Goal: Task Accomplishment & Management: Manage account settings

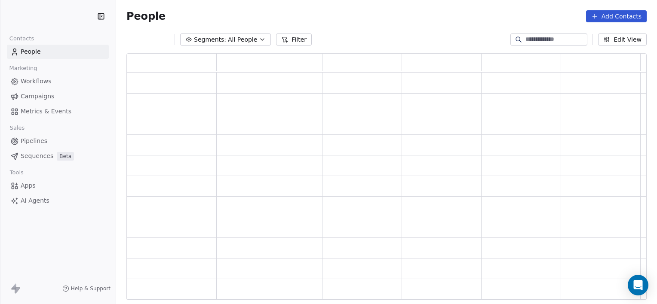
scroll to position [241, 513]
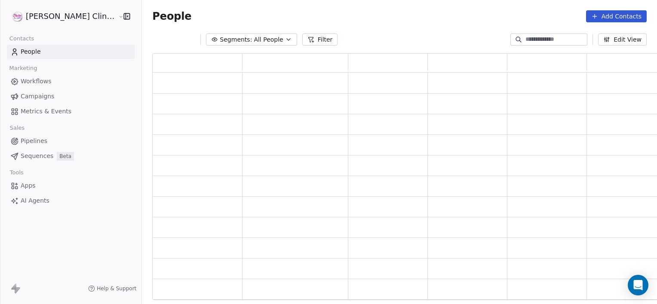
click at [531, 37] on input at bounding box center [555, 39] width 60 height 9
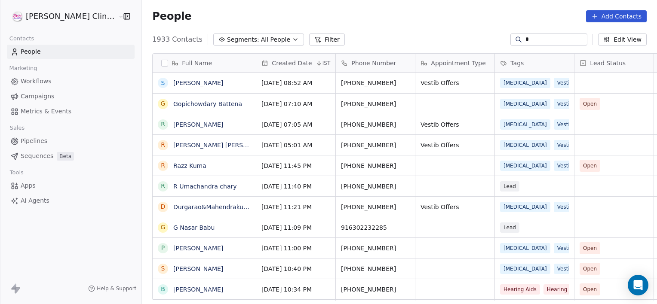
scroll to position [261, 534]
type input "****"
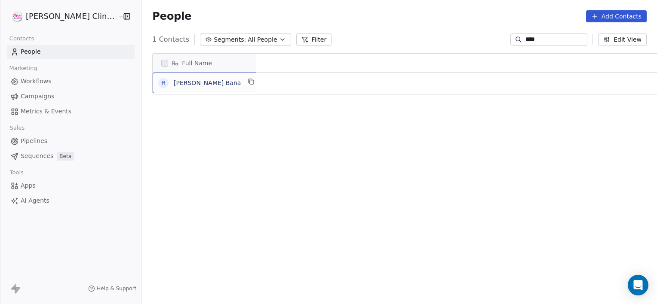
scroll to position [0, 0]
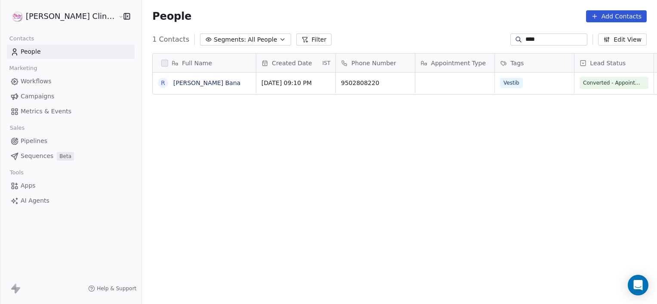
click at [175, 83] on link "[PERSON_NAME] Bana" at bounding box center [206, 83] width 67 height 7
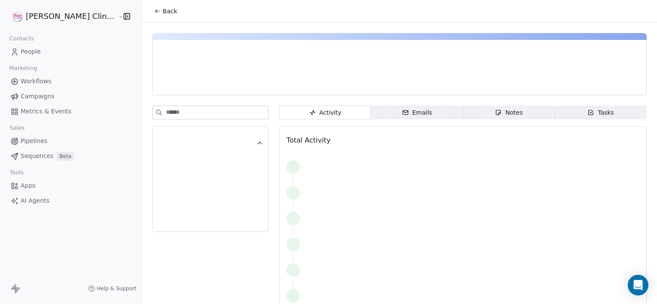
click at [513, 109] on span "Notes Notes" at bounding box center [509, 113] width 92 height 14
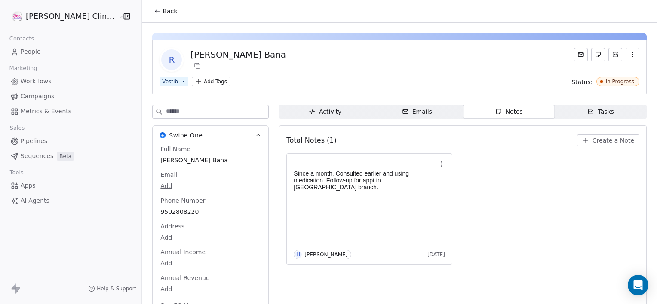
click at [162, 9] on span "Back" at bounding box center [169, 11] width 15 height 9
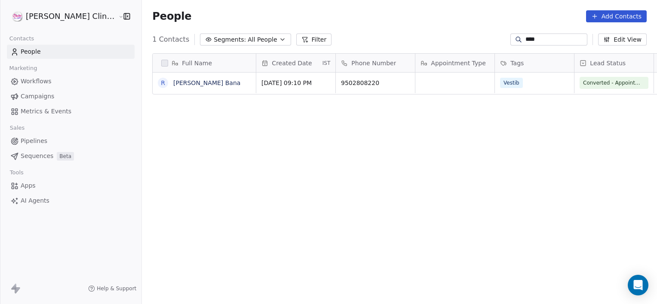
scroll to position [261, 534]
click at [543, 39] on input "****" at bounding box center [555, 39] width 60 height 9
type input "*"
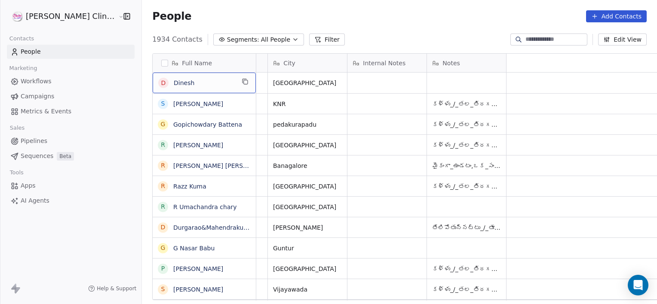
scroll to position [0, 0]
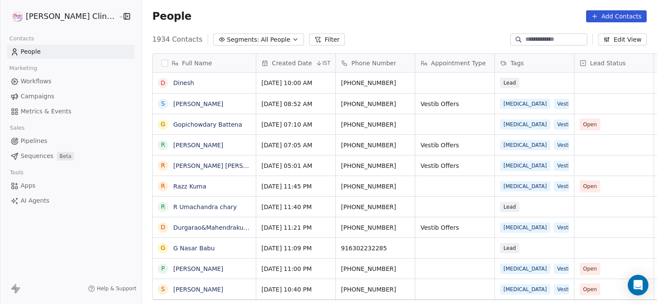
click at [537, 43] on input at bounding box center [555, 39] width 60 height 9
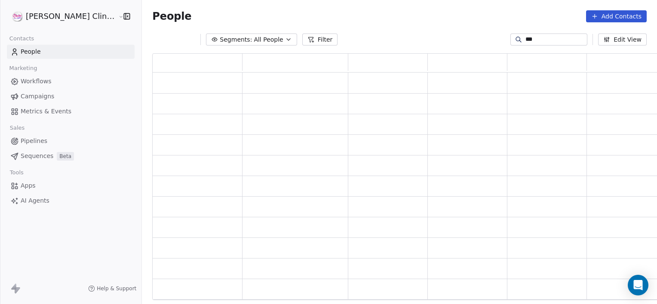
scroll to position [241, 513]
type input "*"
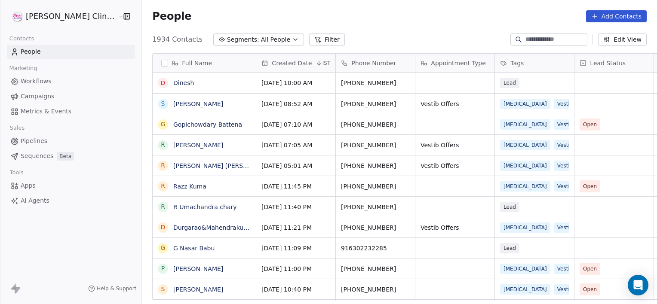
scroll to position [261, 534]
click at [609, 16] on button "Add Contacts" at bounding box center [616, 16] width 61 height 12
click at [605, 40] on div "Create new contact" at bounding box center [615, 35] width 80 height 14
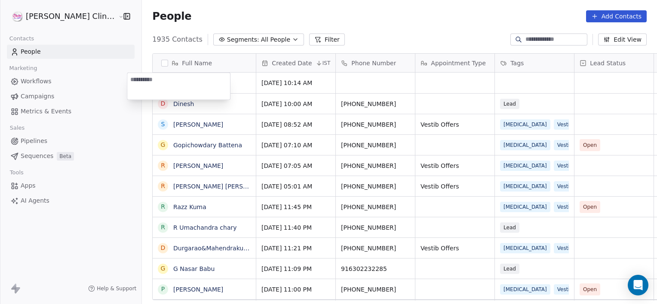
type textarea "**********"
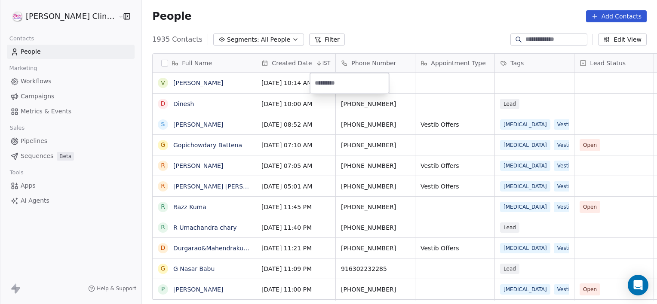
paste input "**********"
type input "**********"
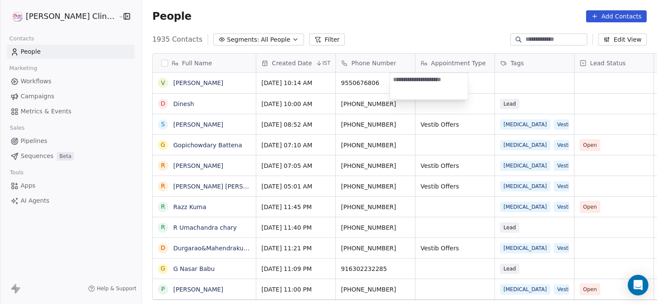
type textarea "**********"
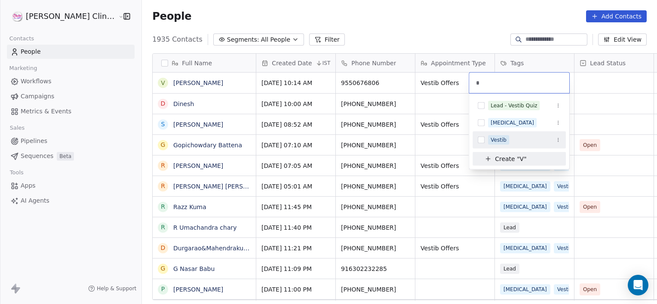
type input "*"
click at [488, 137] on span "Vestib" at bounding box center [498, 139] width 21 height 9
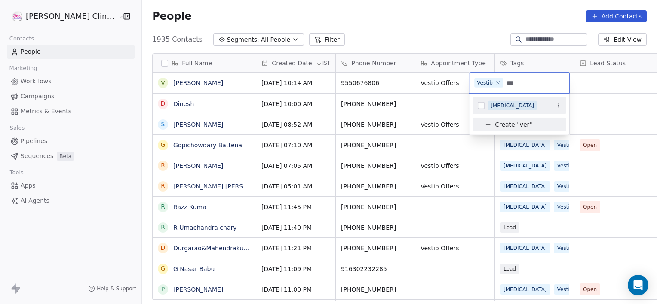
type input "***"
click at [501, 105] on div "[MEDICAL_DATA]" at bounding box center [511, 106] width 43 height 8
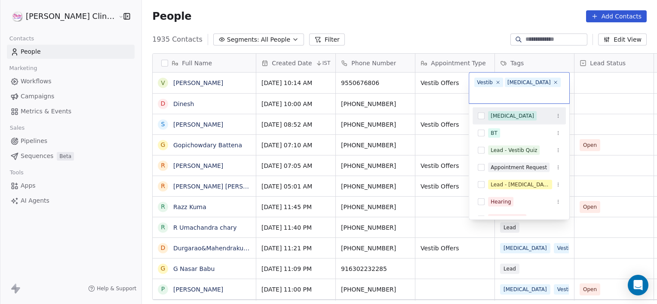
click at [606, 76] on html "[PERSON_NAME] Clinic External Contacts People Marketing Workflows Campaigns Met…" at bounding box center [328, 152] width 657 height 304
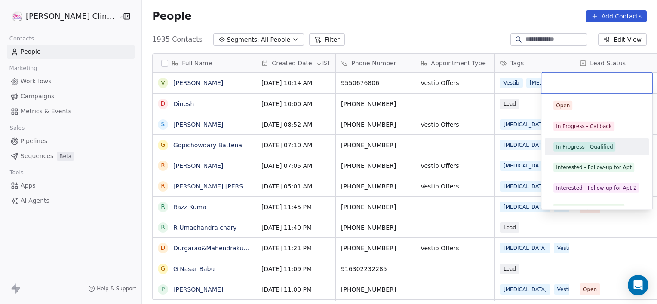
click at [557, 151] on span "In Progress - Qualified" at bounding box center [584, 146] width 62 height 9
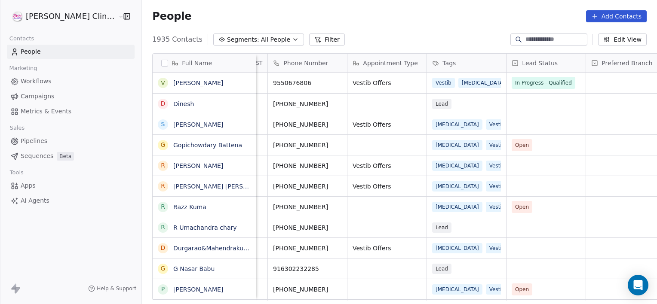
scroll to position [0, 147]
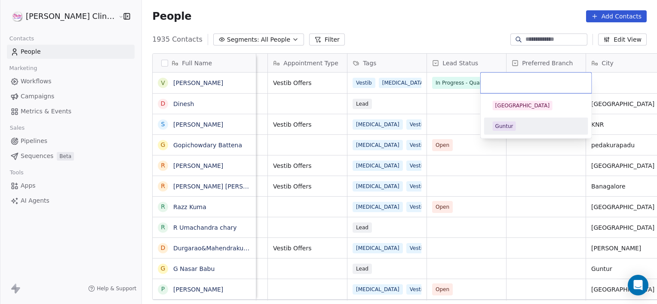
click at [532, 132] on div "Guntur" at bounding box center [535, 126] width 97 height 14
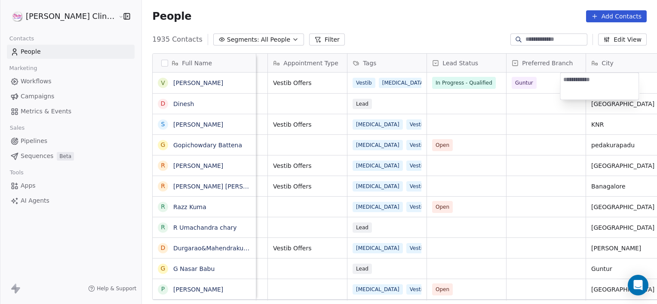
type textarea "**********"
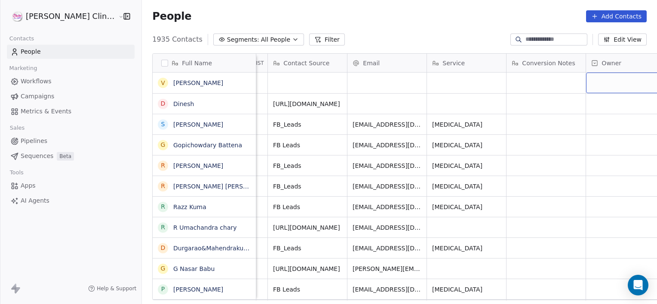
scroll to position [0, 804]
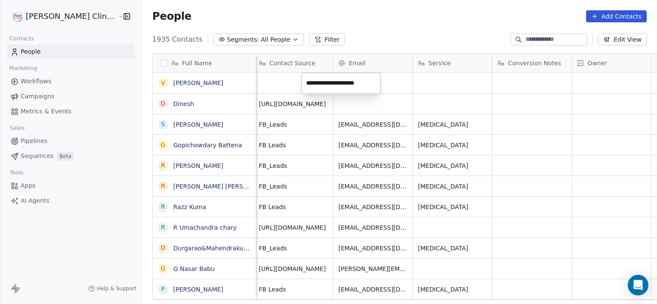
type input "**********"
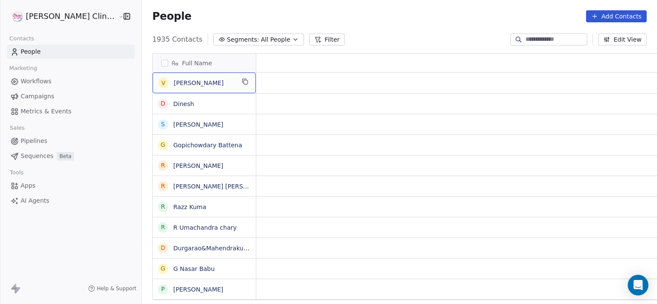
scroll to position [0, 0]
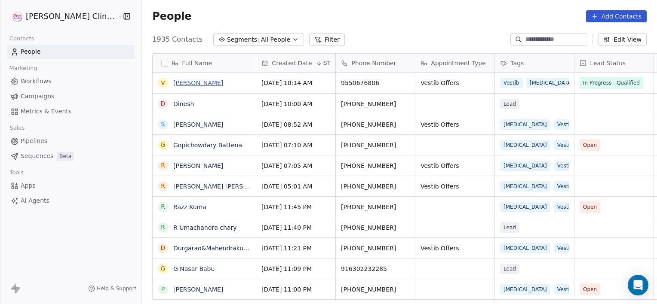
click at [179, 81] on link "[PERSON_NAME]" at bounding box center [198, 83] width 50 height 7
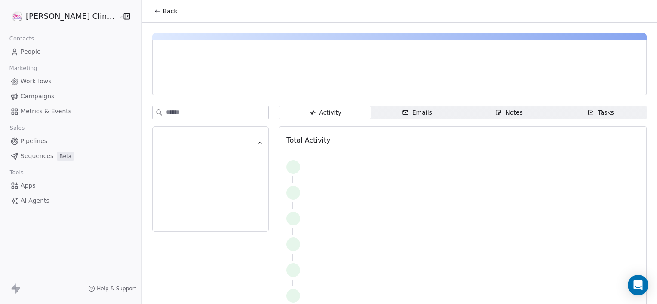
click at [480, 112] on span "Notes Notes" at bounding box center [509, 113] width 92 height 14
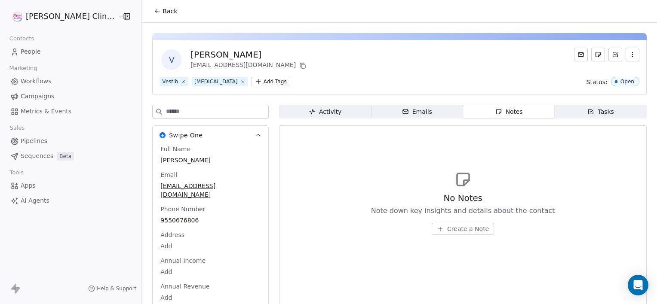
click at [566, 110] on span "Tasks Tasks" at bounding box center [600, 112] width 92 height 14
click at [448, 233] on span "Create a Task" at bounding box center [468, 229] width 40 height 9
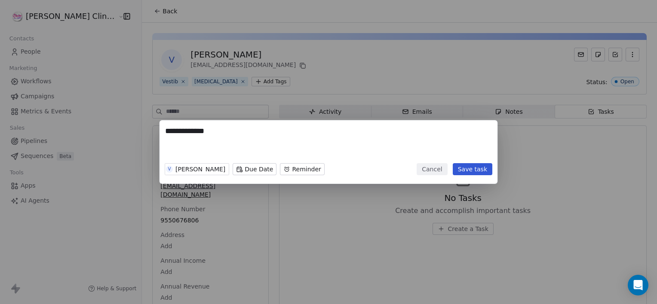
type textarea "**********"
click at [447, 233] on div "**********" at bounding box center [328, 152] width 657 height 304
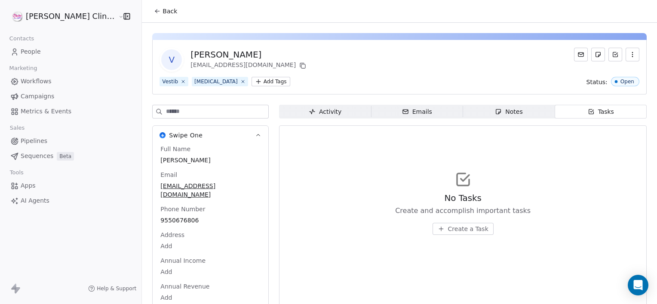
click at [459, 225] on span "Create a Task" at bounding box center [468, 229] width 40 height 9
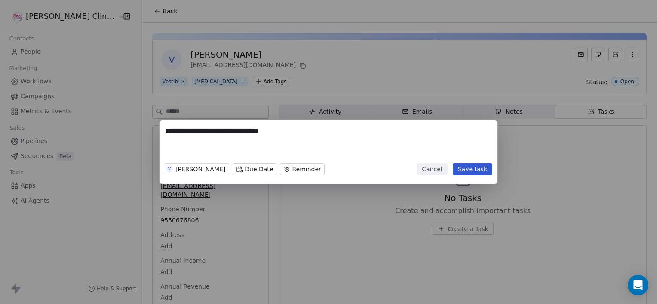
click at [244, 130] on textarea "**********" at bounding box center [328, 143] width 327 height 34
click at [274, 131] on textarea "**********" at bounding box center [328, 143] width 327 height 34
type textarea "**********"
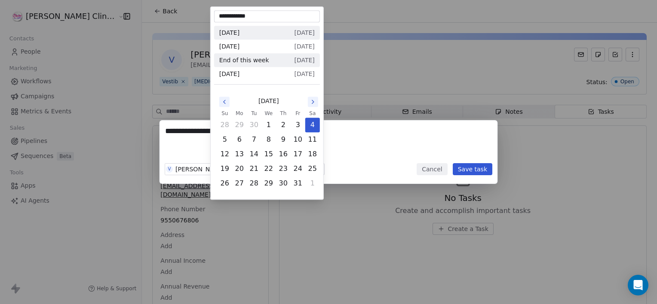
click at [240, 166] on body "**********" at bounding box center [328, 152] width 657 height 304
click at [242, 141] on button "6" at bounding box center [240, 140] width 14 height 14
type input "**********"
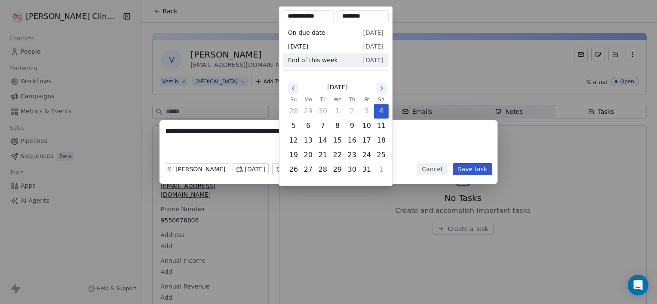
click at [303, 173] on body "**********" at bounding box center [328, 152] width 657 height 304
click at [305, 126] on button "6" at bounding box center [308, 126] width 14 height 14
type input "**********"
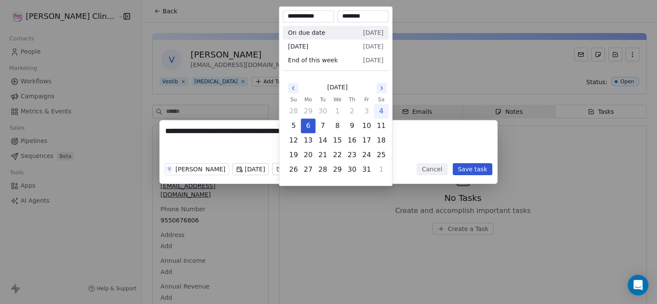
click at [403, 161] on div "**********" at bounding box center [328, 152] width 657 height 64
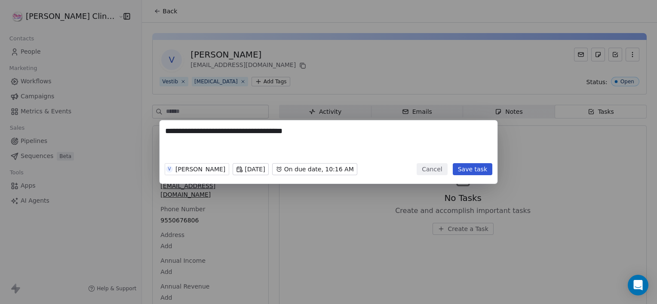
click at [467, 173] on button "Save task" at bounding box center [473, 169] width 40 height 12
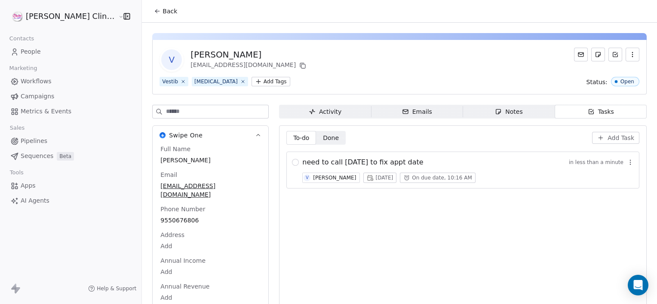
click at [156, 9] on icon at bounding box center [157, 10] width 2 height 2
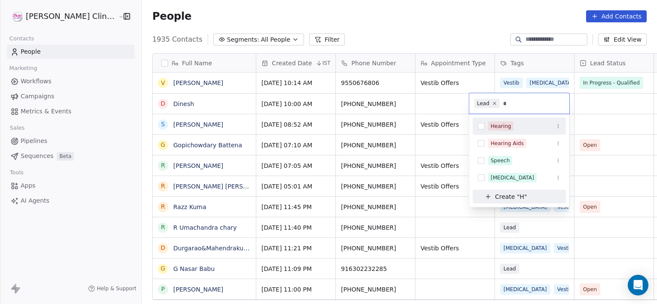
type input "*"
click at [494, 122] on div "Hearing" at bounding box center [500, 126] width 20 height 8
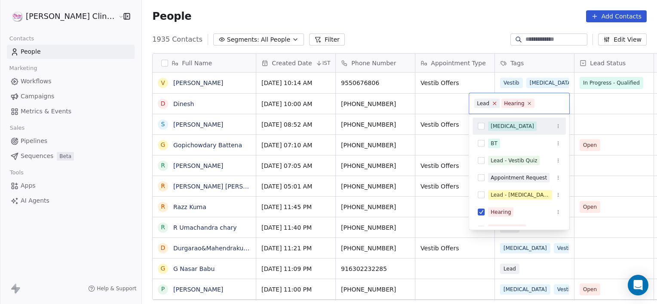
click at [492, 104] on icon at bounding box center [495, 104] width 6 height 6
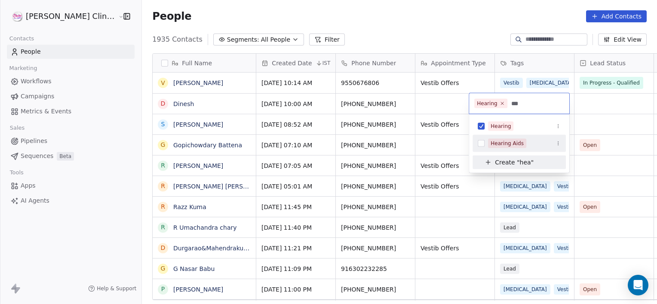
type input "***"
click at [518, 144] on div "Hearing Aids" at bounding box center [506, 144] width 33 height 8
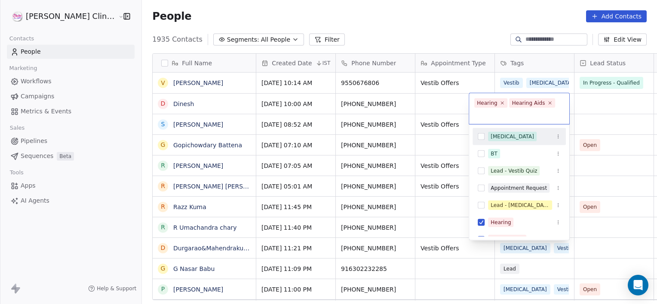
click at [425, 102] on html "[PERSON_NAME] Clinic External Contacts People Marketing Workflows Campaigns Met…" at bounding box center [328, 152] width 657 height 304
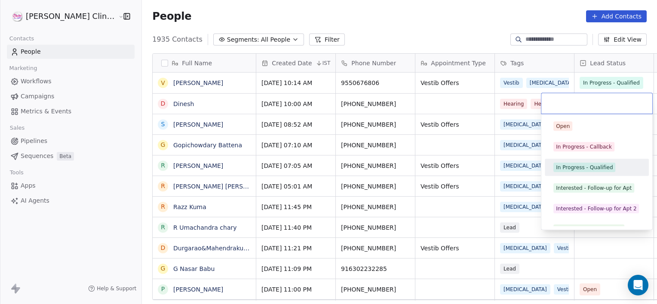
click at [584, 177] on div "Open In Progress - Callback In Progress - Qualified Interested - Follow-up for …" at bounding box center [597, 229] width 104 height 223
click at [581, 171] on div "In Progress - Qualified" at bounding box center [584, 168] width 57 height 8
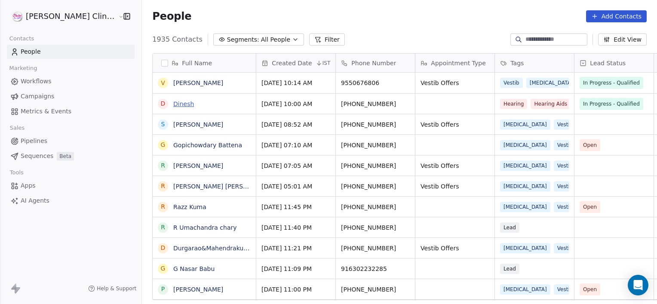
click at [173, 105] on link "Dinesh" at bounding box center [183, 104] width 21 height 7
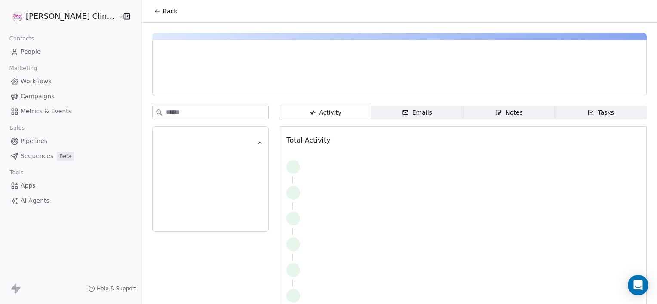
click at [495, 113] on icon "button" at bounding box center [498, 112] width 7 height 7
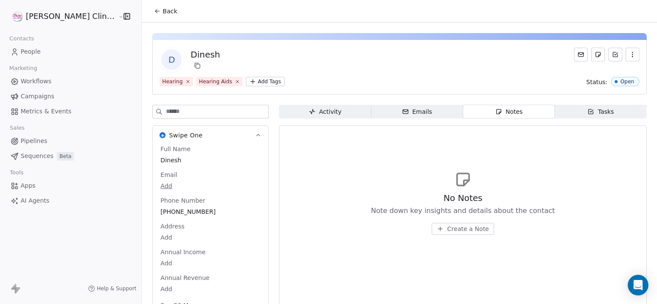
click at [451, 229] on span "Create a Note" at bounding box center [468, 229] width 42 height 9
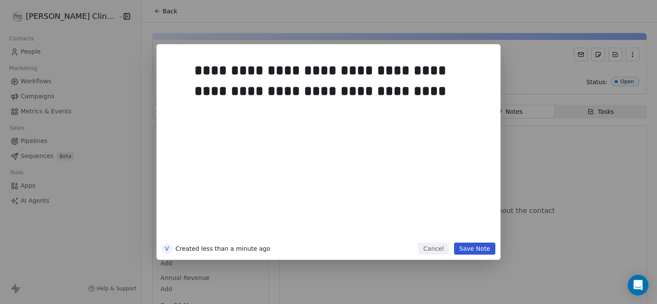
click at [468, 246] on button "Save Note" at bounding box center [474, 249] width 41 height 12
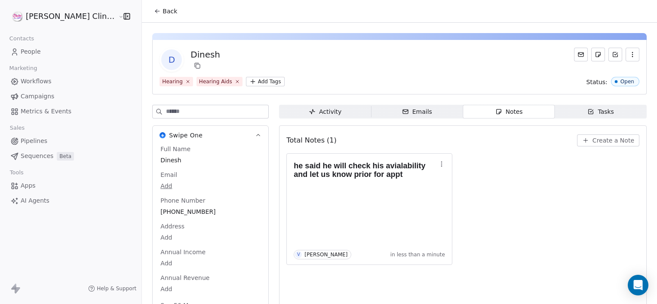
click at [162, 15] on span "Back" at bounding box center [169, 11] width 15 height 9
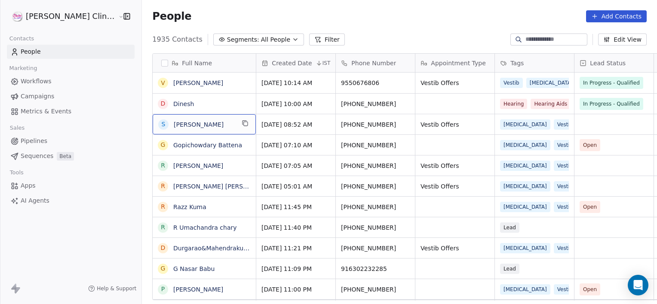
click at [197, 118] on div "S [PERSON_NAME]" at bounding box center [204, 124] width 103 height 20
click at [197, 119] on div "S [PERSON_NAME]" at bounding box center [196, 124] width 76 height 10
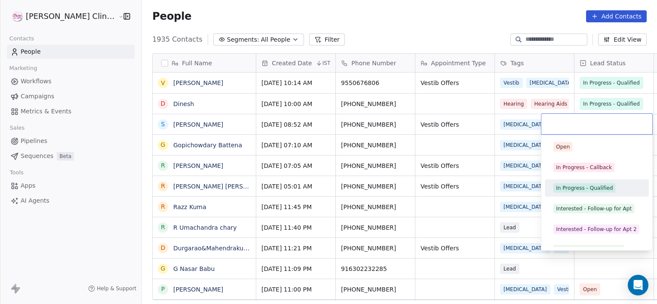
click at [600, 189] on div "In Progress - Qualified" at bounding box center [584, 188] width 57 height 8
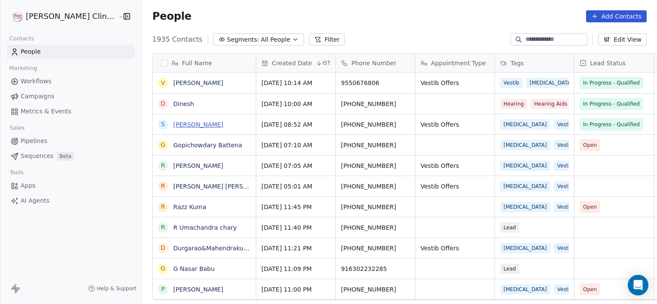
click at [173, 126] on link "[PERSON_NAME]" at bounding box center [198, 124] width 50 height 7
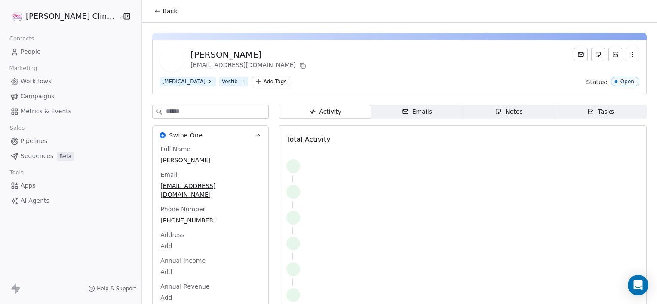
drag, startPoint x: 471, startPoint y: 122, endPoint x: 471, endPoint y: 113, distance: 8.2
click at [471, 113] on div "Activity Activity Emails Emails Notes Notes Tasks Tasks Total Activity" at bounding box center [462, 217] width 367 height 224
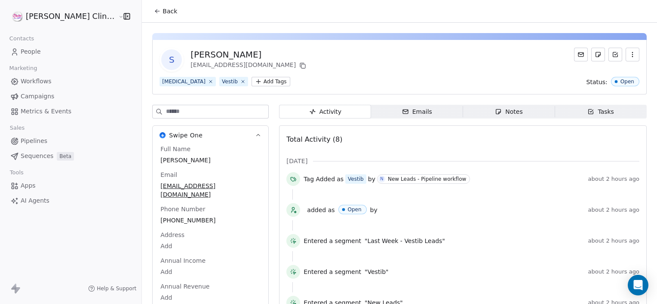
click at [471, 113] on span "Notes Notes" at bounding box center [509, 112] width 92 height 14
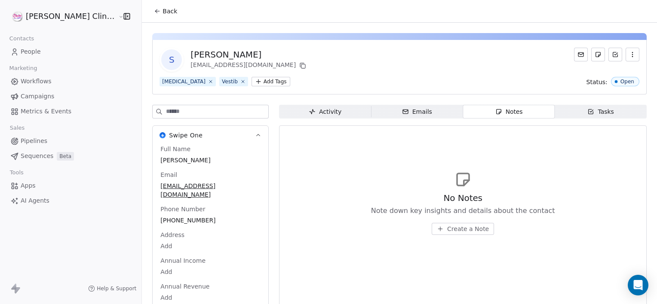
click at [447, 229] on span "Create a Note" at bounding box center [468, 229] width 42 height 9
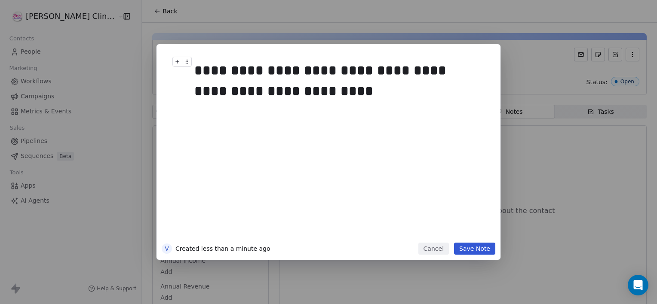
click at [337, 71] on div "**********" at bounding box center [338, 80] width 288 height 41
click at [389, 105] on div "**********" at bounding box center [341, 148] width 294 height 183
click at [359, 73] on div "**********" at bounding box center [338, 80] width 288 height 41
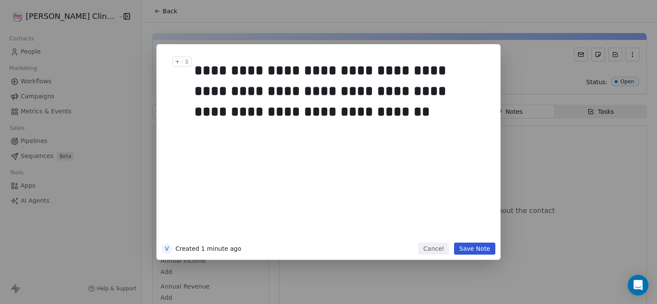
click at [477, 96] on div "**********" at bounding box center [338, 91] width 288 height 62
click at [473, 243] on button "Save Note" at bounding box center [474, 249] width 41 height 12
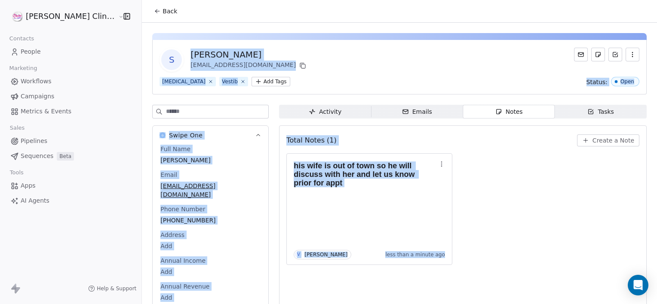
drag, startPoint x: 473, startPoint y: 243, endPoint x: 183, endPoint y: 34, distance: 357.5
click at [183, 34] on div "S [PERSON_NAME] [EMAIL_ADDRESS][DOMAIN_NAME] [MEDICAL_DATA] Vestib Add Tags Sta…" at bounding box center [399, 176] width 515 height 306
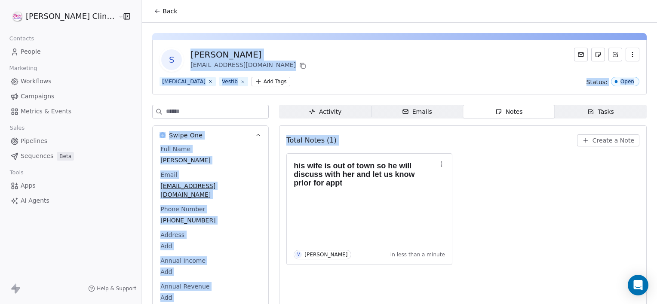
click at [149, 18] on button "Back" at bounding box center [166, 10] width 34 height 15
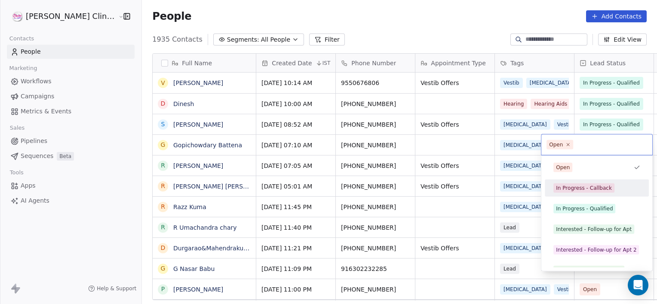
click at [571, 189] on div "In Progress - Callback" at bounding box center [584, 188] width 56 height 8
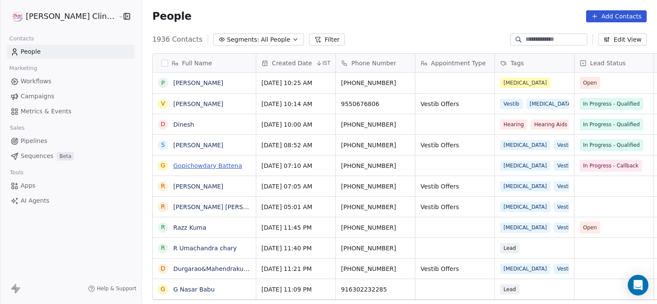
click at [203, 166] on link "Gopichowdary Battena" at bounding box center [207, 165] width 69 height 7
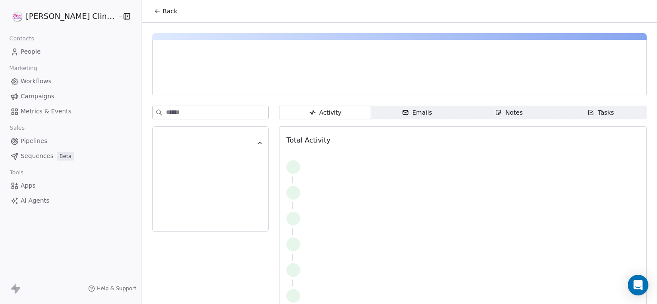
click at [511, 111] on span "Notes Notes" at bounding box center [509, 113] width 92 height 14
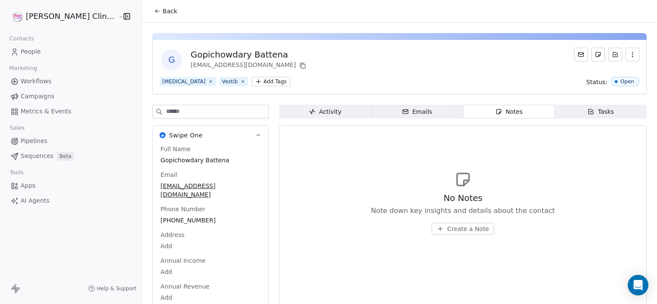
click at [447, 232] on span "Create a Note" at bounding box center [468, 229] width 42 height 9
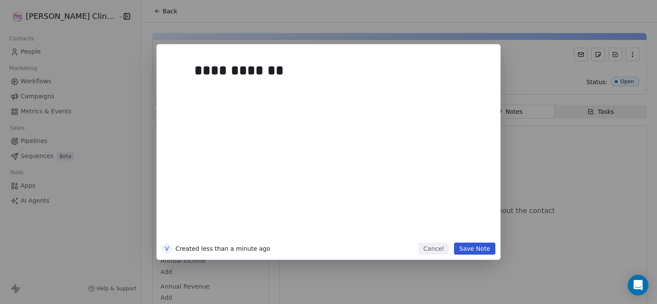
click at [479, 251] on button "Save Note" at bounding box center [474, 249] width 41 height 12
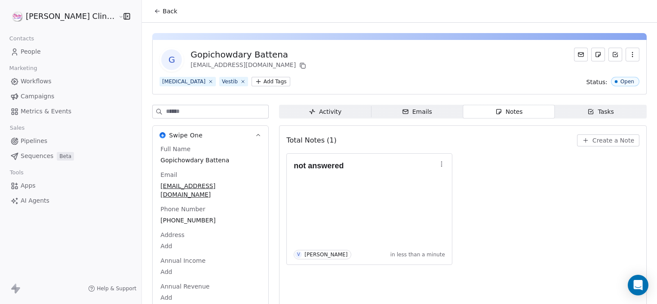
click at [154, 11] on icon at bounding box center [157, 11] width 7 height 7
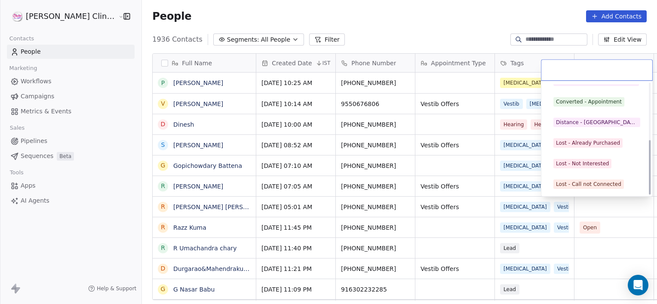
scroll to position [115, 0]
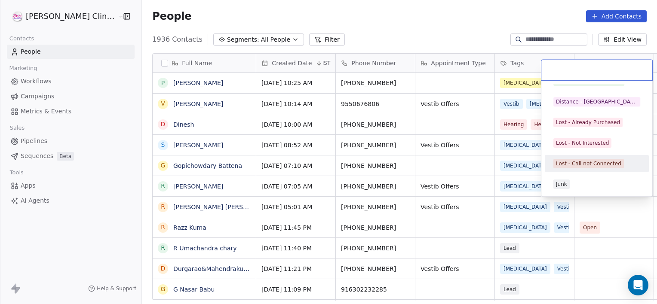
click at [580, 161] on div "Lost - Call not Connected" at bounding box center [588, 164] width 65 height 8
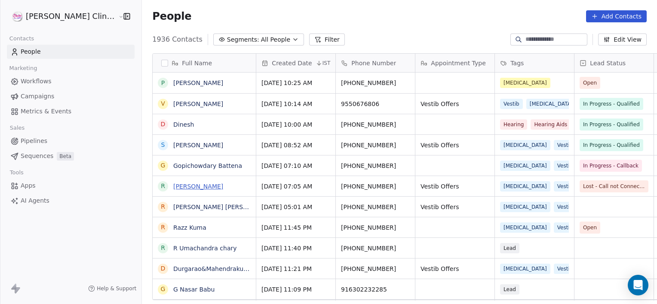
click at [173, 186] on link "[PERSON_NAME]" at bounding box center [198, 186] width 50 height 7
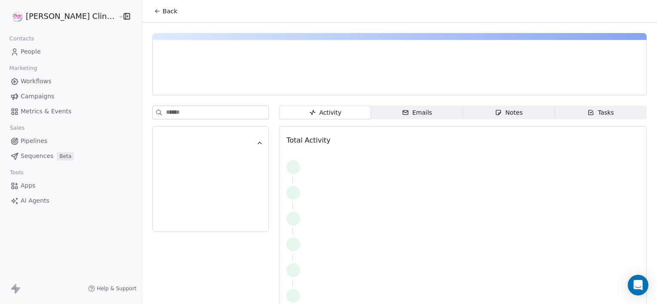
click at [491, 107] on span "Notes Notes" at bounding box center [509, 113] width 92 height 14
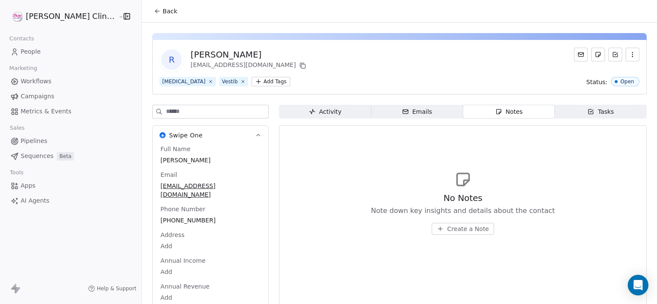
click at [437, 229] on icon "button" at bounding box center [440, 229] width 7 height 7
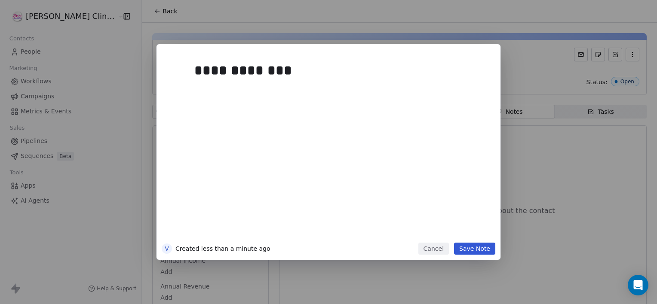
click at [477, 254] on button "Save Note" at bounding box center [474, 249] width 41 height 12
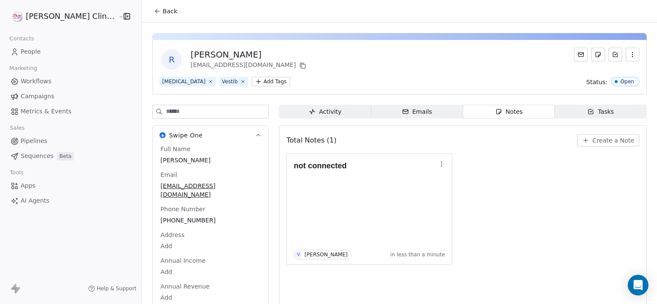
click at [151, 15] on button "Back" at bounding box center [166, 10] width 34 height 15
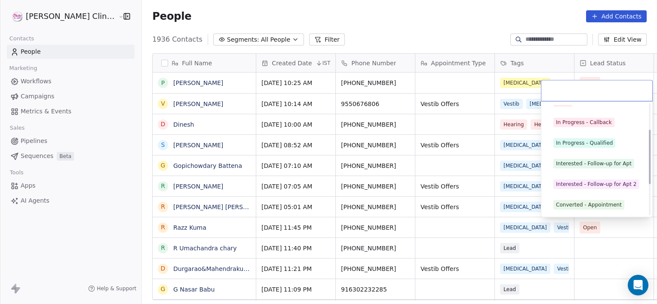
scroll to position [115, 0]
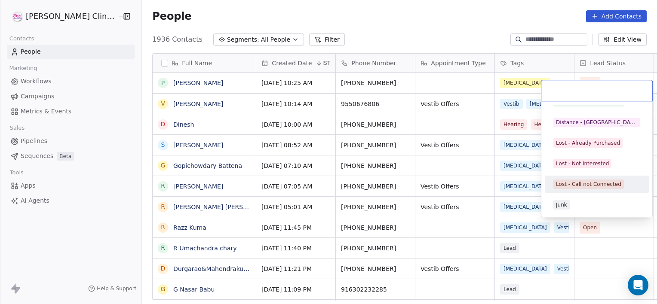
click at [591, 178] on div "Lost - Call not Connected" at bounding box center [596, 184] width 97 height 14
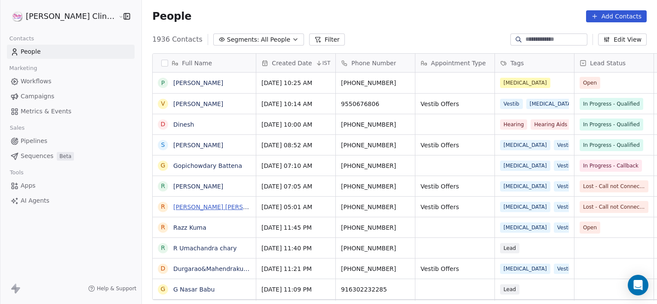
click at [173, 207] on link "[PERSON_NAME] [PERSON_NAME] N" at bounding box center [227, 207] width 108 height 7
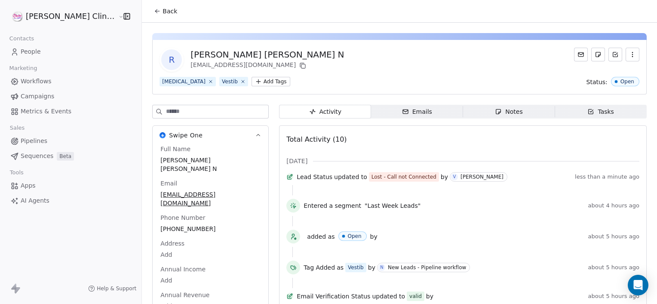
click at [473, 111] on span "Notes Notes" at bounding box center [509, 112] width 92 height 14
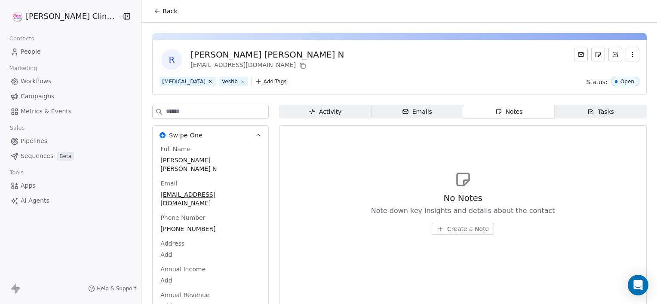
click at [447, 225] on span "Create a Note" at bounding box center [468, 229] width 42 height 9
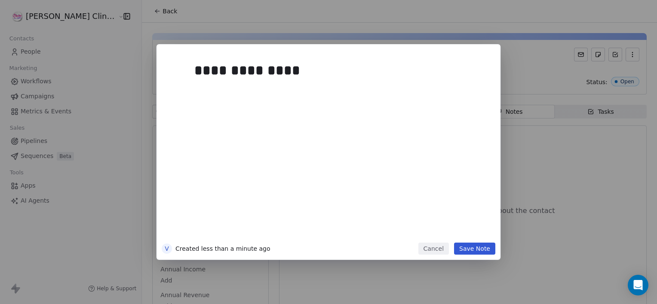
click at [469, 252] on button "Save Note" at bounding box center [474, 249] width 41 height 12
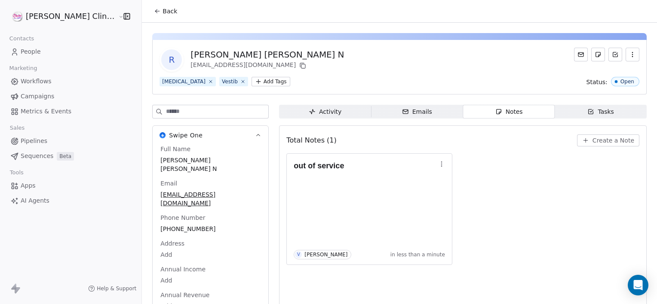
drag, startPoint x: 134, startPoint y: 24, endPoint x: 139, endPoint y: 8, distance: 16.3
click at [142, 8] on section "Back R [PERSON_NAME] [PERSON_NAME] N [EMAIL_ADDRESS][DOMAIN_NAME] [MEDICAL_DATA…" at bounding box center [399, 169] width 515 height 338
click at [162, 8] on span "Back" at bounding box center [169, 11] width 15 height 9
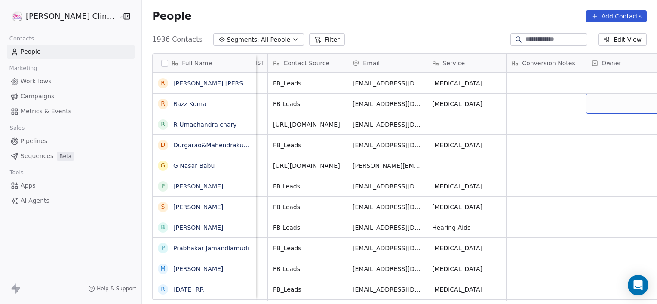
scroll to position [0, 804]
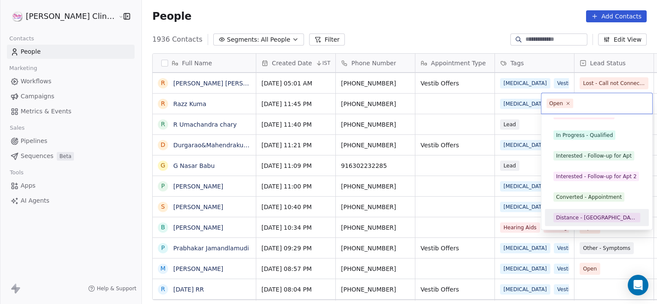
click at [566, 218] on div "Distance - [GEOGRAPHIC_DATA]" at bounding box center [597, 218] width 82 height 8
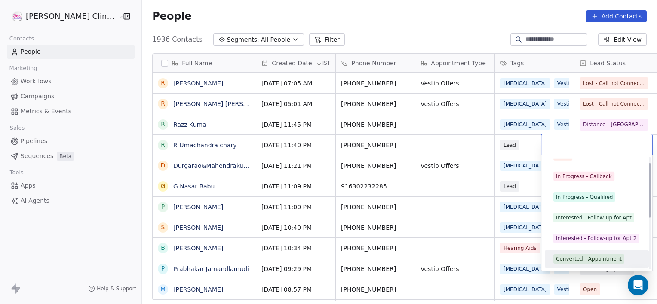
scroll to position [53, 0]
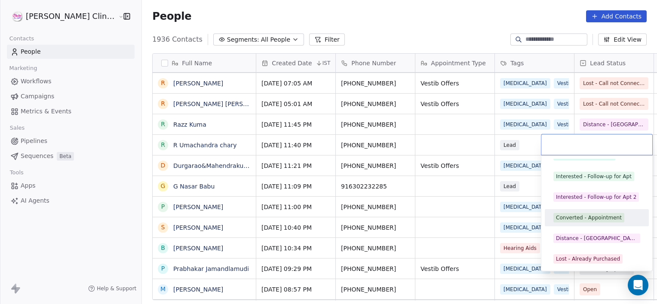
click at [572, 213] on span "Converted - Appointment" at bounding box center [588, 217] width 71 height 9
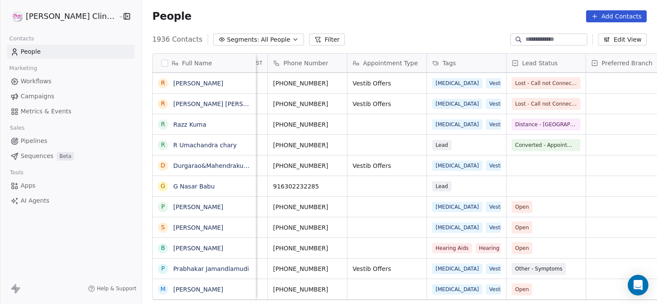
scroll to position [0, 147]
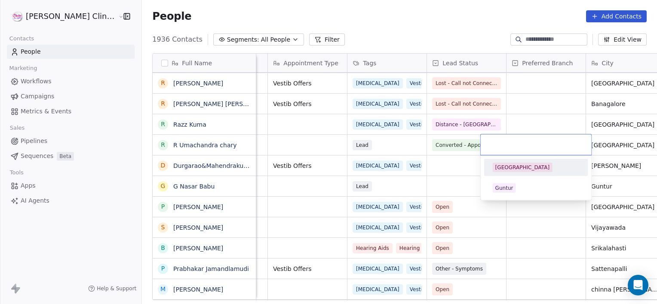
click at [529, 170] on div "[GEOGRAPHIC_DATA]" at bounding box center [536, 167] width 87 height 9
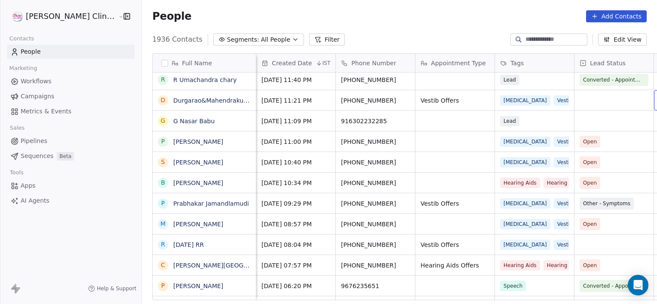
scroll to position [0, 68]
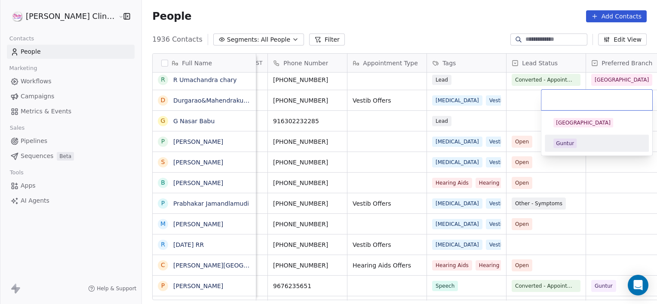
click at [514, 107] on html "[PERSON_NAME] Clinic External Contacts People Marketing Workflows Campaigns Met…" at bounding box center [328, 152] width 657 height 304
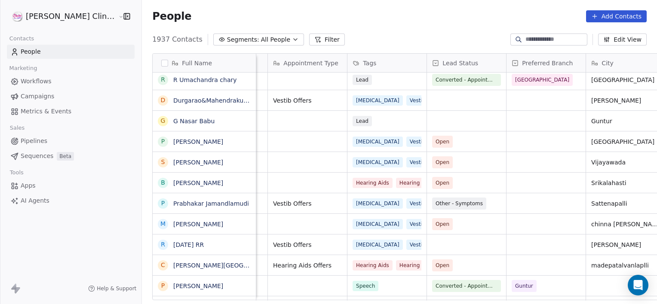
scroll to position [0, 227]
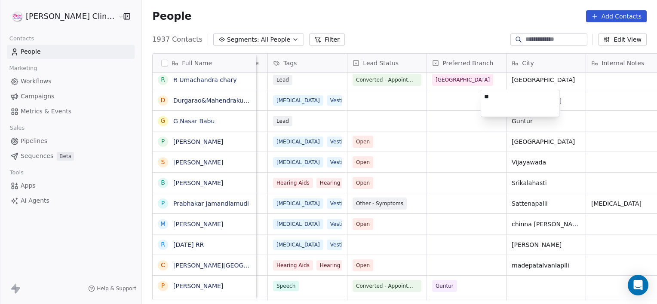
type textarea "*"
type textarea "**********"
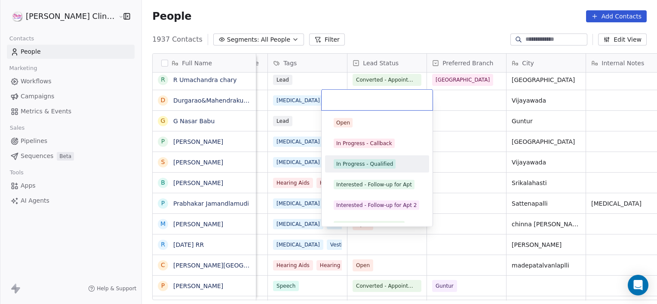
click at [363, 161] on div "In Progress - Qualified" at bounding box center [364, 164] width 57 height 8
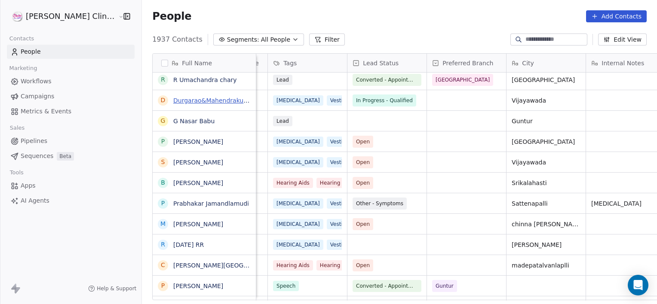
click at [187, 103] on link "Durgarao&Mahendrakumar Tripurana" at bounding box center [229, 100] width 112 height 7
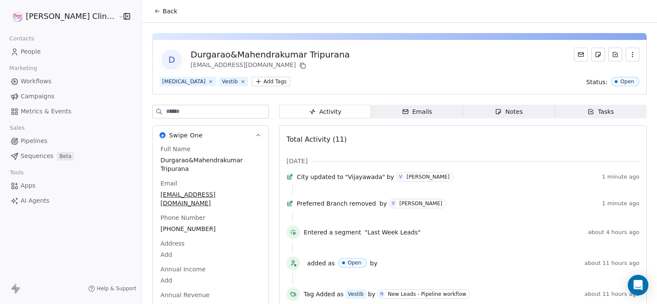
click at [464, 105] on span "Notes Notes" at bounding box center [509, 112] width 92 height 14
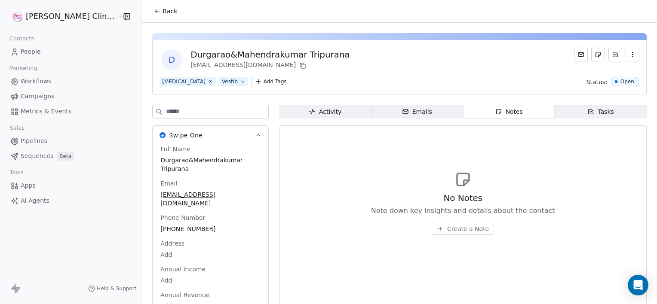
click at [447, 234] on button "Create a Note" at bounding box center [462, 229] width 62 height 12
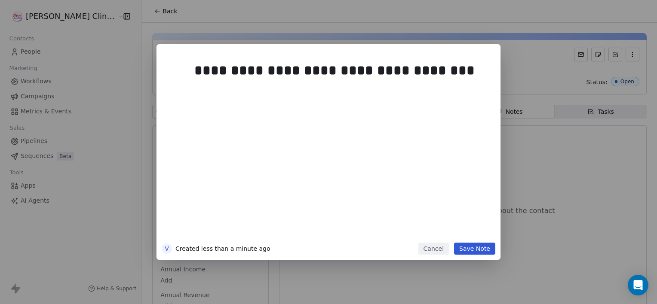
click at [488, 246] on button "Save Note" at bounding box center [474, 249] width 41 height 12
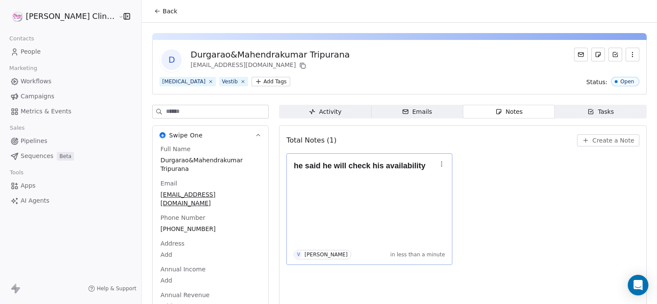
click at [438, 165] on icon "button" at bounding box center [441, 164] width 7 height 7
click at [437, 183] on span "Edit" at bounding box center [435, 182] width 12 height 9
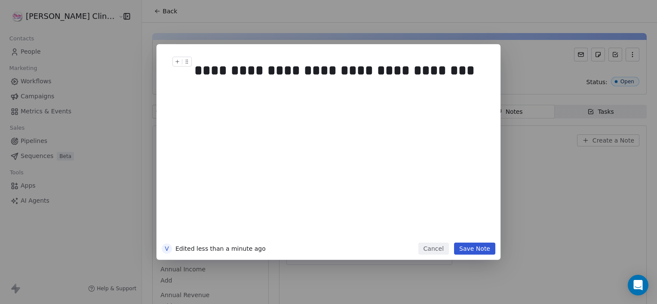
click at [432, 82] on h1 "**********" at bounding box center [341, 71] width 294 height 28
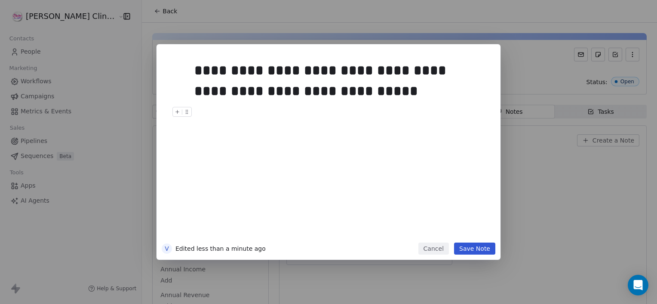
click at [471, 244] on button "Save Note" at bounding box center [474, 249] width 41 height 12
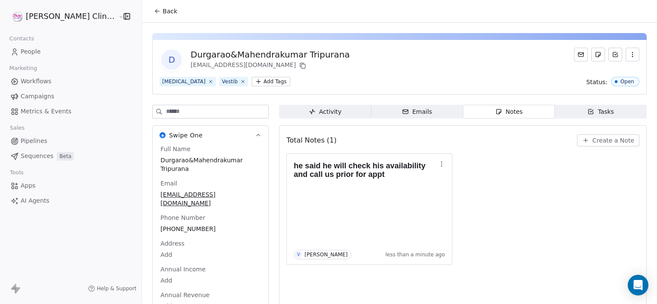
click at [162, 8] on span "Back" at bounding box center [169, 11] width 15 height 9
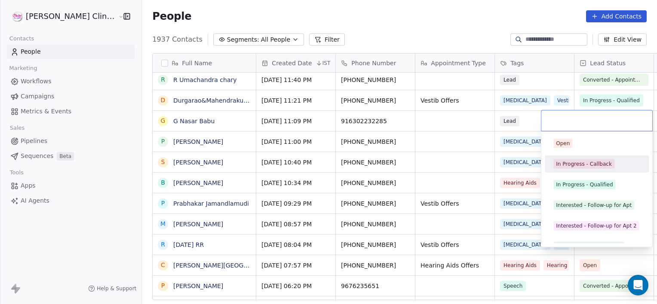
click at [572, 160] on div "In Progress - Callback" at bounding box center [584, 164] width 56 height 8
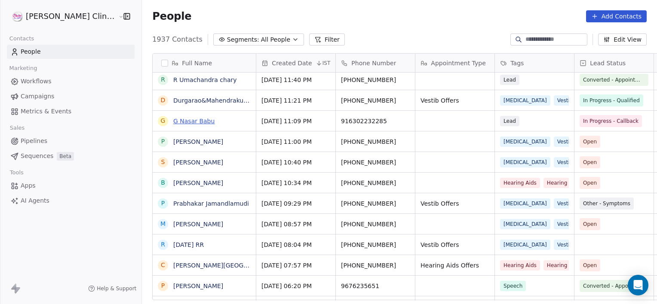
click at [179, 120] on link "G Nasar Babu" at bounding box center [193, 121] width 41 height 7
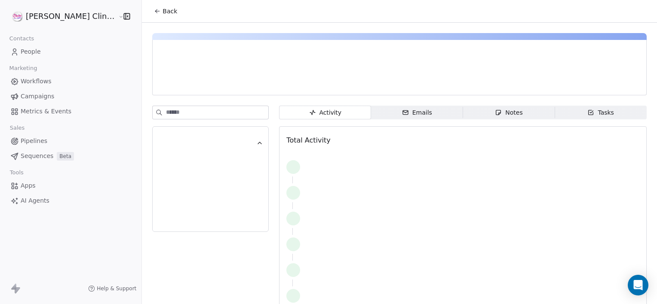
click at [509, 111] on span "Notes Notes" at bounding box center [509, 113] width 92 height 14
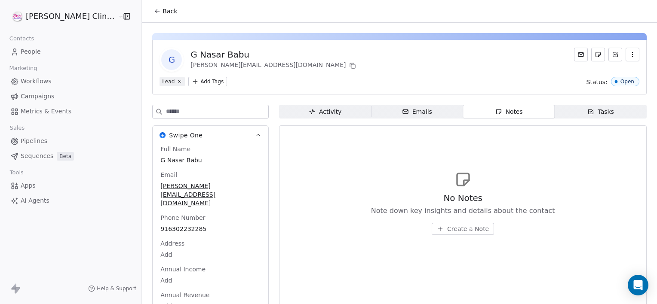
click at [457, 228] on span "Create a Note" at bounding box center [468, 229] width 42 height 9
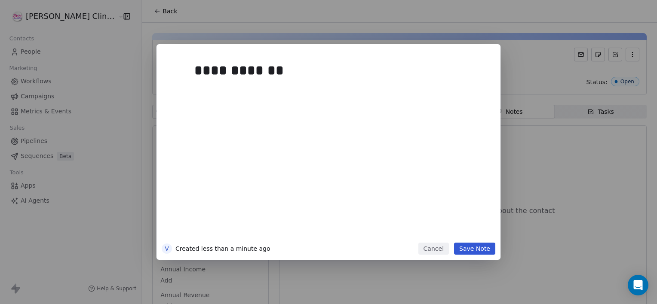
click at [479, 255] on div "**********" at bounding box center [328, 152] width 344 height 216
click at [467, 247] on button "Save Note" at bounding box center [474, 249] width 41 height 12
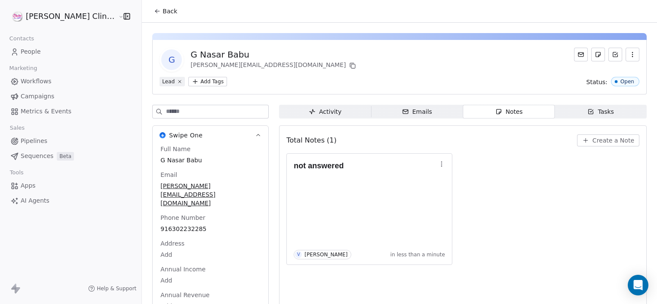
click at [162, 9] on span "Back" at bounding box center [169, 11] width 15 height 9
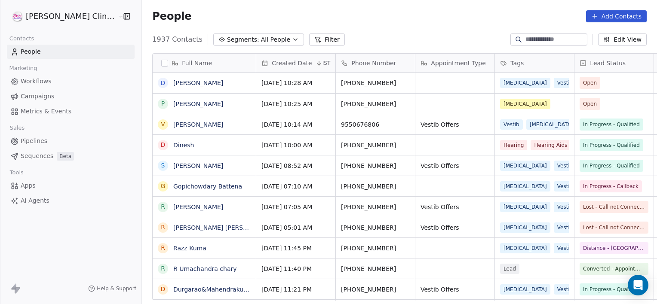
scroll to position [261, 534]
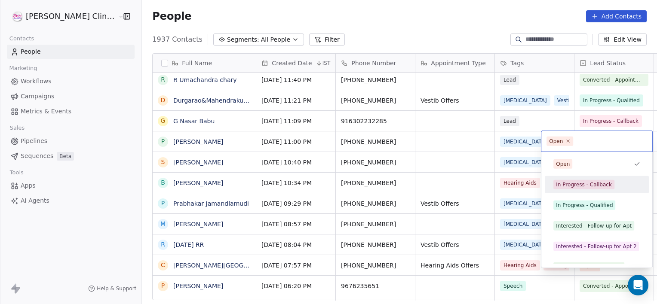
click at [575, 181] on div "In Progress - Callback" at bounding box center [584, 185] width 56 height 8
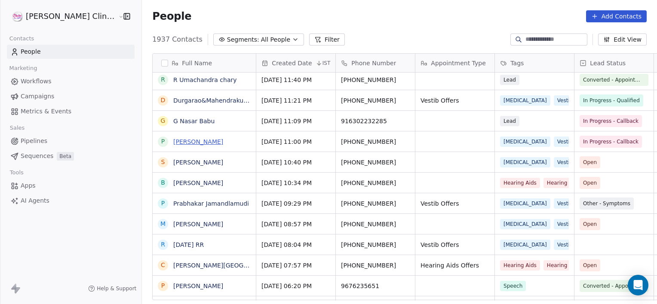
click at [173, 138] on link "[PERSON_NAME]" at bounding box center [198, 141] width 50 height 7
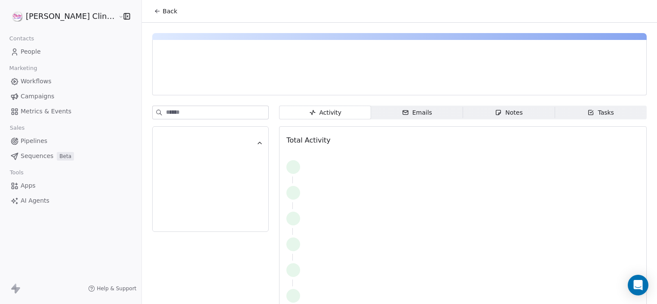
click at [171, 139] on div "button" at bounding box center [207, 143] width 98 height 9
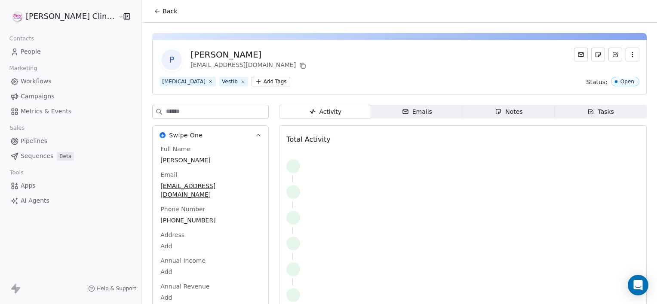
click at [470, 111] on span "Notes Notes" at bounding box center [509, 112] width 92 height 14
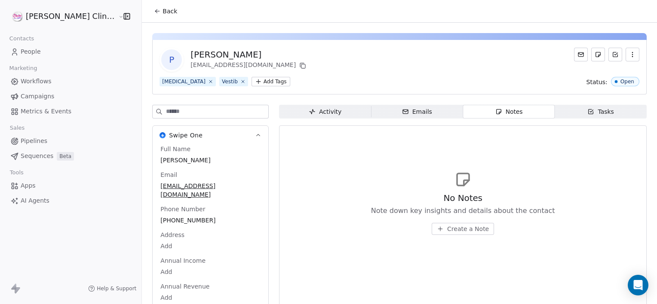
click at [465, 225] on span "Create a Note" at bounding box center [468, 229] width 42 height 9
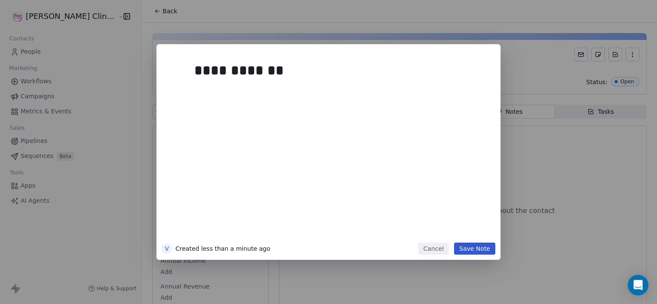
click at [482, 249] on button "Save Note" at bounding box center [474, 249] width 41 height 12
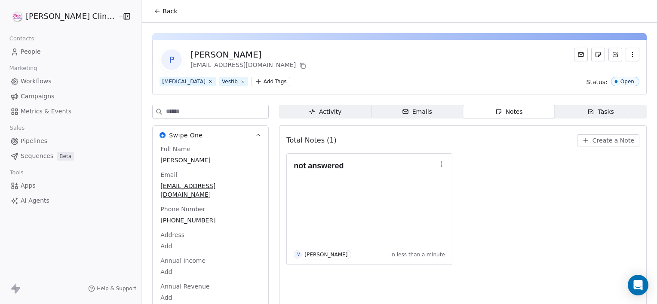
click at [154, 9] on icon at bounding box center [157, 11] width 7 height 7
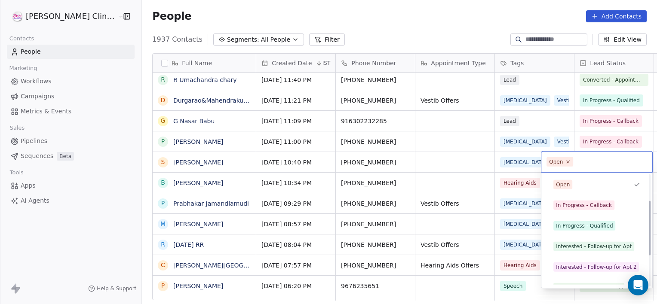
scroll to position [115, 0]
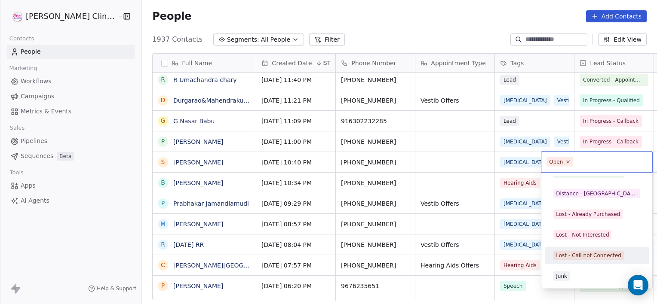
click at [590, 257] on div "Lost - Call not Connected" at bounding box center [588, 256] width 65 height 8
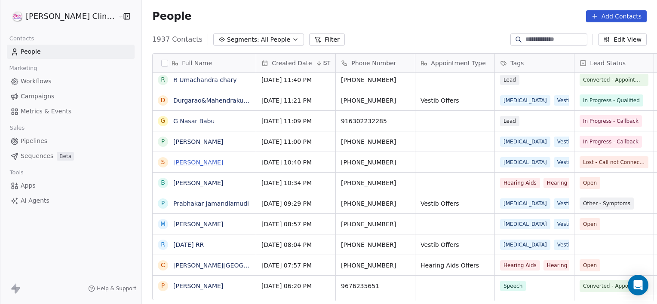
click at [176, 159] on link "[PERSON_NAME]" at bounding box center [198, 162] width 50 height 7
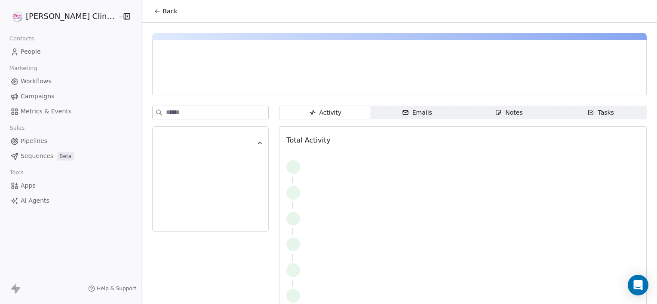
click at [463, 110] on span "Notes Notes" at bounding box center [509, 113] width 92 height 14
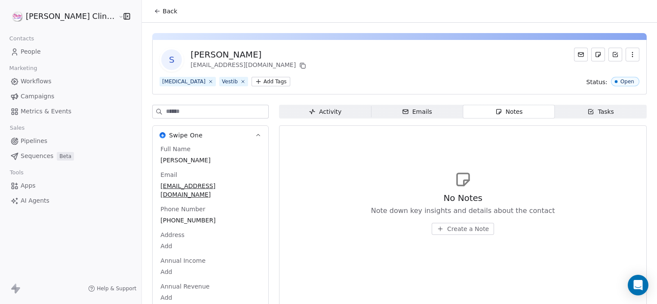
click at [447, 229] on span "Create a Note" at bounding box center [468, 229] width 42 height 9
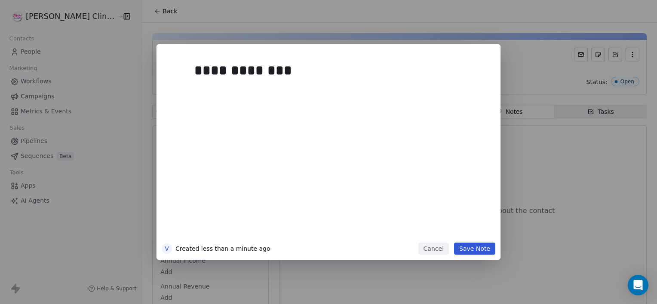
click at [478, 254] on button "Save Note" at bounding box center [474, 249] width 41 height 12
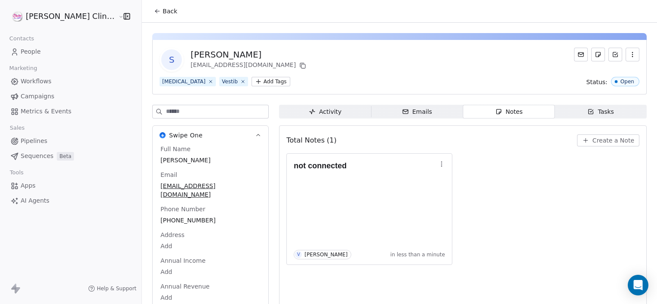
click at [149, 12] on button "Back" at bounding box center [166, 10] width 34 height 15
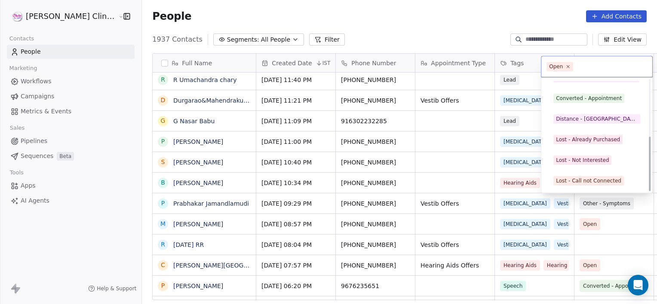
scroll to position [115, 0]
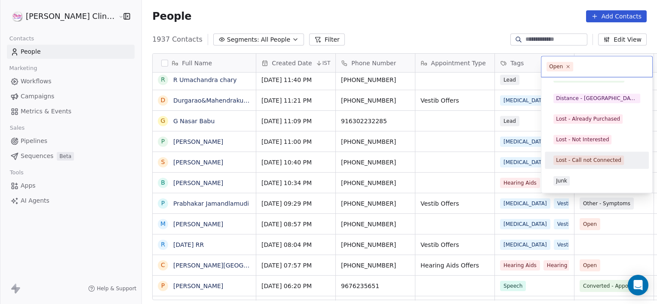
click at [579, 165] on div "Lost - Call not Connected" at bounding box center [596, 160] width 97 height 14
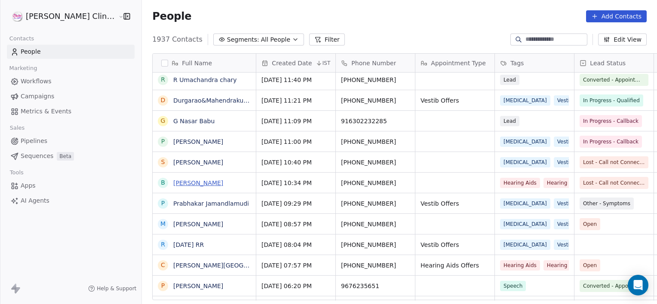
click at [196, 180] on link "[PERSON_NAME]" at bounding box center [198, 183] width 50 height 7
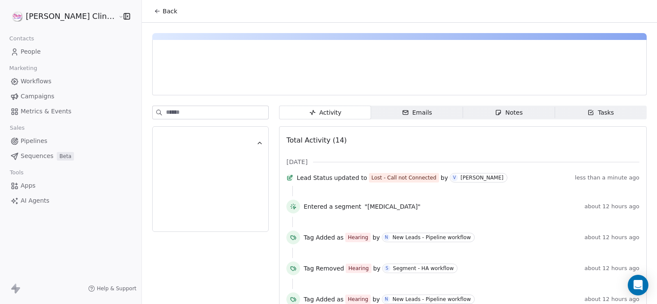
click at [511, 112] on span "Notes Notes" at bounding box center [509, 113] width 92 height 14
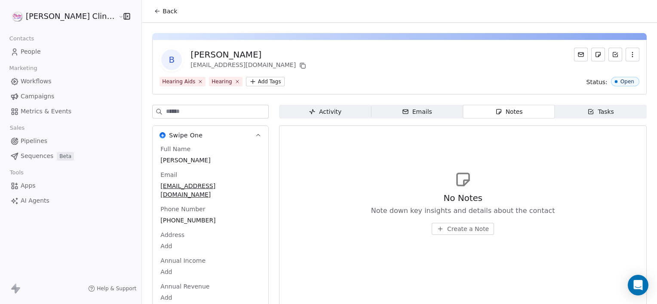
click at [456, 224] on button "Create a Note" at bounding box center [462, 229] width 62 height 12
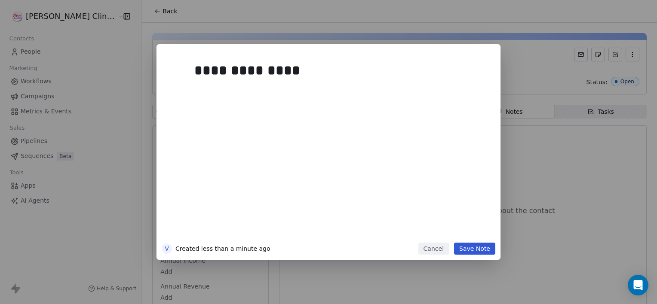
click at [476, 248] on button "Save Note" at bounding box center [474, 249] width 41 height 12
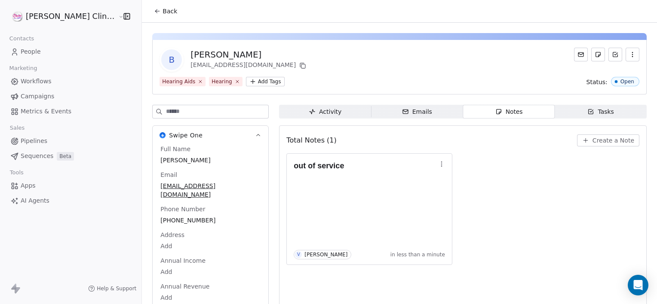
click at [162, 11] on span "Back" at bounding box center [169, 11] width 15 height 9
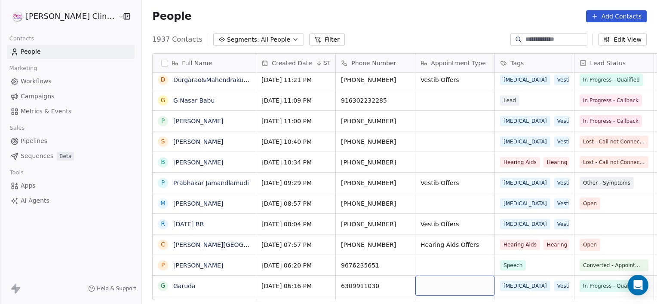
scroll to position [230, 0]
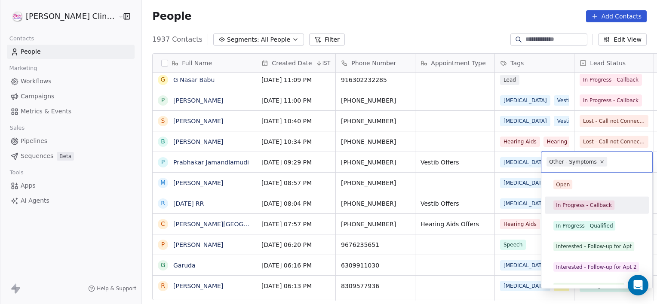
click at [596, 201] on span "In Progress - Callback" at bounding box center [583, 205] width 61 height 9
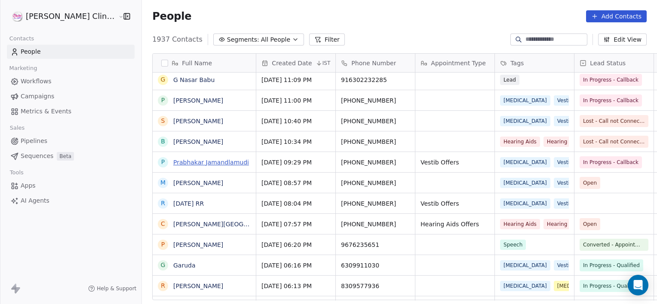
click at [173, 163] on link "Prabhakar Jamandlamudi" at bounding box center [211, 162] width 76 height 7
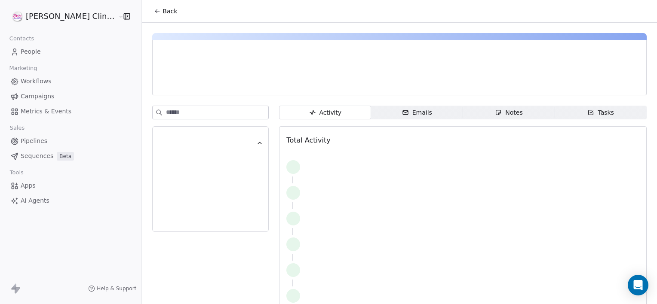
click at [495, 112] on div "Notes" at bounding box center [509, 112] width 28 height 9
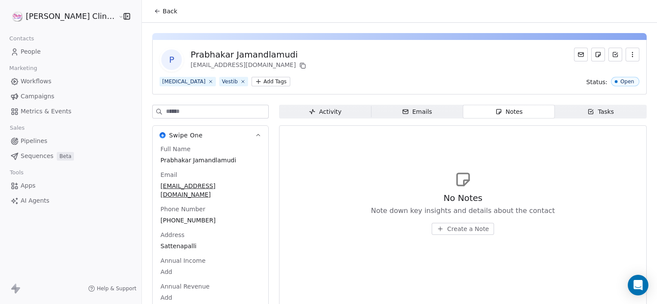
click at [458, 230] on span "Create a Note" at bounding box center [468, 229] width 42 height 9
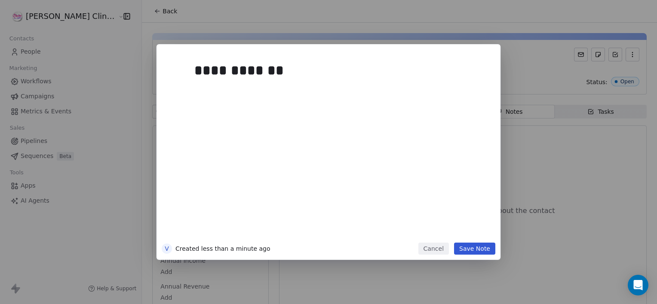
click at [476, 251] on button "Save Note" at bounding box center [474, 249] width 41 height 12
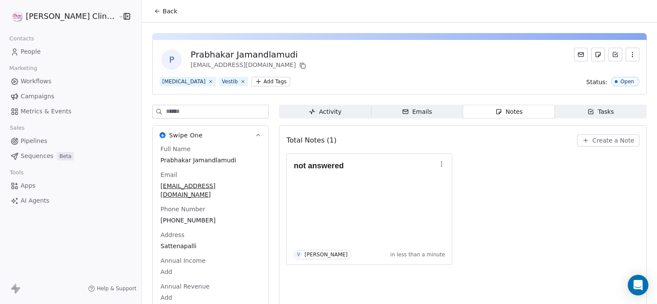
click at [149, 5] on button "Back" at bounding box center [166, 10] width 34 height 15
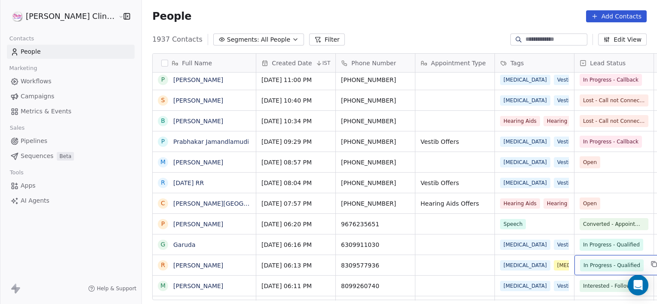
scroll to position [272, 0]
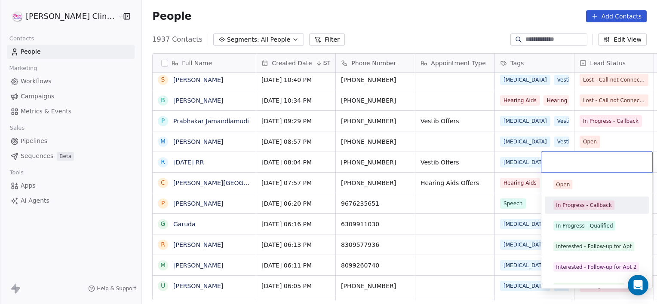
click at [571, 205] on div "In Progress - Callback" at bounding box center [584, 206] width 56 height 8
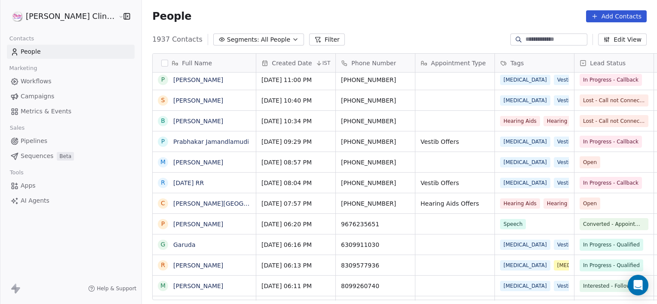
click at [173, 180] on link "[DATE] RR" at bounding box center [188, 183] width 31 height 7
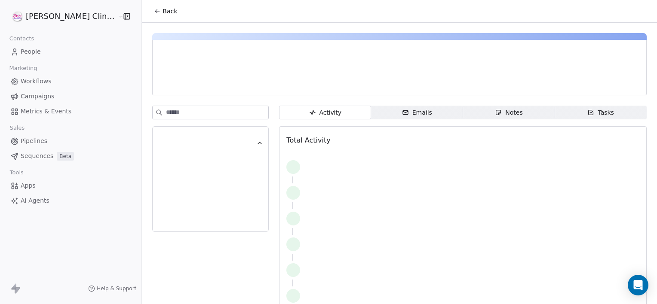
click at [500, 113] on div "Notes" at bounding box center [509, 112] width 28 height 9
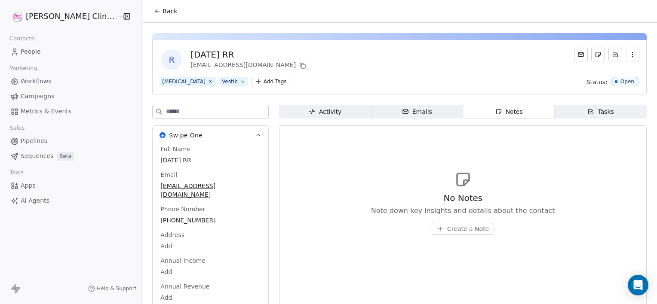
click at [437, 231] on icon "button" at bounding box center [440, 229] width 7 height 7
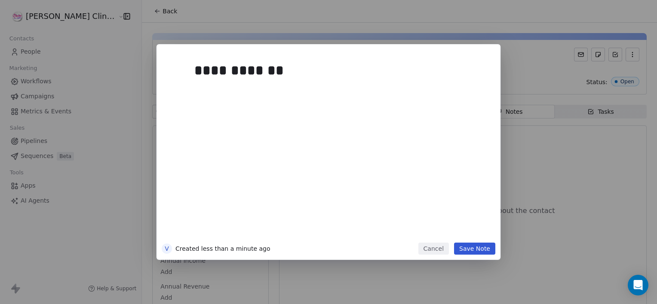
click at [490, 246] on button "Save Note" at bounding box center [474, 249] width 41 height 12
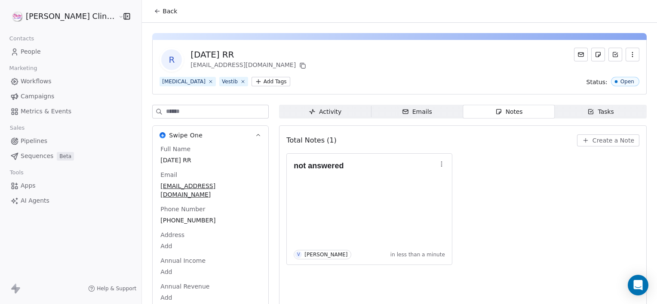
click at [162, 13] on span "Back" at bounding box center [169, 11] width 15 height 9
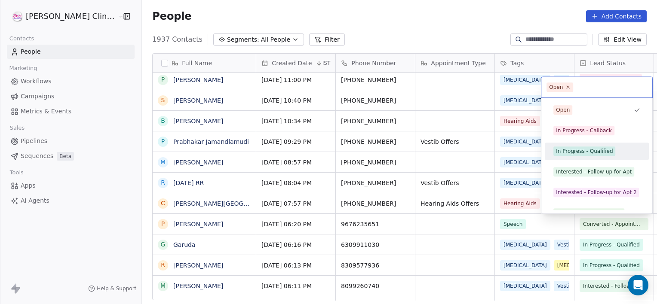
click at [581, 152] on div "In Progress - Qualified" at bounding box center [584, 151] width 57 height 8
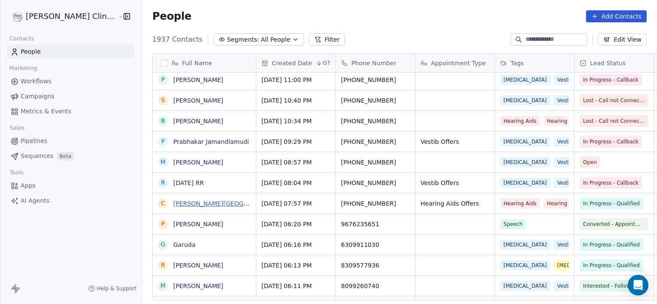
click at [187, 204] on link "[PERSON_NAME][GEOGRAPHIC_DATA]" at bounding box center [229, 203] width 113 height 7
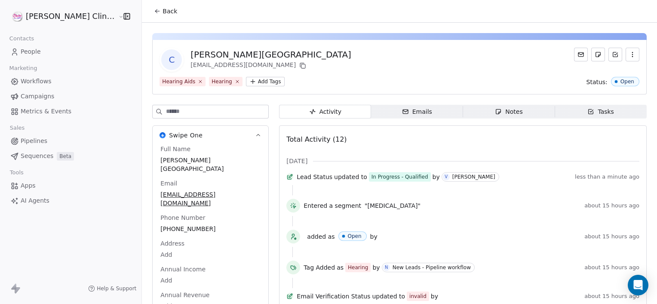
click at [505, 115] on div "Notes" at bounding box center [509, 111] width 28 height 9
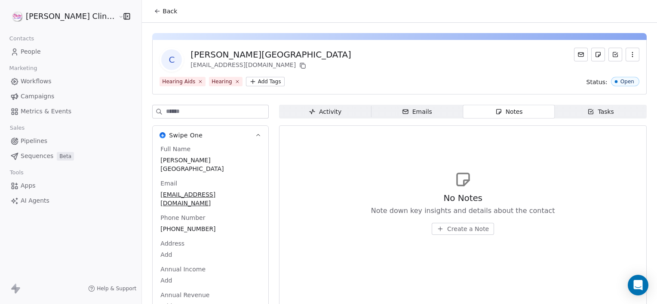
click at [447, 229] on span "Create a Note" at bounding box center [468, 229] width 42 height 9
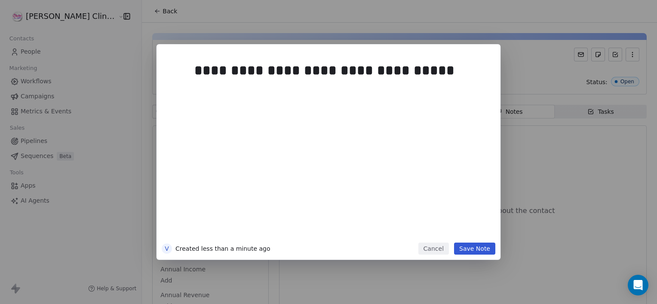
click at [471, 245] on button "Save Note" at bounding box center [474, 249] width 41 height 12
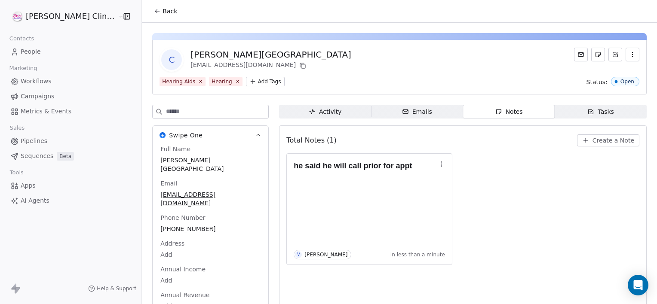
click at [154, 12] on icon at bounding box center [157, 11] width 7 height 7
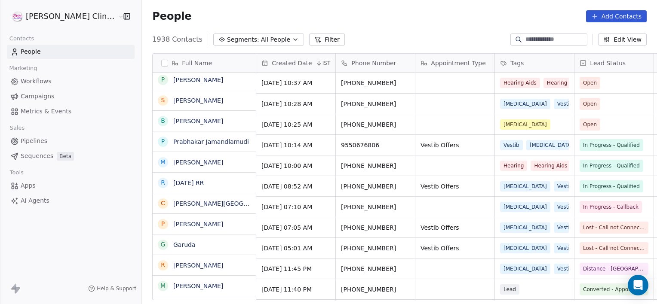
scroll to position [261, 534]
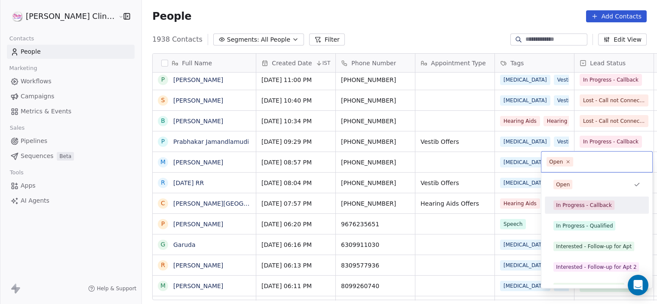
click at [572, 206] on div "In Progress - Callback" at bounding box center [584, 206] width 56 height 8
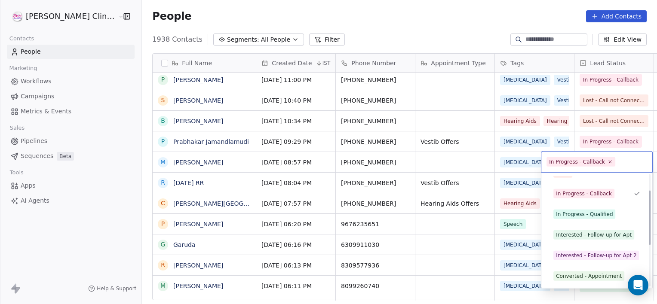
scroll to position [32, 0]
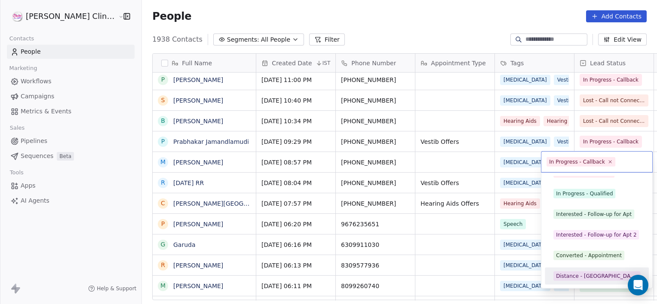
click at [568, 274] on div "Distance - [GEOGRAPHIC_DATA]" at bounding box center [597, 276] width 82 height 8
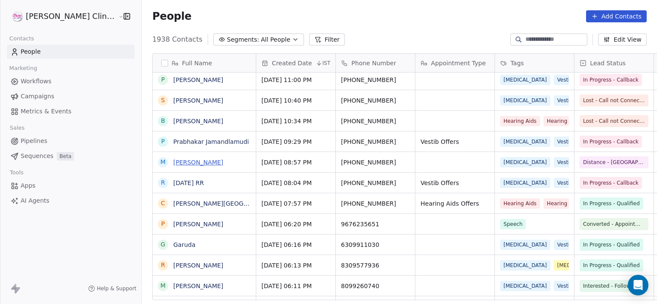
click at [173, 163] on link "[PERSON_NAME]" at bounding box center [198, 162] width 50 height 7
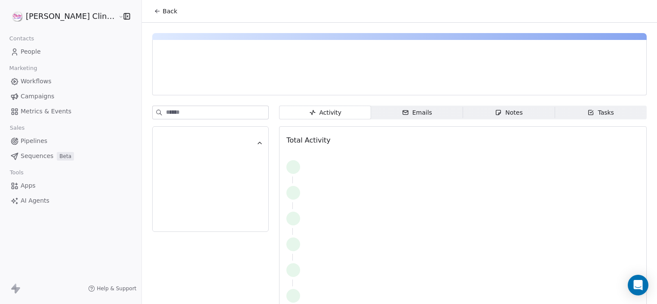
click at [511, 109] on span "Notes Notes" at bounding box center [509, 113] width 92 height 14
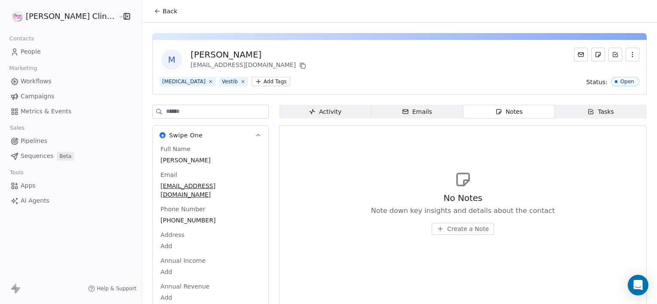
click at [457, 225] on span "Create a Note" at bounding box center [468, 229] width 42 height 9
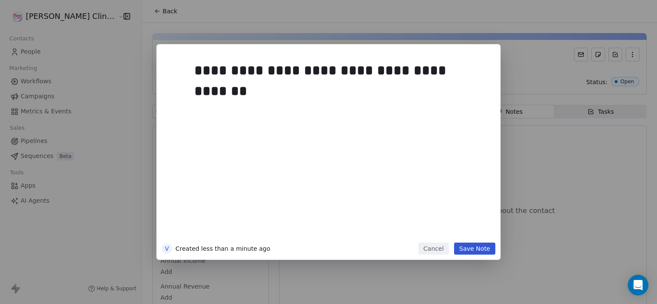
click at [474, 249] on button "Save Note" at bounding box center [474, 249] width 41 height 12
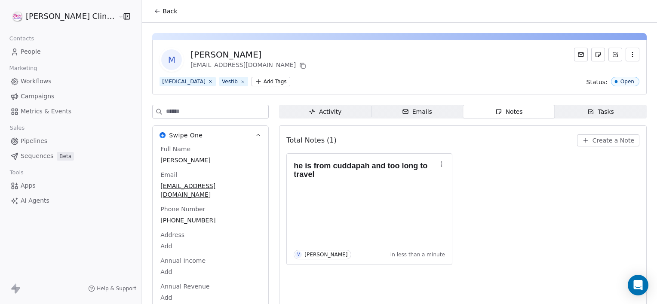
click at [150, 17] on button "Back" at bounding box center [166, 10] width 34 height 15
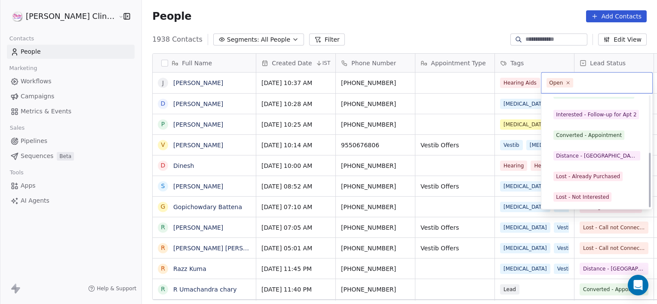
scroll to position [115, 0]
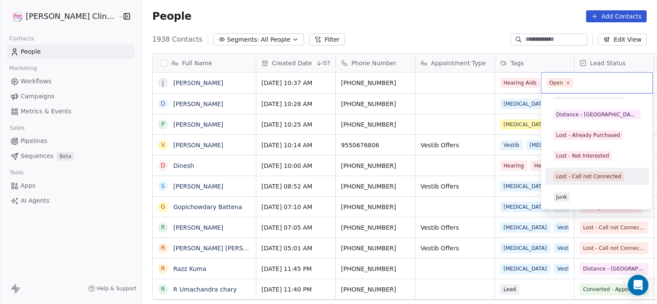
click at [584, 177] on div "Lost - Call not Connected" at bounding box center [588, 177] width 65 height 8
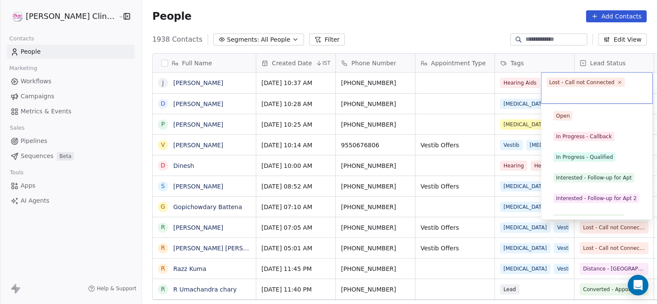
scroll to position [94, 0]
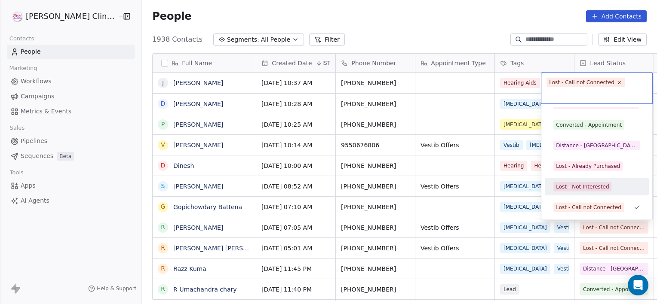
click at [584, 183] on div "Lost - Not Interested" at bounding box center [582, 187] width 53 height 8
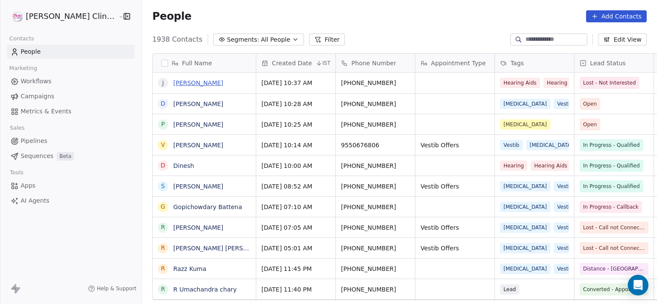
click at [173, 82] on link "[PERSON_NAME]" at bounding box center [198, 83] width 50 height 7
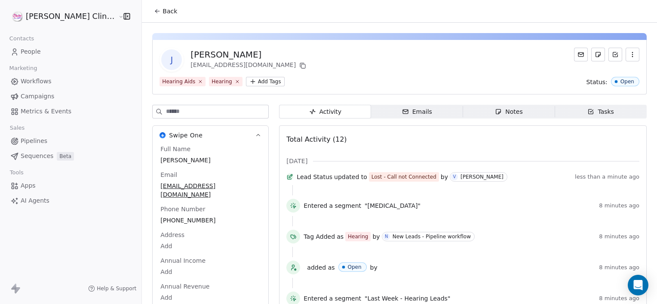
click at [502, 106] on span "Notes Notes" at bounding box center [509, 112] width 92 height 14
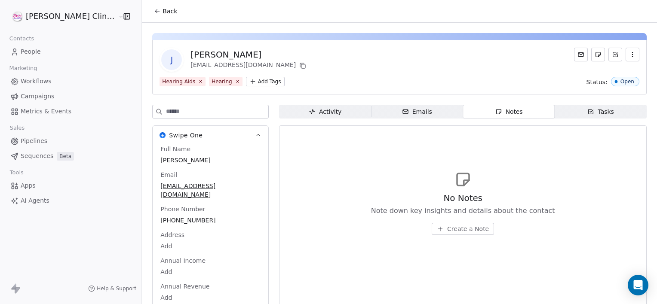
click at [460, 231] on span "Create a Note" at bounding box center [468, 229] width 42 height 9
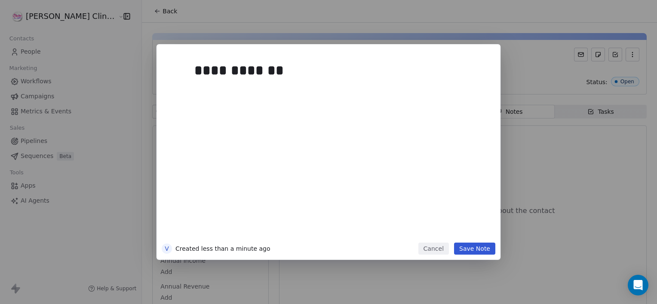
click at [480, 251] on button "Save Note" at bounding box center [474, 249] width 41 height 12
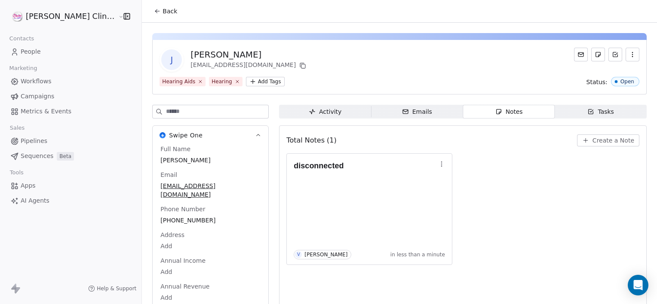
click at [162, 9] on span "Back" at bounding box center [169, 11] width 15 height 9
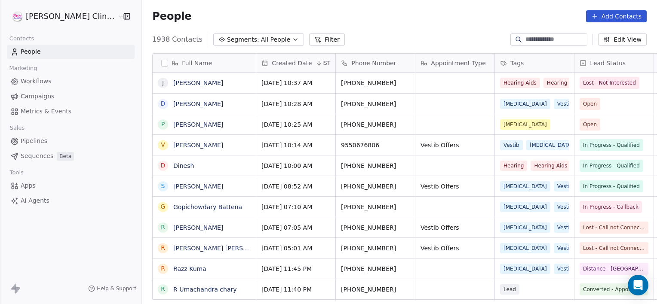
scroll to position [261, 534]
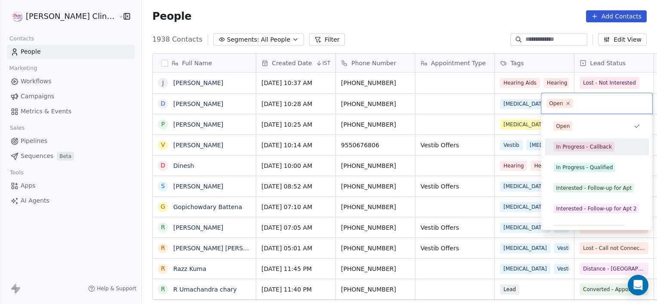
click at [562, 150] on span "In Progress - Callback" at bounding box center [583, 146] width 61 height 9
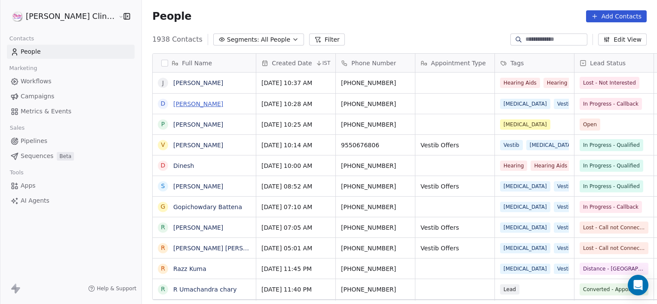
click at [173, 103] on link "[PERSON_NAME]" at bounding box center [198, 104] width 50 height 7
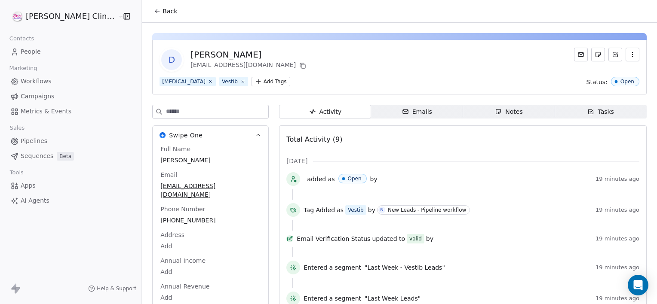
click at [495, 115] on div "Notes" at bounding box center [509, 111] width 28 height 9
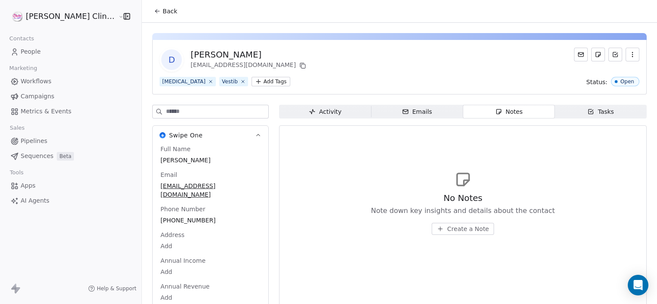
click at [461, 231] on span "Create a Note" at bounding box center [468, 229] width 42 height 9
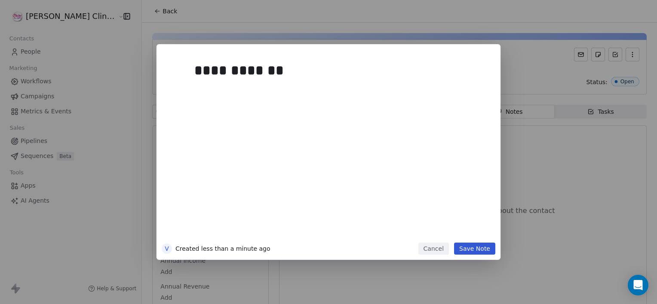
click at [480, 253] on button "Save Note" at bounding box center [474, 249] width 41 height 12
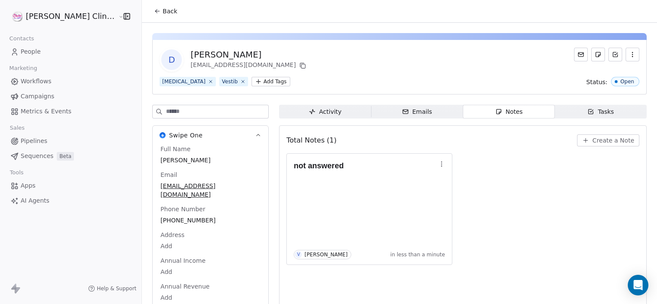
click at [162, 12] on span "Back" at bounding box center [169, 11] width 15 height 9
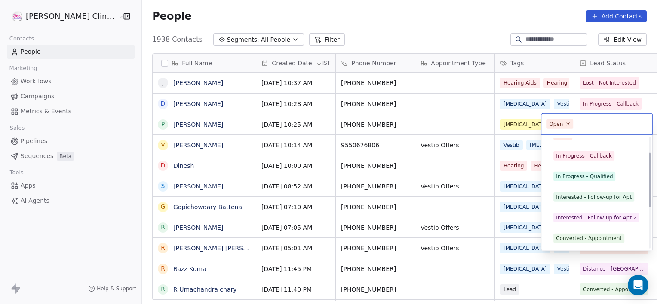
scroll to position [32, 0]
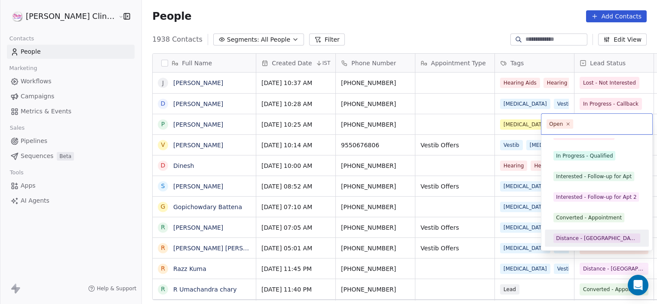
click at [600, 239] on div "Distance - [GEOGRAPHIC_DATA]" at bounding box center [597, 239] width 82 height 8
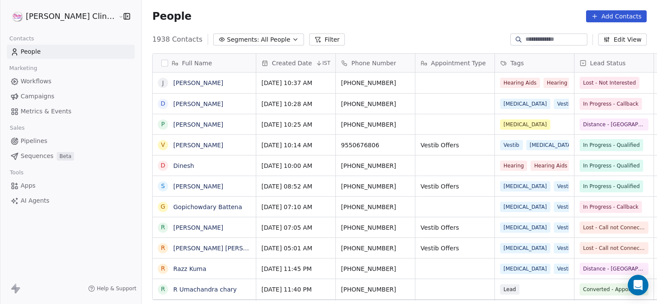
click at [261, 39] on span "All People" at bounding box center [275, 39] width 29 height 9
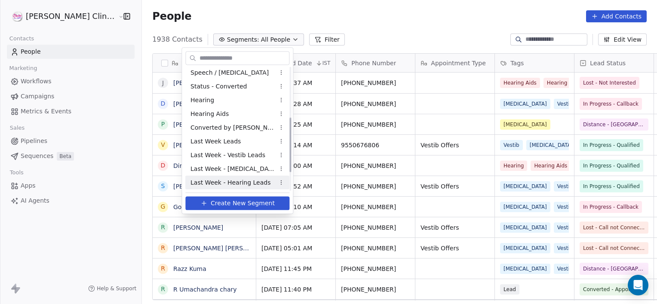
scroll to position [154, 0]
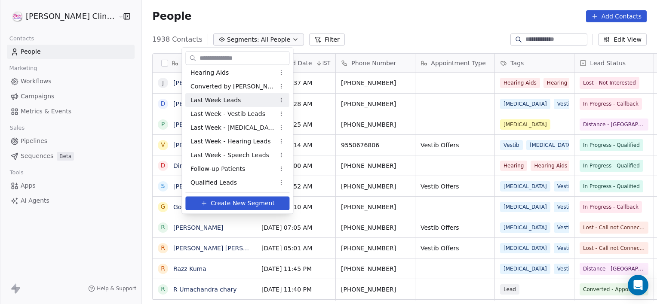
click at [211, 96] on span "Last Week Leads" at bounding box center [215, 100] width 50 height 9
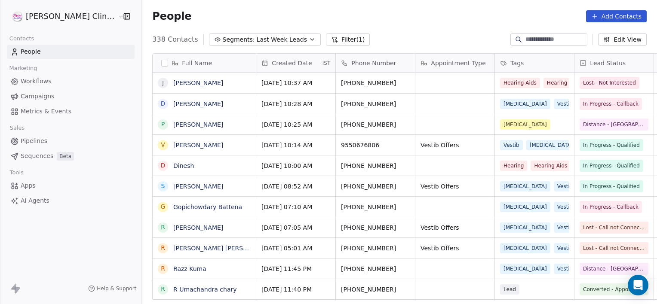
scroll to position [261, 534]
click at [326, 34] on button "Filter (1)" at bounding box center [348, 40] width 44 height 12
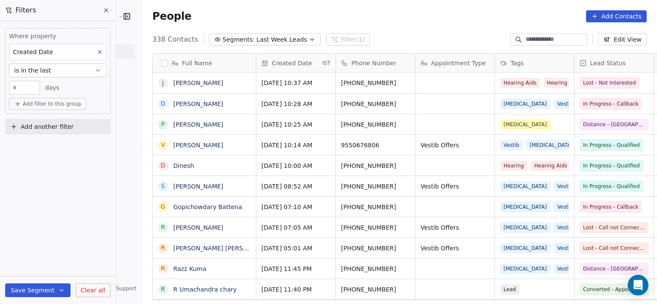
click at [28, 89] on input "*" at bounding box center [24, 88] width 27 height 6
click at [22, 89] on input "*" at bounding box center [24, 88] width 27 height 6
type input "**"
click at [98, 50] on icon at bounding box center [100, 52] width 6 height 6
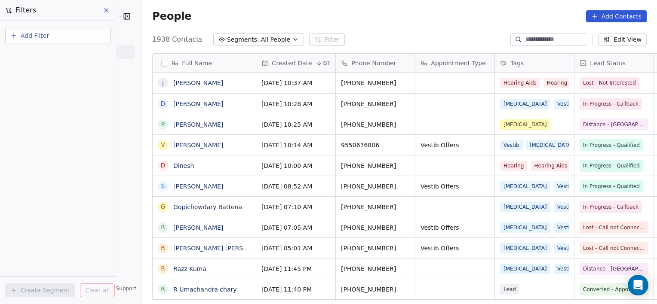
click at [91, 35] on button "Add Filter" at bounding box center [57, 35] width 105 height 15
click at [73, 62] on div "Contact properties" at bounding box center [58, 56] width 98 height 14
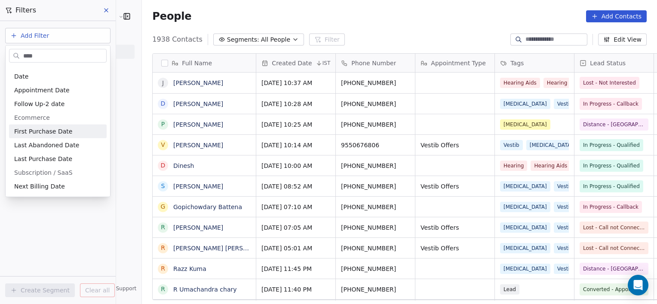
scroll to position [14, 0]
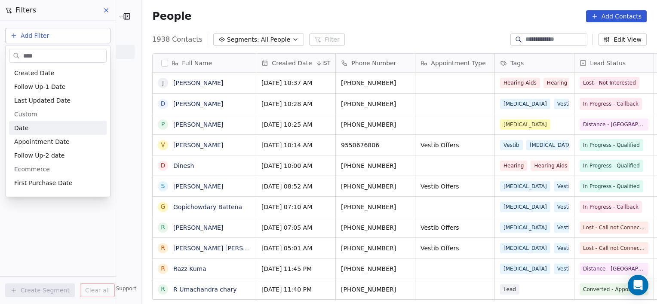
type input "****"
click at [26, 127] on span "Date" at bounding box center [21, 128] width 14 height 9
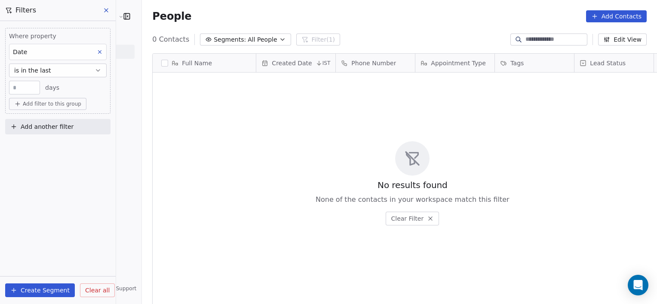
scroll to position [261, 534]
click at [20, 89] on input "**" at bounding box center [24, 88] width 27 height 6
click at [61, 68] on button "is in the last" at bounding box center [58, 71] width 98 height 14
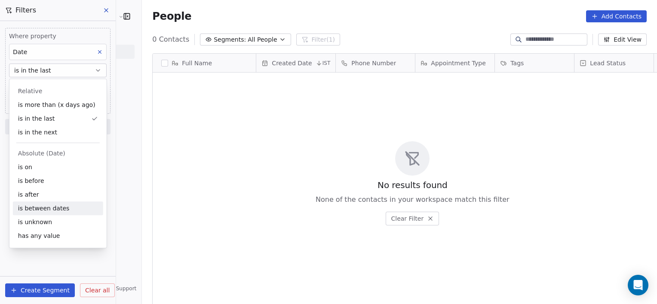
click at [22, 211] on div "is between dates" at bounding box center [58, 209] width 90 height 14
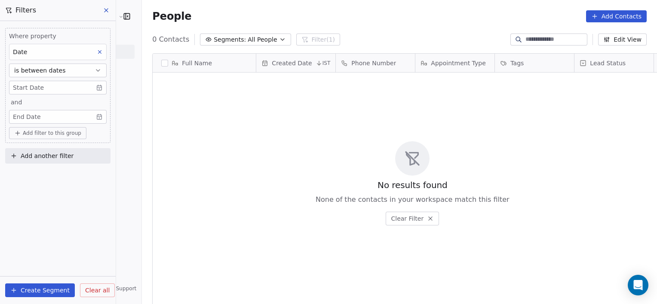
click at [53, 87] on body "[PERSON_NAME] Clinic External Contacts People Marketing Workflows Campaigns Met…" at bounding box center [328, 152] width 657 height 304
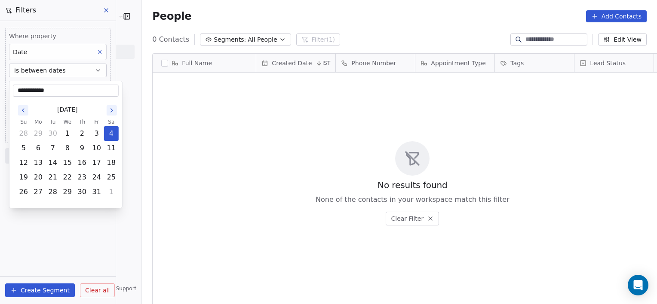
click at [23, 111] on icon "Go to the Previous Month" at bounding box center [23, 110] width 2 height 3
click at [39, 135] on button "1" at bounding box center [38, 134] width 14 height 14
type input "**********"
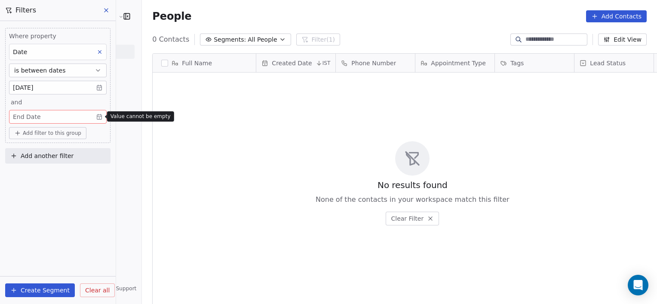
click at [38, 116] on body "[PERSON_NAME] Clinic External Contacts People Marketing Workflows Campaigns Met…" at bounding box center [328, 152] width 657 height 304
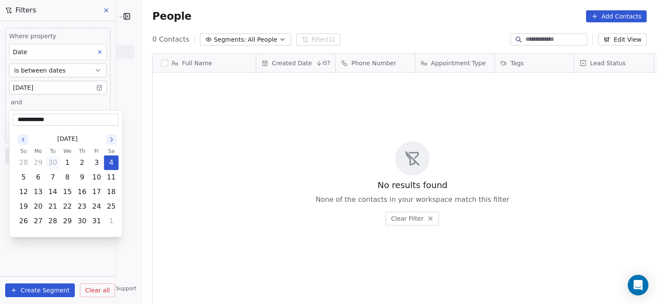
click at [51, 160] on button "30" at bounding box center [53, 163] width 14 height 14
type input "**********"
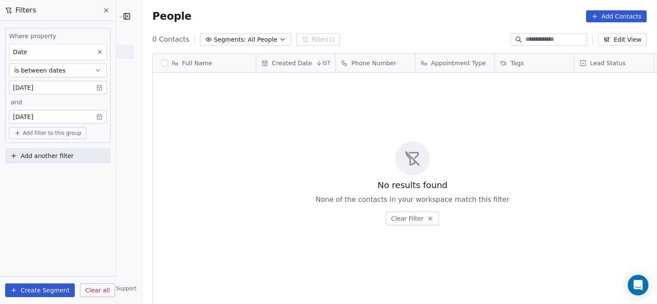
click at [98, 290] on span "Clear all" at bounding box center [97, 290] width 24 height 9
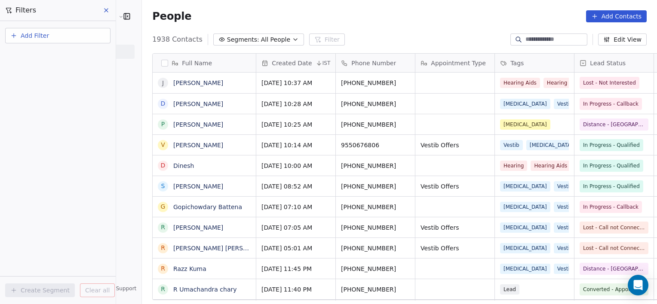
click at [84, 38] on button "Add Filter" at bounding box center [57, 35] width 105 height 15
click at [48, 51] on span "Contact properties" at bounding box center [42, 55] width 56 height 9
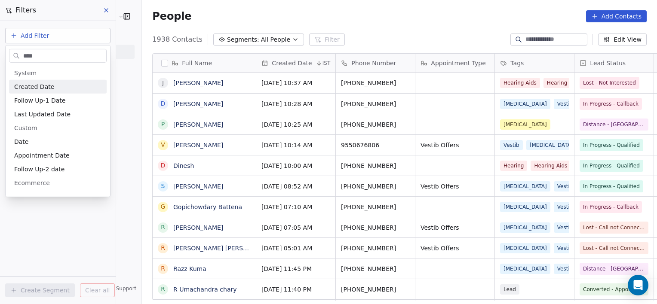
type input "****"
click at [43, 89] on span "Created Date" at bounding box center [34, 87] width 40 height 9
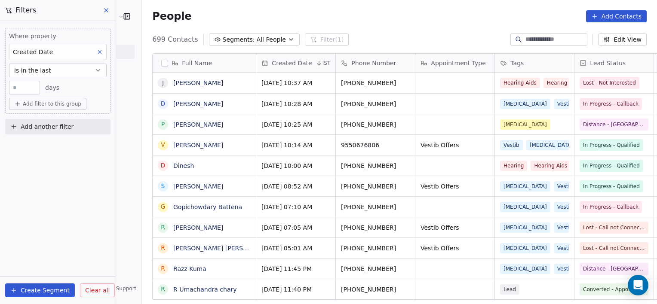
click at [60, 70] on button "is in the last" at bounding box center [58, 71] width 98 height 14
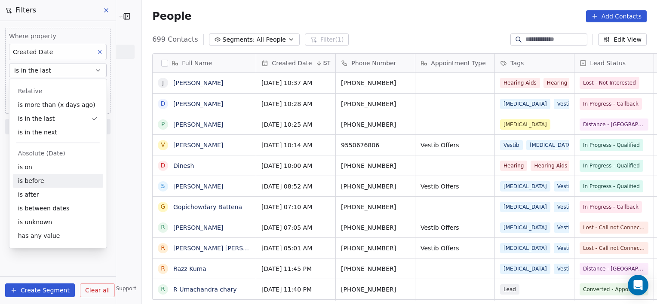
click at [36, 183] on div "is before" at bounding box center [58, 181] width 90 height 14
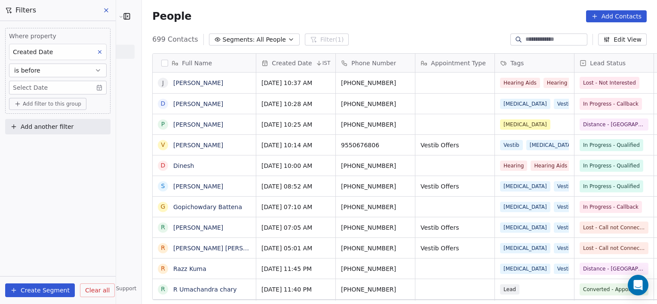
click at [101, 86] on body "[PERSON_NAME] Clinic External Contacts People Marketing Workflows Campaigns Met…" at bounding box center [328, 152] width 657 height 304
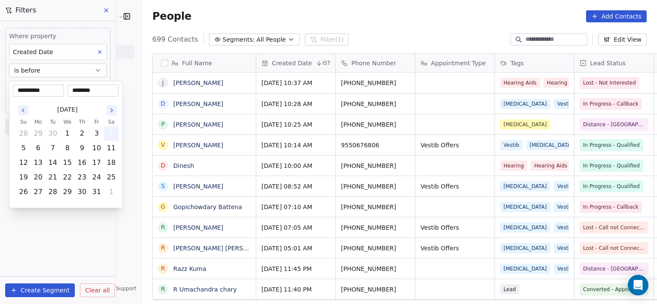
type input "**********"
click at [62, 229] on html "[PERSON_NAME] Clinic External Contacts People Marketing Workflows Campaigns Met…" at bounding box center [328, 152] width 657 height 304
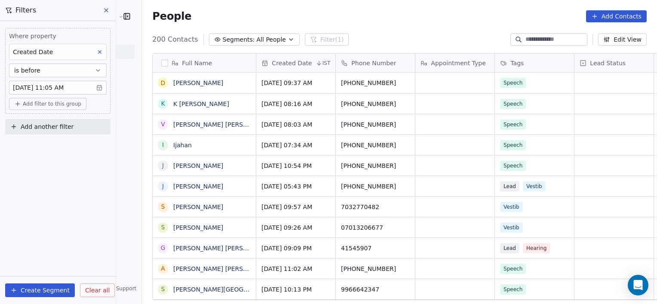
click at [86, 88] on body "[PERSON_NAME] Clinic External Contacts People Marketing Workflows Campaigns Met…" at bounding box center [328, 152] width 657 height 304
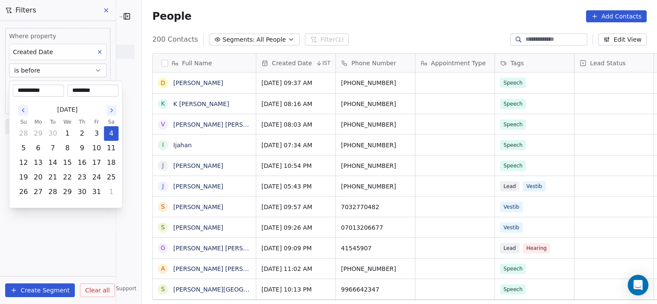
type input "**********"
click at [112, 111] on icon "Go to the Next Month" at bounding box center [112, 110] width 2 height 3
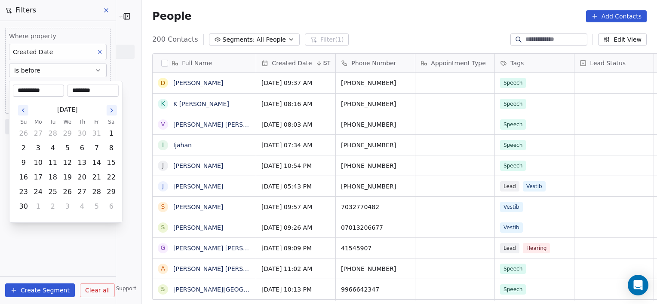
click at [112, 111] on icon "Go to the Next Month" at bounding box center [112, 110] width 2 height 3
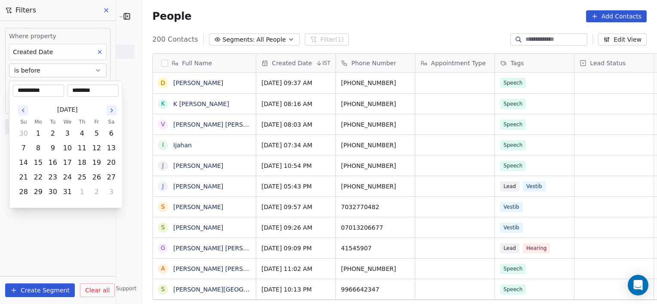
click at [22, 114] on button "Go to the Previous Month" at bounding box center [23, 110] width 10 height 10
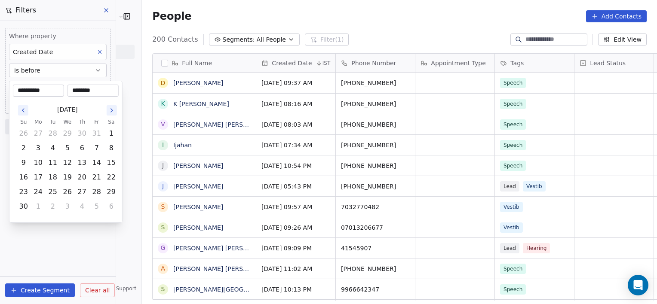
click at [22, 114] on button "Go to the Previous Month" at bounding box center [23, 110] width 10 height 10
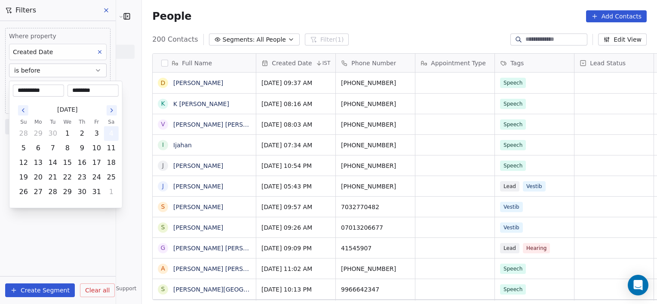
click at [115, 132] on button "4" at bounding box center [111, 134] width 14 height 14
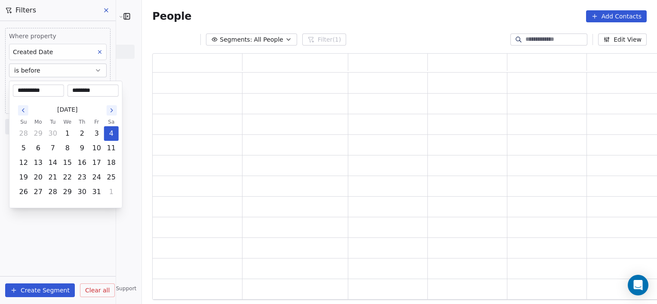
click at [82, 254] on html "**********" at bounding box center [328, 152] width 657 height 304
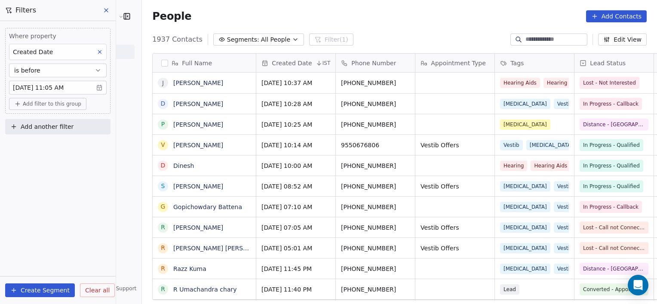
click at [103, 68] on button "is before" at bounding box center [58, 71] width 98 height 14
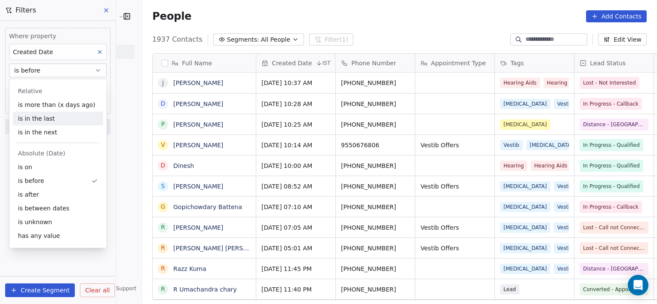
click at [55, 113] on div "is in the last" at bounding box center [58, 119] width 90 height 14
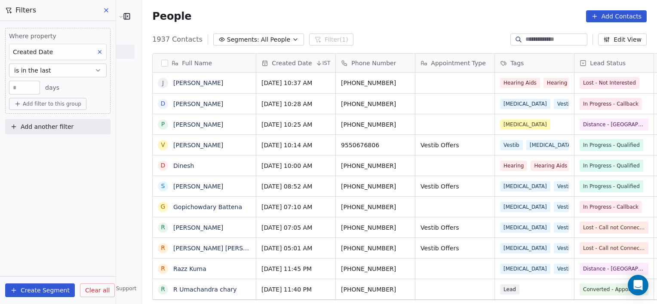
click at [21, 85] on input "number" at bounding box center [24, 88] width 27 height 6
type input "*"
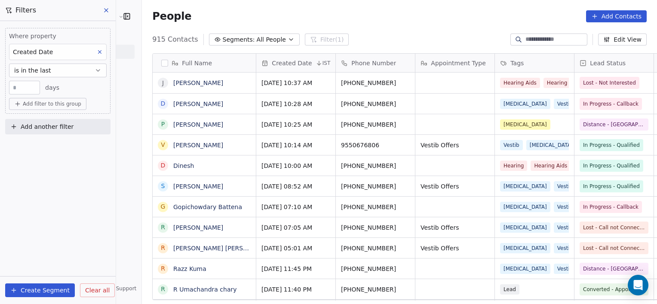
click at [56, 68] on button "is in the last" at bounding box center [58, 71] width 98 height 14
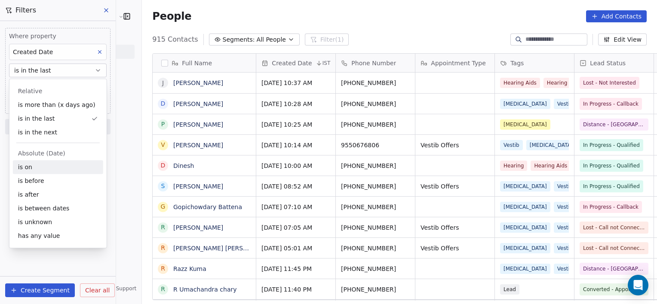
click at [37, 165] on div "is on" at bounding box center [58, 167] width 90 height 14
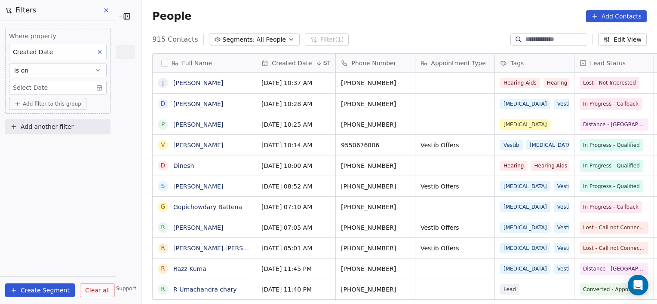
click at [47, 88] on body "[PERSON_NAME] Clinic External Contacts People Marketing Workflows Campaigns Met…" at bounding box center [328, 152] width 657 height 304
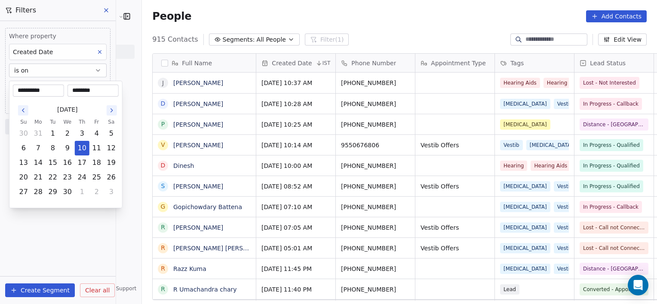
click at [25, 116] on div "[DATE]" at bounding box center [67, 110] width 102 height 16
click at [111, 110] on icon "Go to the Next Month" at bounding box center [111, 110] width 7 height 7
click at [112, 110] on icon "Go to the Next Month" at bounding box center [112, 110] width 2 height 3
click at [113, 110] on icon "Go to the Next Month" at bounding box center [111, 110] width 7 height 7
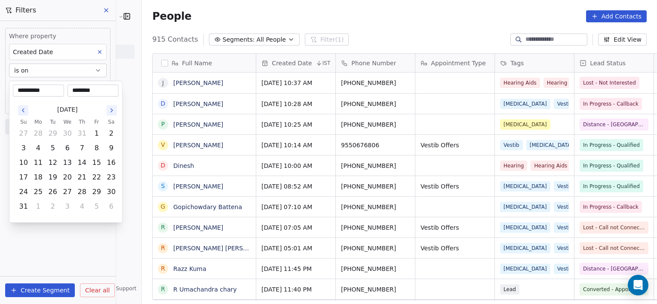
click at [113, 110] on icon "Go to the Next Month" at bounding box center [111, 110] width 7 height 7
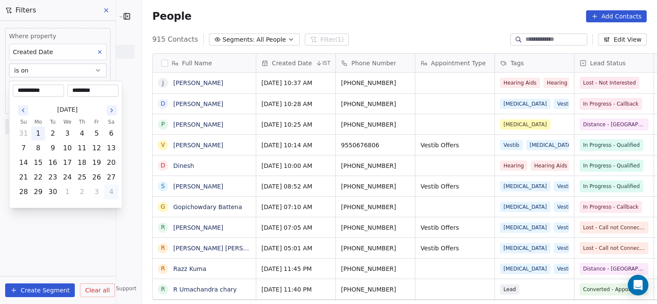
click at [37, 128] on button "1" at bounding box center [38, 134] width 14 height 14
type input "**********"
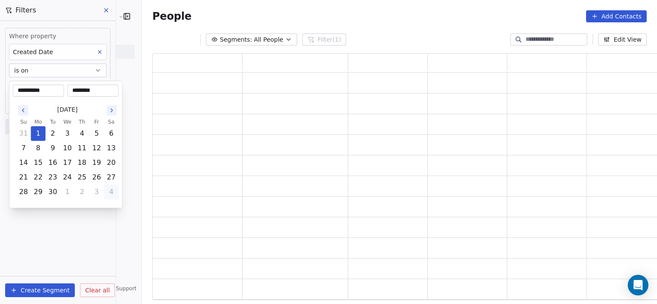
click at [76, 239] on html "**********" at bounding box center [328, 152] width 657 height 304
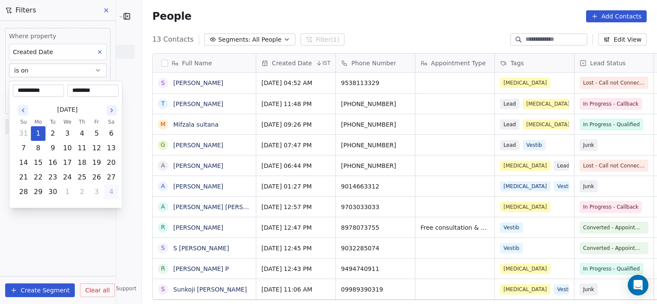
click at [100, 87] on body "[PERSON_NAME] Clinic External Contacts People Marketing Workflows Campaigns Met…" at bounding box center [328, 152] width 657 height 304
type input "**********"
click at [86, 89] on input "********" at bounding box center [93, 90] width 48 height 9
type input "********"
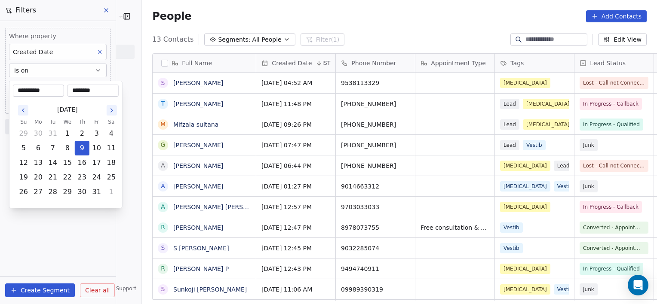
click at [112, 105] on button "Go to the Next Month" at bounding box center [112, 110] width 10 height 10
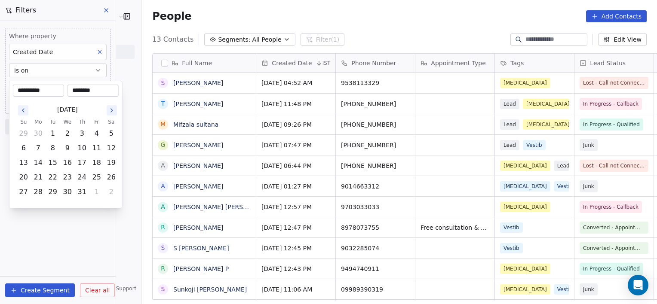
click at [112, 105] on button "Go to the Next Month" at bounding box center [112, 110] width 10 height 10
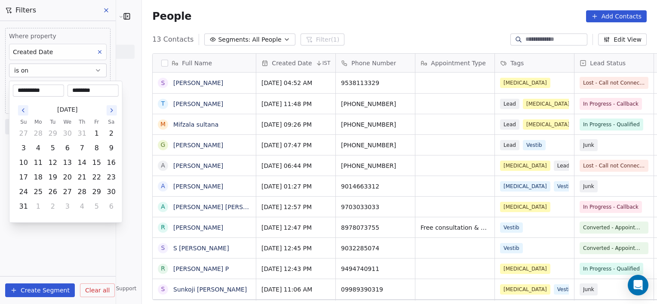
click at [112, 105] on button "Go to the Next Month" at bounding box center [112, 110] width 10 height 10
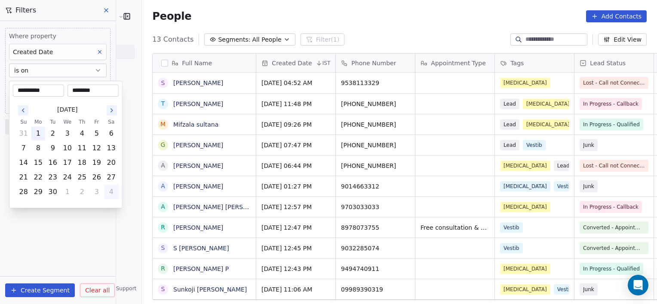
click at [36, 138] on button "1" at bounding box center [38, 134] width 14 height 14
type input "**********"
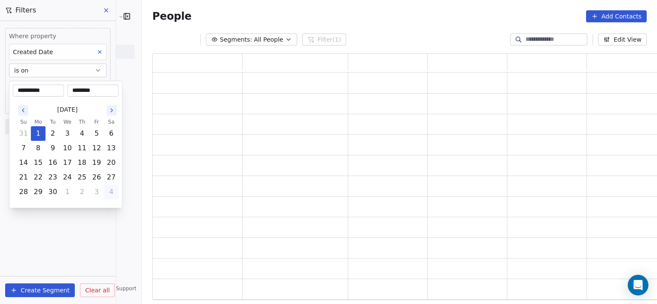
click at [35, 222] on html "**********" at bounding box center [328, 152] width 657 height 304
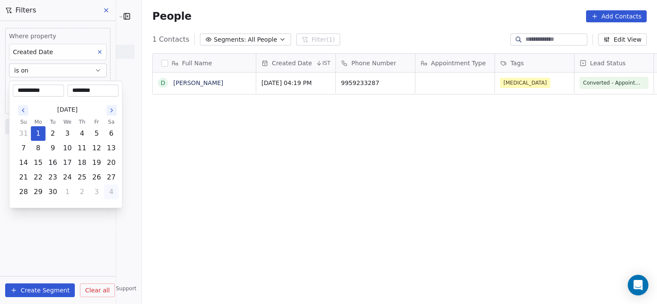
click at [79, 90] on body "**********" at bounding box center [328, 152] width 657 height 304
type input "**********"
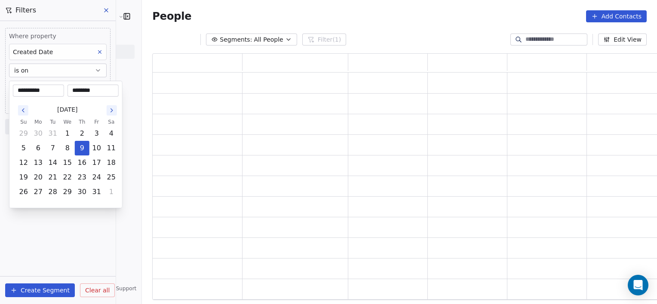
click at [83, 220] on html "**********" at bounding box center [328, 152] width 657 height 304
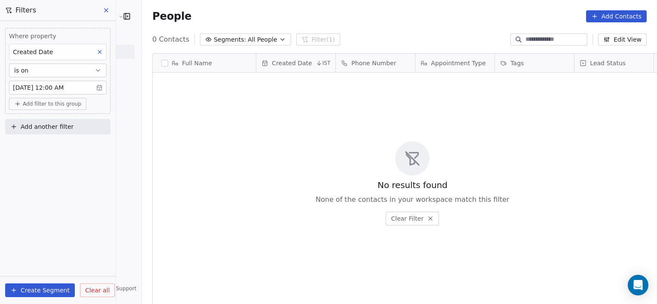
click at [98, 288] on span "Clear all" at bounding box center [97, 290] width 24 height 9
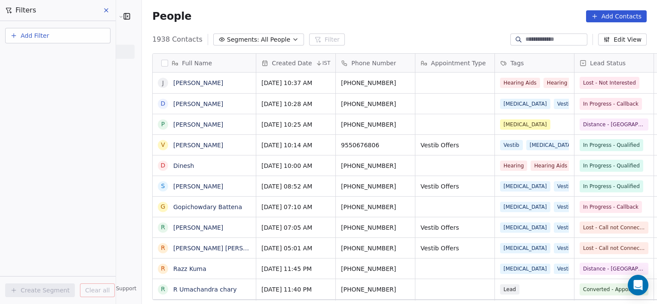
click at [86, 31] on button "Add Filter" at bounding box center [57, 35] width 105 height 15
click at [87, 52] on div "Contact properties" at bounding box center [57, 55] width 87 height 9
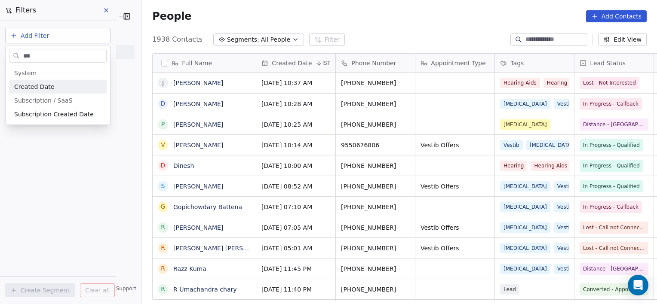
type input "***"
click at [64, 89] on div "Created Date" at bounding box center [57, 87] width 87 height 9
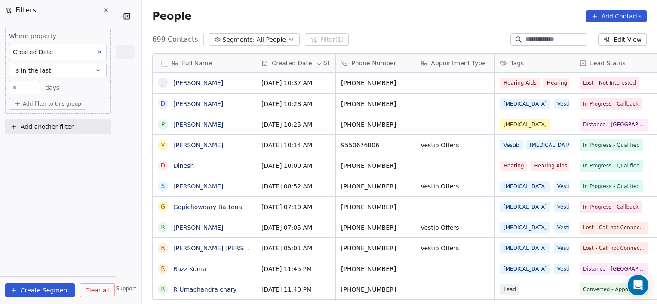
click at [51, 67] on button "is in the last" at bounding box center [58, 71] width 98 height 14
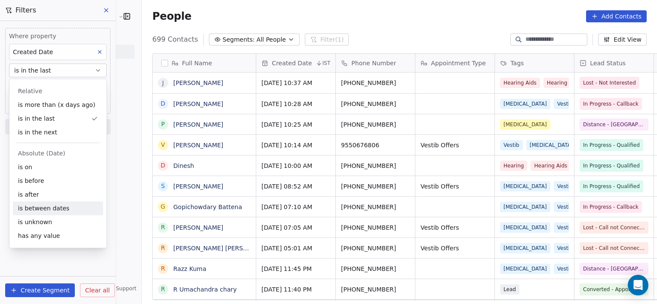
click at [19, 210] on div "is between dates" at bounding box center [58, 209] width 90 height 14
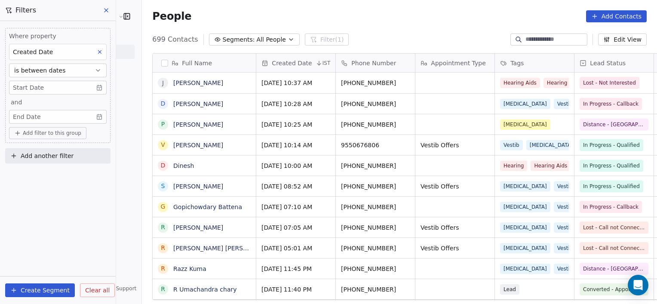
click at [52, 81] on body "[PERSON_NAME] Clinic External Contacts People Marketing Workflows Campaigns Met…" at bounding box center [328, 152] width 657 height 304
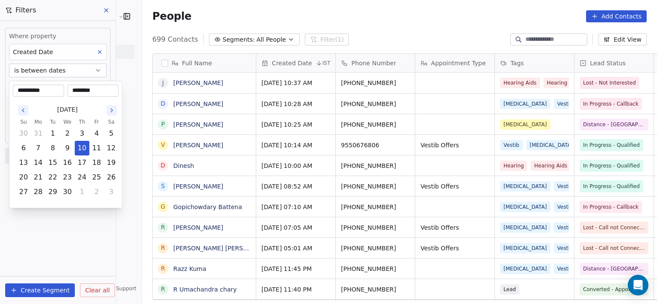
click at [109, 110] on icon "Go to the Next Month" at bounding box center [111, 110] width 7 height 7
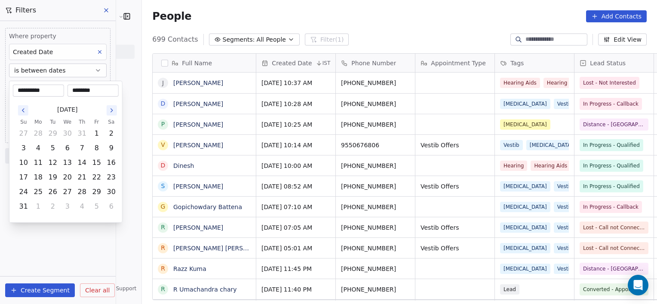
click at [109, 110] on icon "Go to the Next Month" at bounding box center [111, 110] width 7 height 7
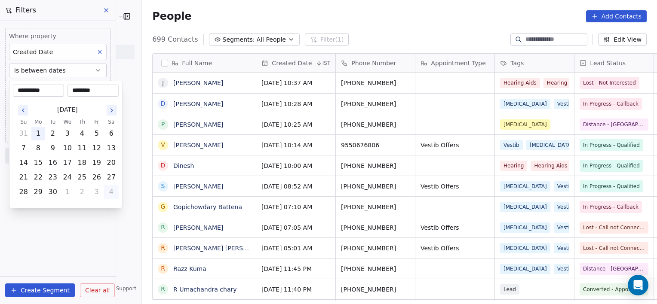
click at [40, 136] on button "1" at bounding box center [38, 134] width 14 height 14
type input "**********"
click at [57, 225] on html "[PERSON_NAME] Clinic External Contacts People Marketing Workflows Campaigns Met…" at bounding box center [328, 152] width 657 height 304
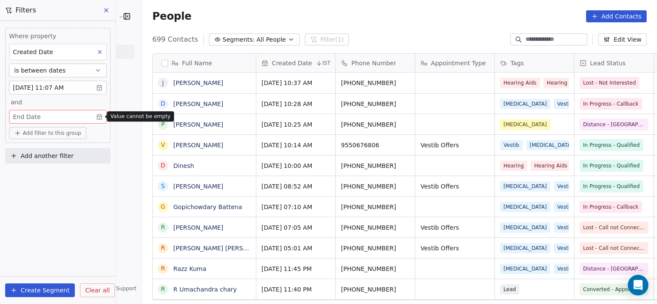
click at [48, 113] on body "[PERSON_NAME] Clinic External Contacts People Marketing Workflows Campaigns Met…" at bounding box center [328, 152] width 657 height 304
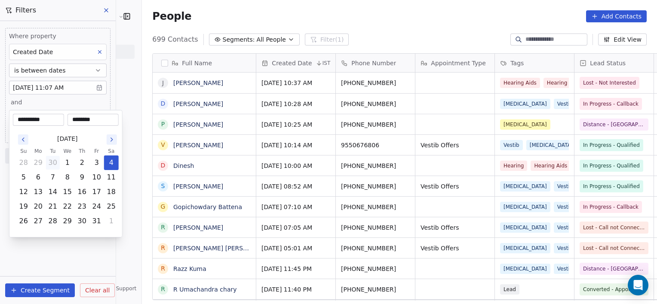
type input "**********"
click at [74, 263] on html "[PERSON_NAME] Clinic External Contacts People Marketing Workflows Campaigns Met…" at bounding box center [328, 152] width 657 height 304
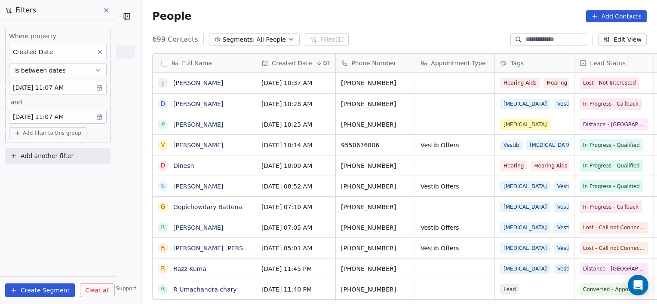
click at [73, 120] on body "[PERSON_NAME] Clinic External Contacts People Marketing Workflows Campaigns Met…" at bounding box center [328, 152] width 657 height 304
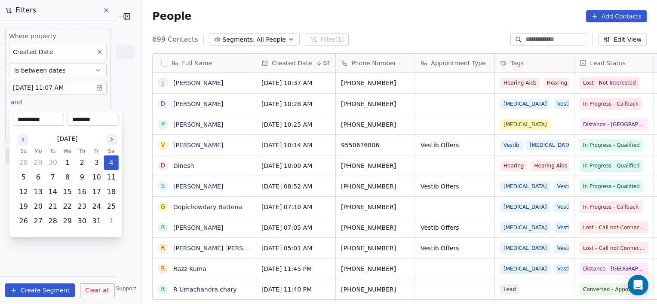
click at [111, 137] on icon "Go to the Next Month" at bounding box center [111, 139] width 7 height 7
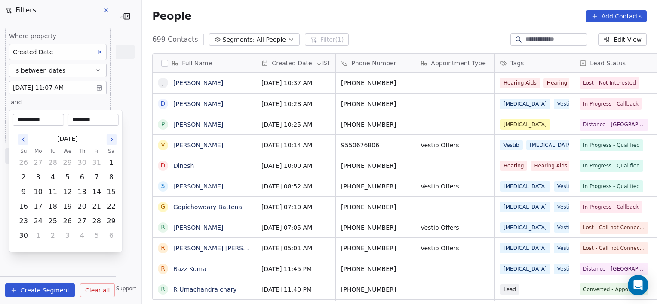
click at [22, 140] on icon "Go to the Previous Month" at bounding box center [23, 139] width 2 height 3
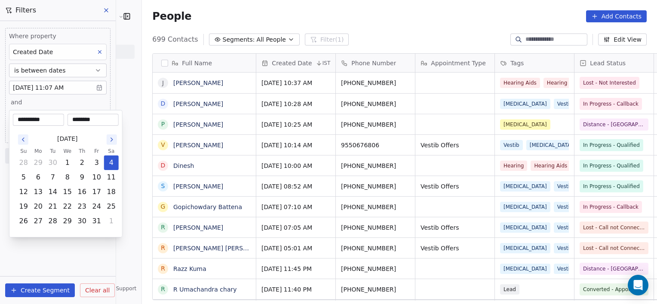
click at [22, 140] on icon "Go to the Previous Month" at bounding box center [23, 139] width 2 height 3
click at [50, 221] on button "30" at bounding box center [53, 221] width 14 height 14
type input "**********"
click at [67, 260] on html "[PERSON_NAME] Clinic External Contacts People Marketing Workflows Campaigns Met…" at bounding box center [328, 152] width 657 height 304
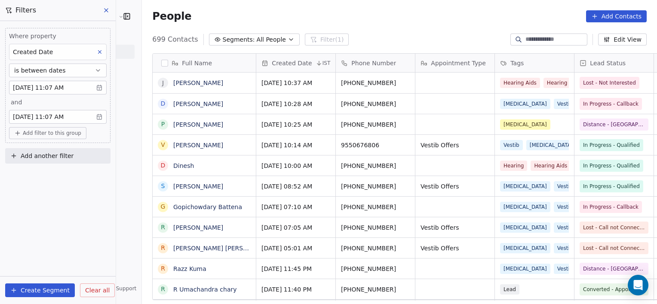
click at [67, 260] on div "Where property Created Date is between dates [DATE] 11:07 AM and [DATE] 11:07 A…" at bounding box center [58, 162] width 116 height 283
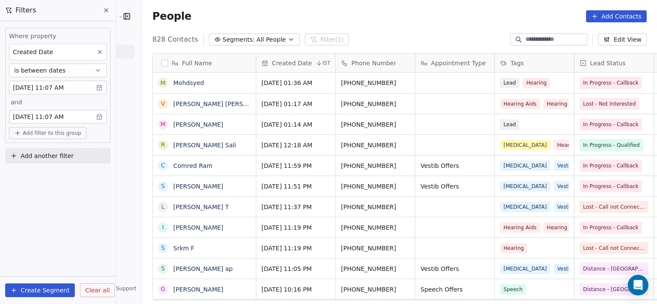
click at [67, 260] on div "Where property Created Date is between dates [DATE] 11:07 AM and [DATE] 11:07 A…" at bounding box center [58, 162] width 116 height 283
click at [45, 125] on div "Where property Created Date is between dates [DATE] 11:07 AM and [DATE] 11:07 A…" at bounding box center [57, 85] width 105 height 115
click at [80, 87] on body "[PERSON_NAME] Clinic External Contacts People Marketing Workflows Campaigns Met…" at bounding box center [328, 152] width 657 height 304
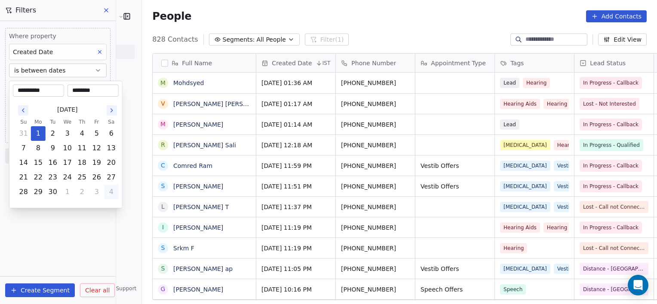
type input "**********"
click at [85, 93] on input "********" at bounding box center [93, 90] width 48 height 9
click at [77, 87] on input "********" at bounding box center [93, 90] width 48 height 9
type input "********"
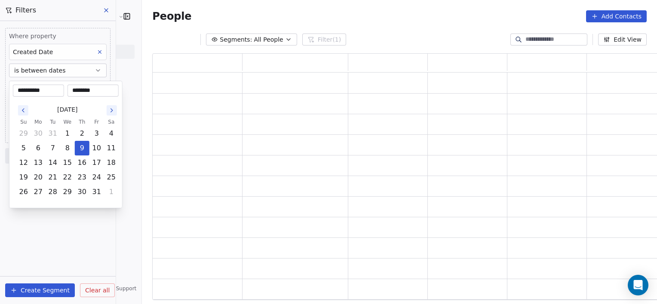
click at [104, 222] on html "**********" at bounding box center [328, 152] width 657 height 304
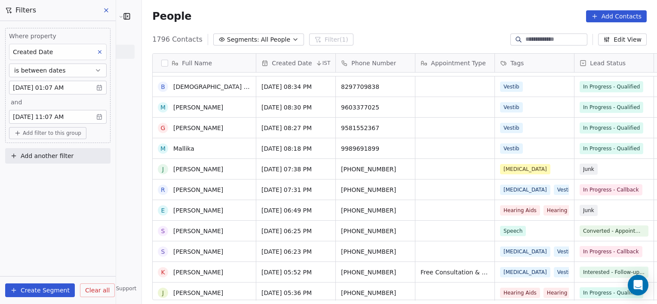
scroll to position [11136, 0]
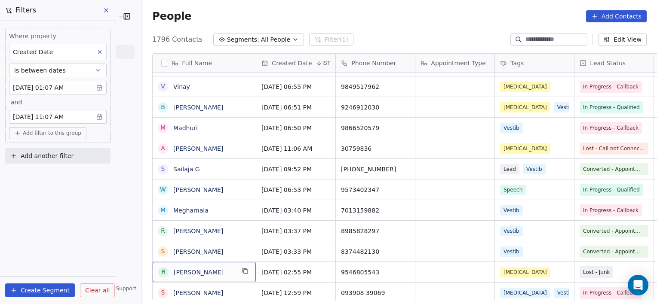
click at [98, 88] on body "[PERSON_NAME] Clinic External Contacts People Marketing Workflows Campaigns Met…" at bounding box center [328, 152] width 657 height 304
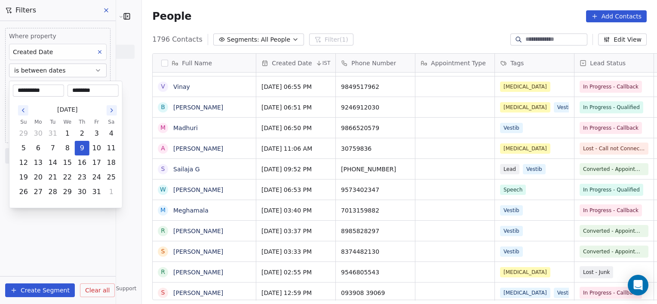
type input "**********"
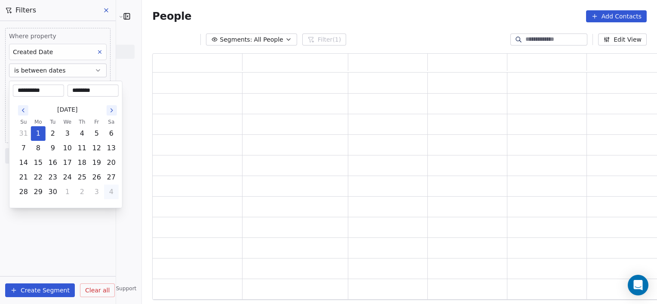
click at [98, 288] on html "**********" at bounding box center [328, 152] width 657 height 304
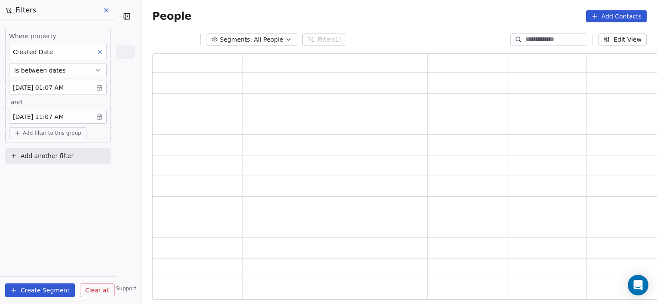
click at [98, 288] on span "Clear all" at bounding box center [97, 290] width 24 height 9
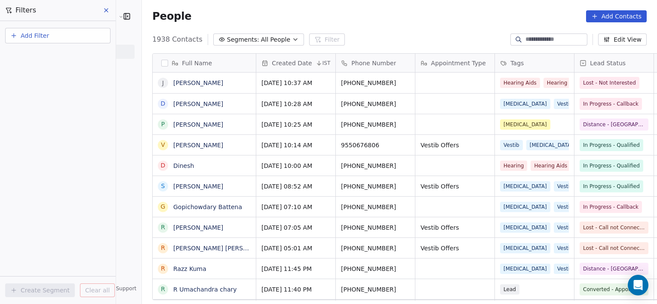
click at [54, 34] on button "Add Filter" at bounding box center [57, 35] width 105 height 15
click at [49, 52] on span "Contact properties" at bounding box center [42, 55] width 56 height 9
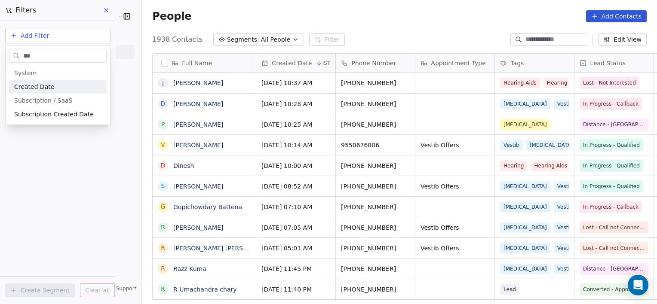
type input "***"
click at [42, 83] on span "Created Date" at bounding box center [34, 87] width 40 height 9
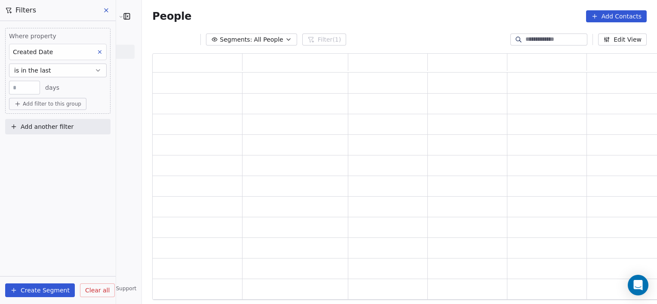
click at [58, 69] on button "is in the last" at bounding box center [58, 71] width 98 height 14
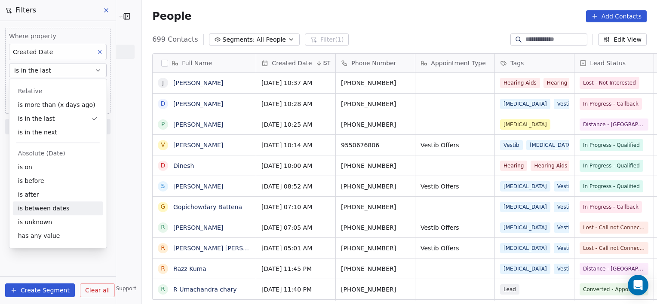
click at [54, 205] on div "is between dates" at bounding box center [58, 209] width 90 height 14
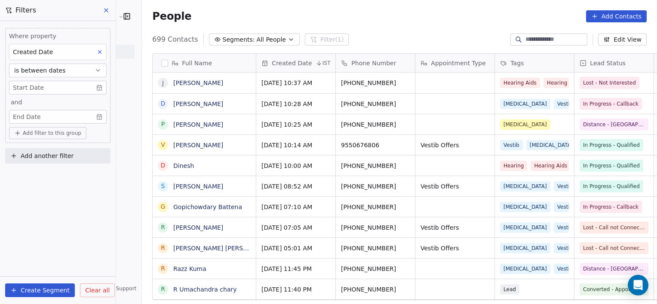
click at [49, 86] on body "[PERSON_NAME] Clinic External Contacts People Marketing Workflows Campaigns Met…" at bounding box center [328, 152] width 657 height 304
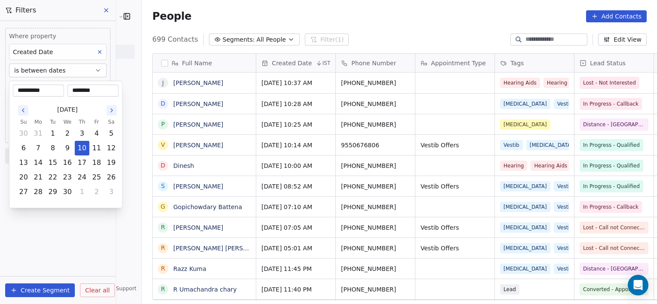
click at [114, 111] on icon "Go to the Next Month" at bounding box center [111, 110] width 7 height 7
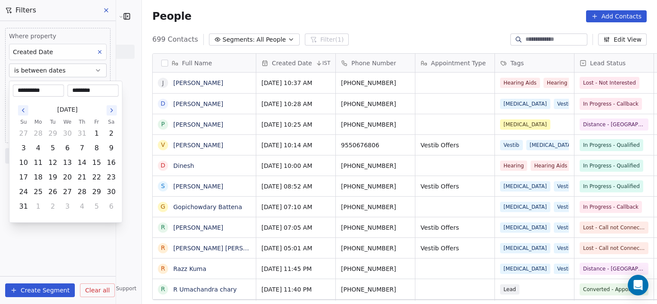
click at [114, 111] on icon "Go to the Next Month" at bounding box center [111, 110] width 7 height 7
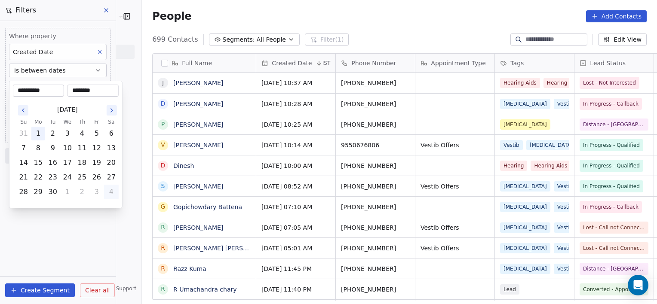
click at [35, 132] on button "1" at bounding box center [38, 134] width 14 height 14
type input "**********"
click at [71, 235] on html "[PERSON_NAME] Clinic External Contacts People Marketing Workflows Campaigns Met…" at bounding box center [328, 152] width 657 height 304
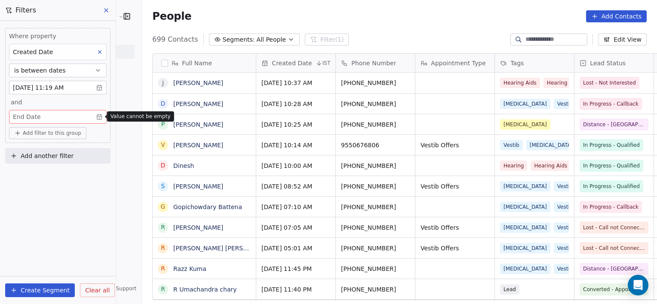
click at [102, 116] on body "[PERSON_NAME] Clinic External Contacts People Marketing Workflows Campaigns Met…" at bounding box center [328, 152] width 657 height 304
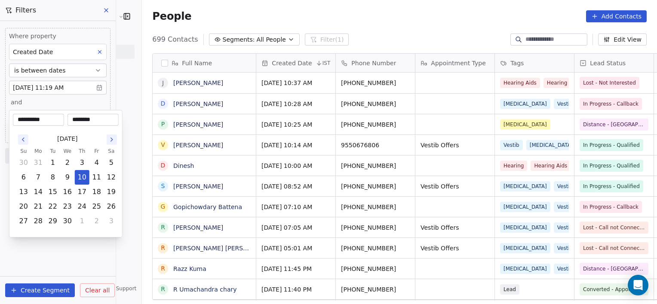
click at [109, 136] on icon "Go to the Next Month" at bounding box center [111, 139] width 7 height 7
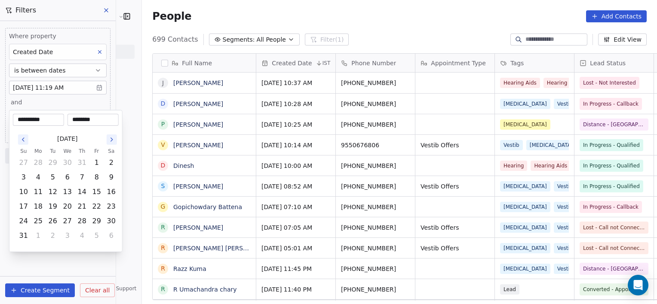
click at [109, 136] on icon "Go to the Next Month" at bounding box center [111, 139] width 7 height 7
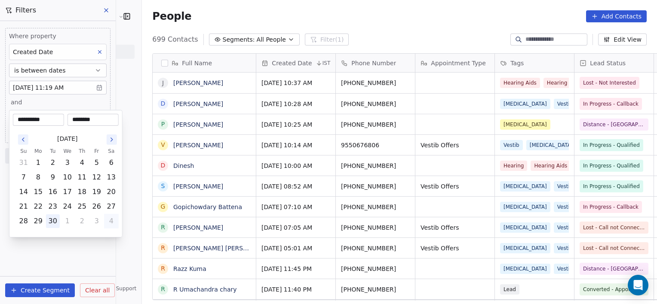
click at [52, 223] on button "30" at bounding box center [53, 221] width 14 height 14
type input "**********"
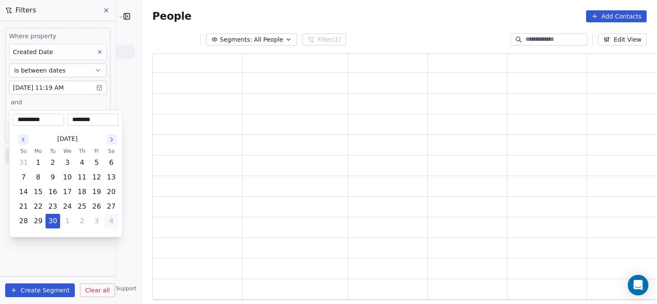
click at [80, 257] on html "**********" at bounding box center [328, 152] width 657 height 304
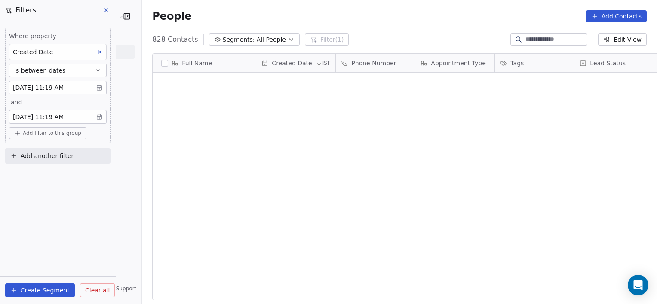
scroll to position [11143, 0]
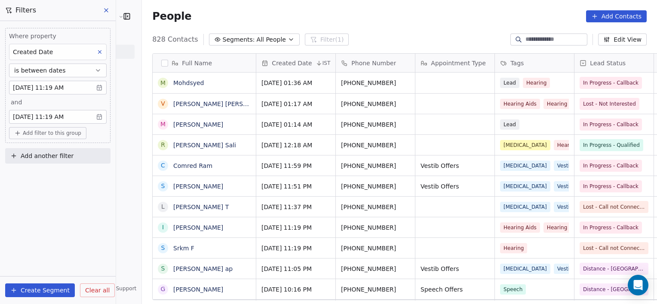
click at [50, 133] on span "Add filter to this group" at bounding box center [52, 133] width 58 height 7
click at [58, 154] on span "Contact properties" at bounding box center [46, 151] width 56 height 9
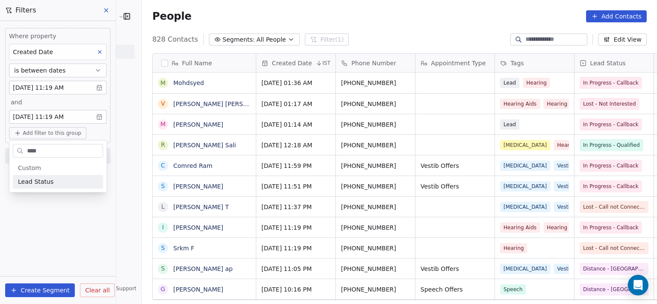
type input "****"
click at [51, 184] on div "Lead Status" at bounding box center [58, 181] width 80 height 9
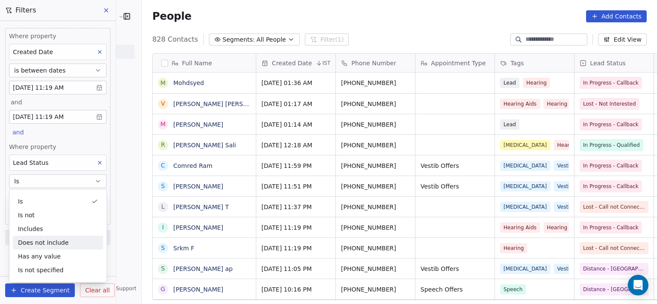
click at [142, 262] on div "Full Name M Mohdsyed V Venkey Adepu Venkey M Mohd syed R Ravi Sankar Sali C Com…" at bounding box center [399, 180] width 515 height 268
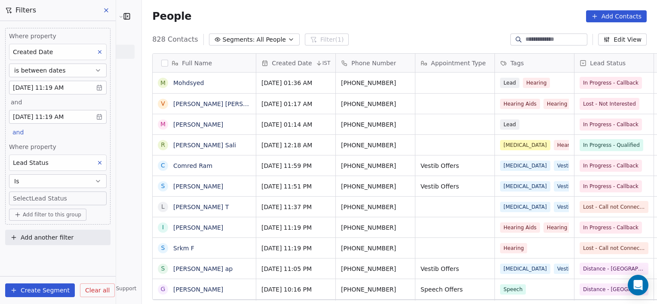
click at [37, 192] on body "RASYA Clinic External Contacts People Marketing Workflows Campaigns Metrics & E…" at bounding box center [328, 152] width 657 height 304
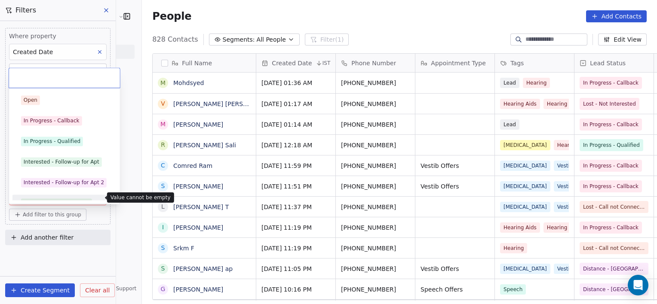
click at [78, 253] on html "RASYA Clinic External Contacts People Marketing Workflows Campaigns Metrics & E…" at bounding box center [328, 152] width 657 height 304
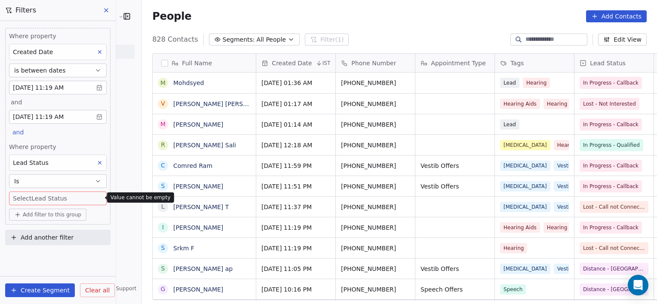
click at [80, 162] on div "Lead Status" at bounding box center [58, 163] width 98 height 16
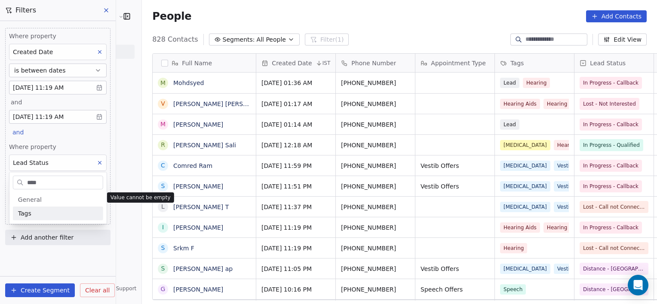
type input "****"
click at [36, 218] on div "Tags" at bounding box center [58, 214] width 90 height 14
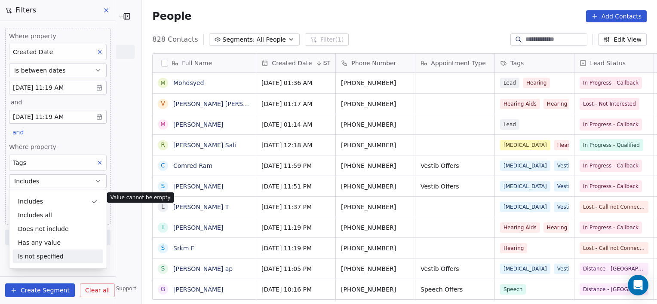
click at [74, 273] on div "Where property Created Date is between dates 09/01/2025 11:19 AM and 09/30/2025…" at bounding box center [58, 162] width 116 height 283
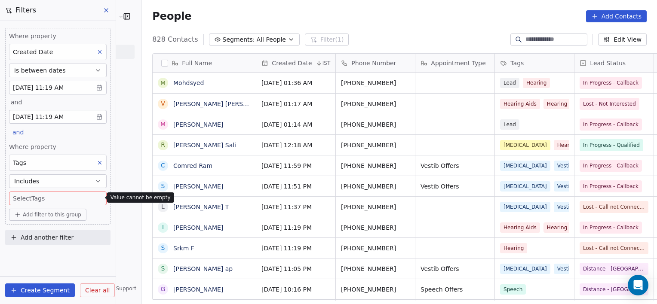
click at [38, 199] on body "RASYA Clinic External Contacts People Marketing Workflows Campaigns Metrics & E…" at bounding box center [328, 152] width 657 height 304
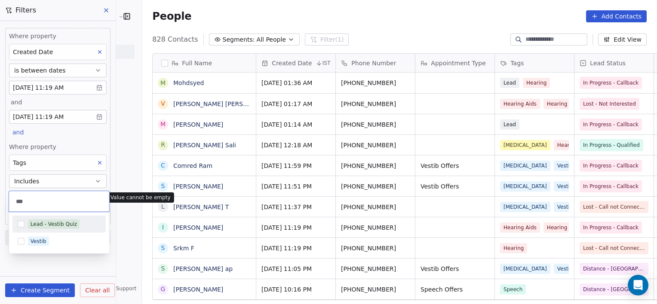
type input "***"
click at [47, 229] on div "Lead - Vestib Quiz" at bounding box center [58, 224] width 93 height 14
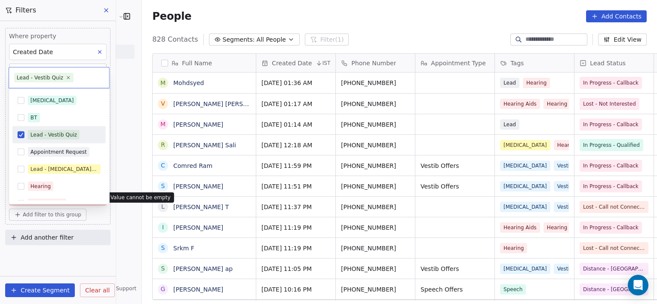
type input "*"
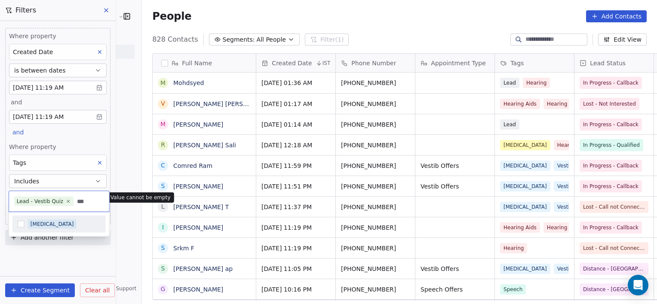
type input "***"
click at [40, 219] on div "[MEDICAL_DATA]" at bounding box center [58, 224] width 93 height 14
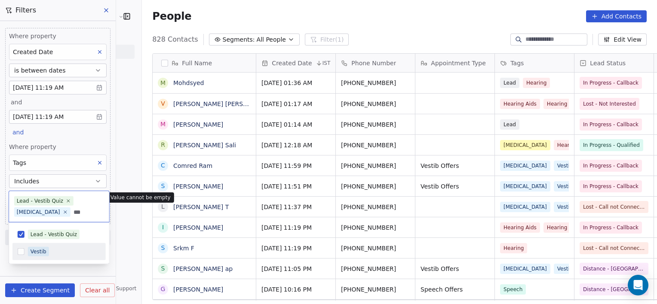
type input "***"
click at [35, 254] on div "Vestib" at bounding box center [39, 252] width 16 height 8
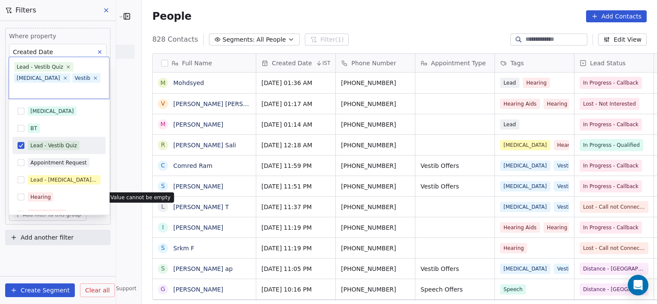
click at [74, 277] on html "RASYA Clinic External Contacts People Marketing Workflows Campaigns Metrics & E…" at bounding box center [328, 152] width 657 height 304
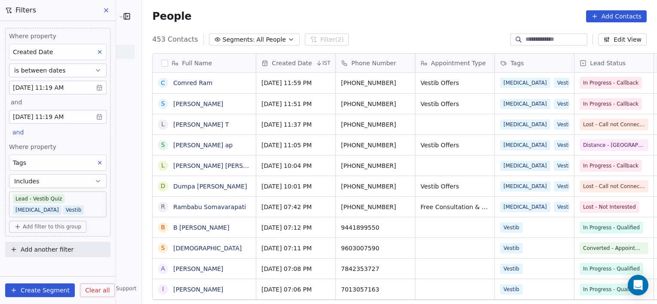
scroll to position [261, 534]
click at [47, 229] on span "Add filter to this group" at bounding box center [52, 226] width 58 height 7
click at [54, 245] on span "Contact properties" at bounding box center [46, 244] width 56 height 9
click at [54, 245] on html "RASYA Clinic External Contacts People Marketing Workflows Campaigns Metrics & E…" at bounding box center [328, 152] width 657 height 304
click at [49, 223] on span "Add filter to this group" at bounding box center [52, 226] width 58 height 7
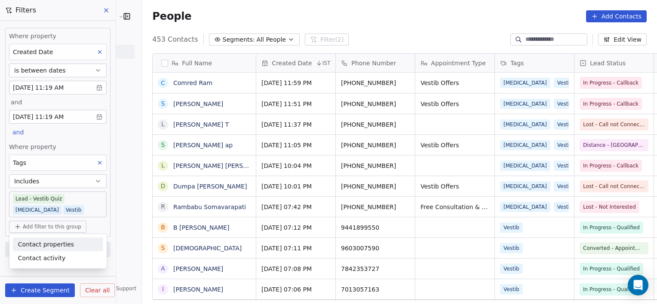
click at [51, 248] on span "Contact properties" at bounding box center [46, 244] width 56 height 9
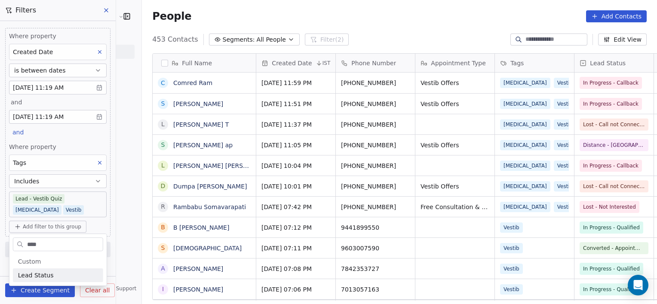
type input "****"
click at [47, 277] on span "Lead Status" at bounding box center [36, 275] width 36 height 9
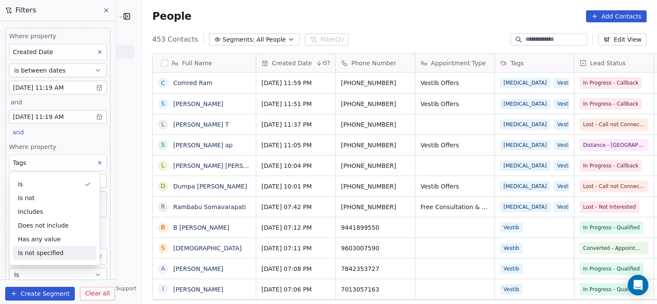
click at [142, 268] on div "Full Name C Comred Ram S Satya Challagulla L Lalitha T S Sk Khadarbasha ap L La…" at bounding box center [399, 180] width 515 height 268
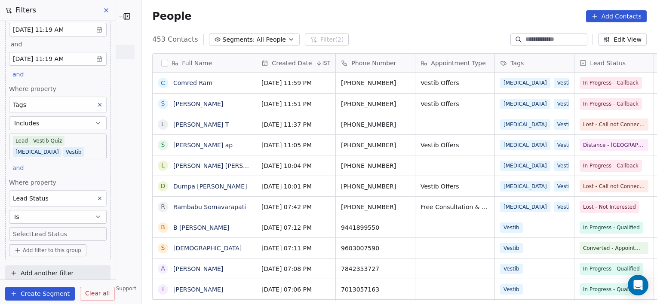
scroll to position [61, 0]
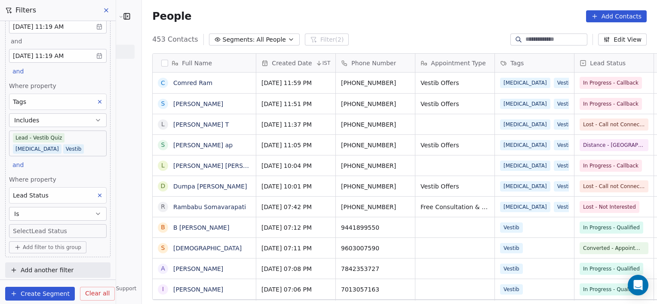
click at [142, 278] on div "Full Name C Comred Ram S Satya Challagulla L Lalitha T S Sk Khadarbasha ap L La…" at bounding box center [399, 180] width 515 height 268
drag, startPoint x: 118, startPoint y: 278, endPoint x: 64, endPoint y: 249, distance: 61.0
click at [142, 249] on div "Filters Where property Created Date is between dates 09/01/2025 11:19 AM and 09…" at bounding box center [399, 152] width 515 height 304
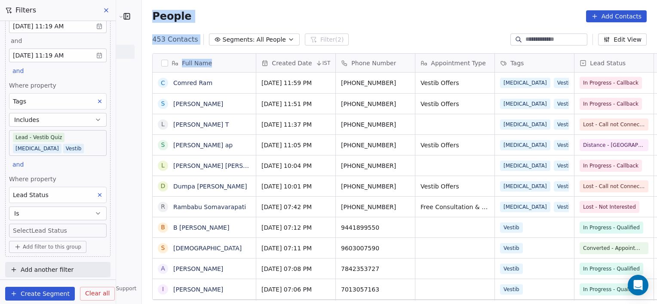
click at [64, 249] on button "Add filter to this group" at bounding box center [47, 247] width 77 height 12
click at [59, 263] on span "Contact properties" at bounding box center [46, 264] width 56 height 9
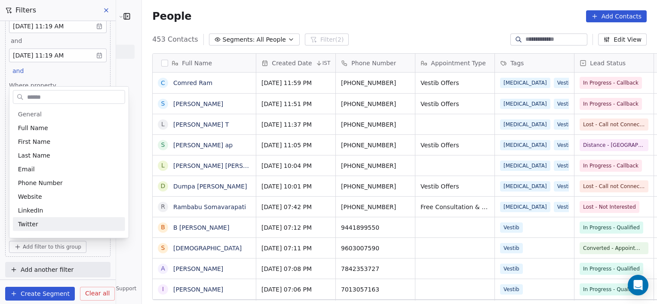
click at [92, 251] on html "RASYA Clinic External Contacts People Marketing Workflows Campaigns Metrics & E…" at bounding box center [328, 152] width 657 height 304
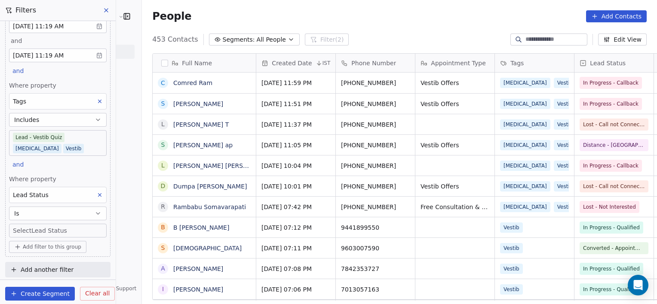
click at [52, 230] on body "RASYA Clinic External Contacts People Marketing Workflows Campaigns Metrics & E…" at bounding box center [328, 152] width 657 height 304
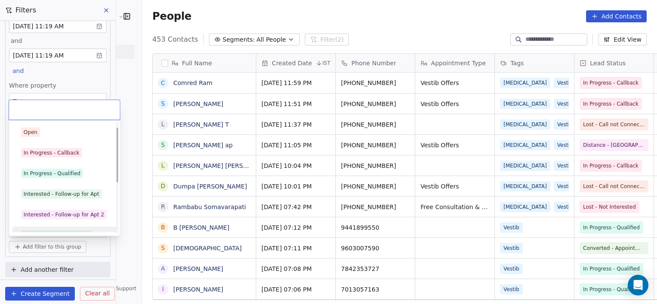
scroll to position [32, 0]
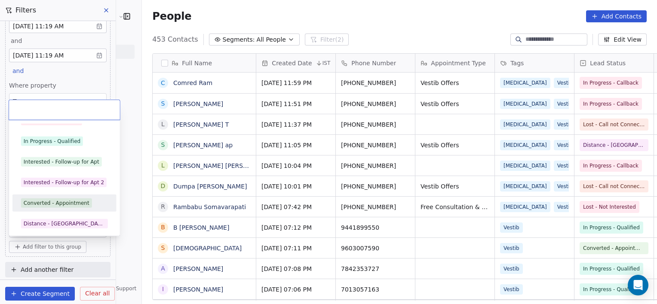
click at [52, 202] on div "Converted - Appointment" at bounding box center [57, 203] width 66 height 8
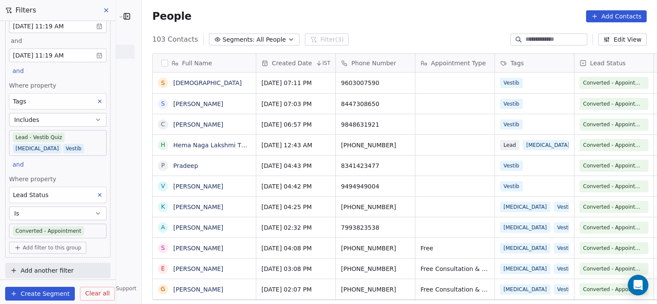
scroll to position [261, 534]
click at [67, 147] on body "RASYA Clinic External Contacts People Marketing Workflows Campaigns Metrics & E…" at bounding box center [328, 152] width 657 height 304
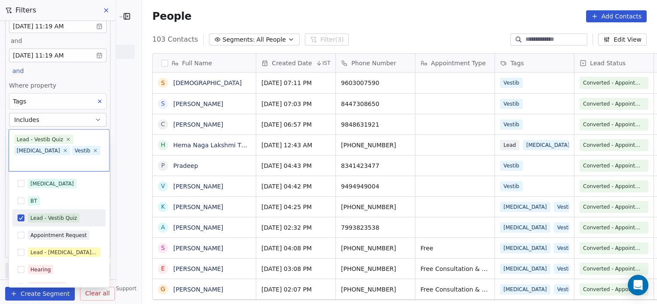
click at [67, 157] on input "text" at bounding box center [59, 161] width 90 height 9
click at [93, 150] on icon at bounding box center [96, 151] width 6 height 6
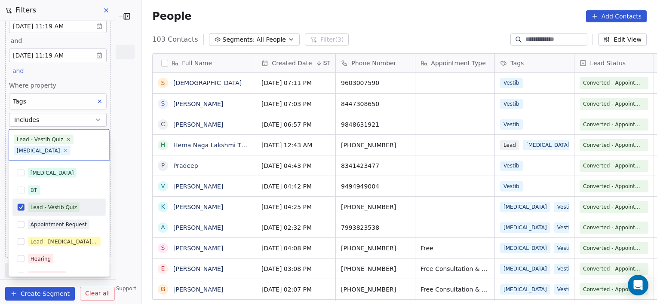
click at [66, 139] on icon at bounding box center [69, 140] width 6 height 6
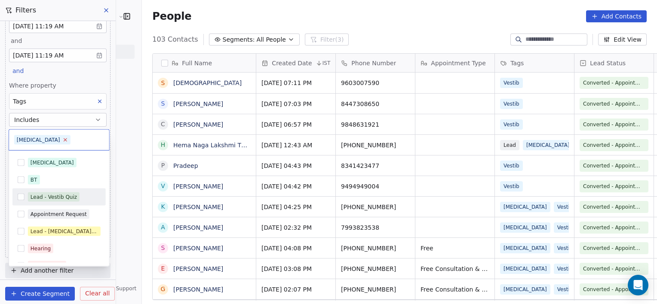
click at [62, 139] on icon at bounding box center [65, 140] width 6 height 6
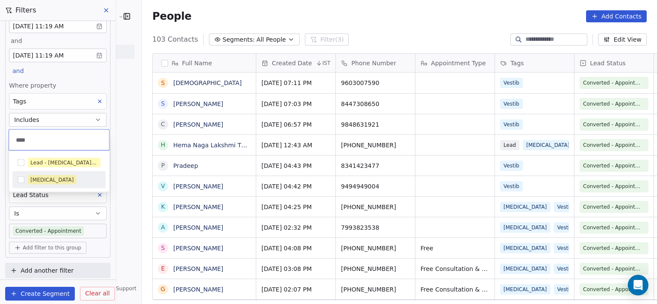
type input "****"
click at [48, 177] on div "[MEDICAL_DATA]" at bounding box center [52, 180] width 43 height 8
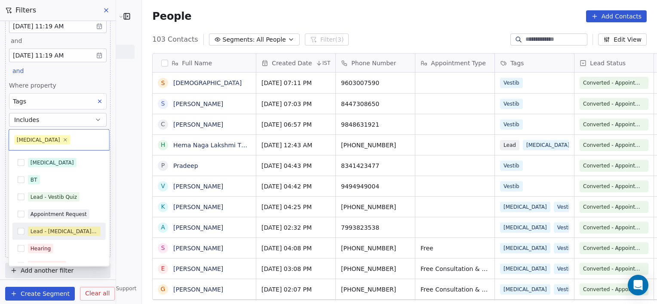
click at [64, 234] on div "Lead - [MEDICAL_DATA] Quiz" at bounding box center [64, 232] width 67 height 8
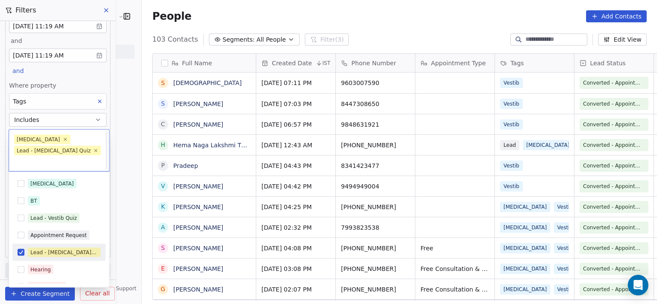
scroll to position [0, 0]
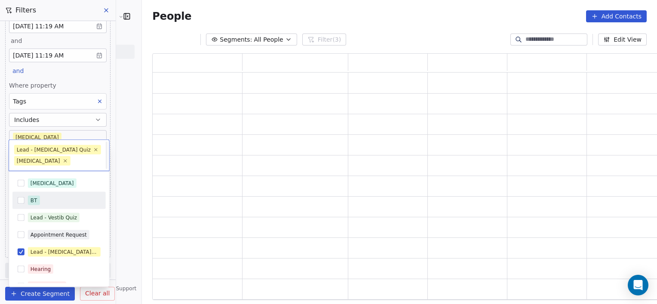
click at [120, 184] on html "RASYA Clinic External Contacts People Marketing Workflows Campaigns Metrics & E…" at bounding box center [328, 152] width 657 height 304
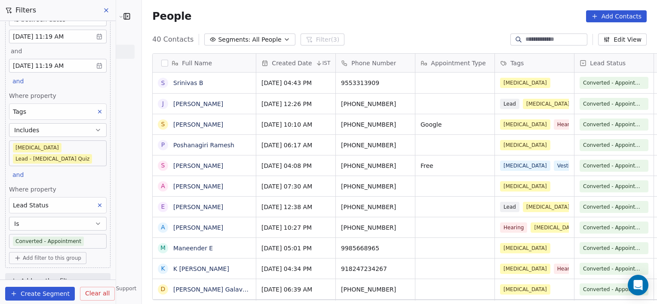
scroll to position [261, 534]
click at [94, 150] on body "RASYA Clinic External Contacts People Marketing Workflows Campaigns Metrics & E…" at bounding box center [328, 152] width 657 height 304
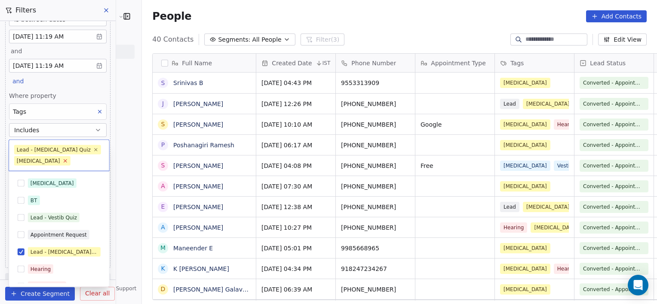
click at [62, 158] on icon at bounding box center [65, 161] width 6 height 6
click at [93, 152] on icon at bounding box center [96, 150] width 6 height 6
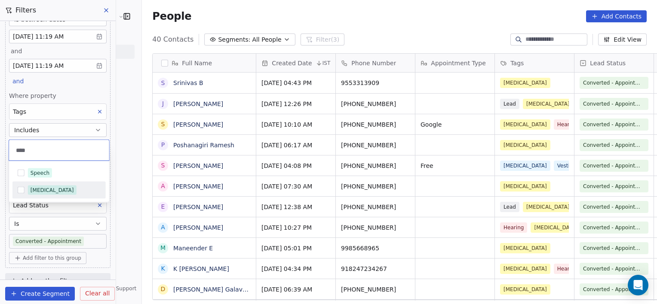
type input "****"
click at [52, 189] on div "[MEDICAL_DATA]" at bounding box center [52, 191] width 43 height 8
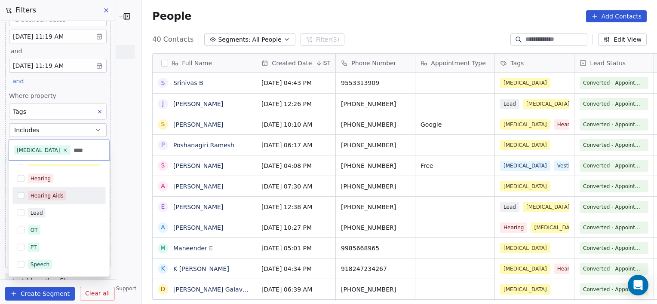
scroll to position [0, 0]
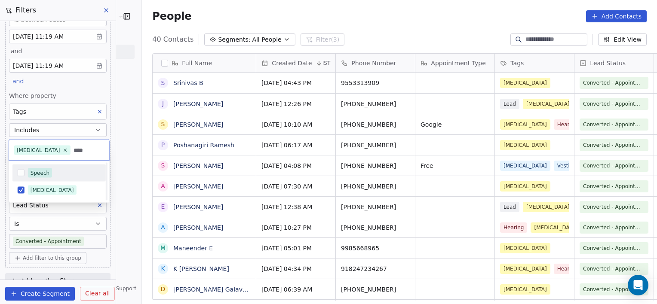
type input "****"
click at [44, 174] on div "Speech" at bounding box center [40, 173] width 19 height 8
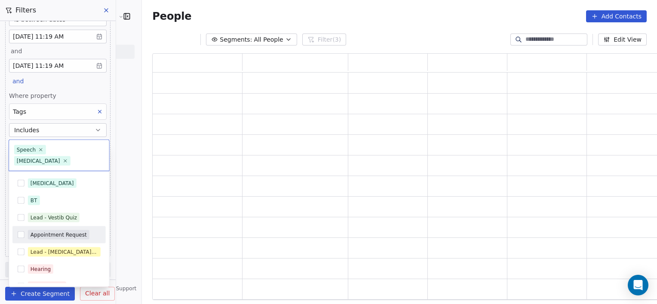
click at [125, 246] on html "RASYA Clinic External Contacts People Marketing Workflows Campaigns Metrics & E…" at bounding box center [328, 152] width 657 height 304
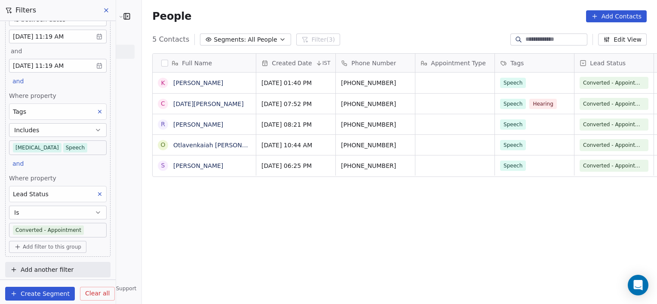
scroll to position [261, 534]
click at [87, 148] on body "RASYA Clinic External Contacts People Marketing Workflows Campaigns Metrics & E…" at bounding box center [328, 152] width 657 height 304
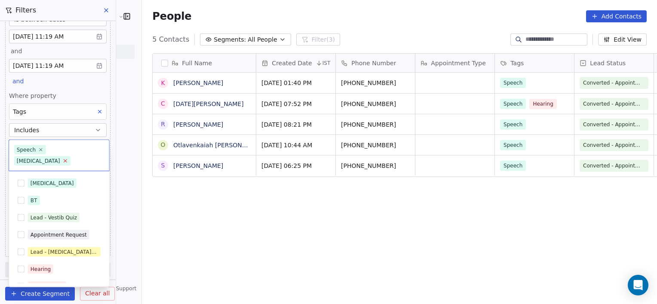
click at [68, 158] on icon at bounding box center [65, 161] width 6 height 6
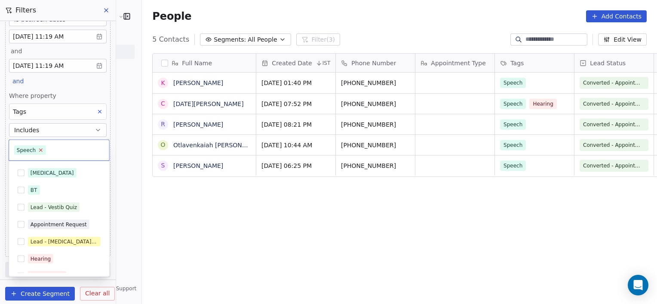
click at [39, 150] on icon at bounding box center [41, 150] width 6 height 6
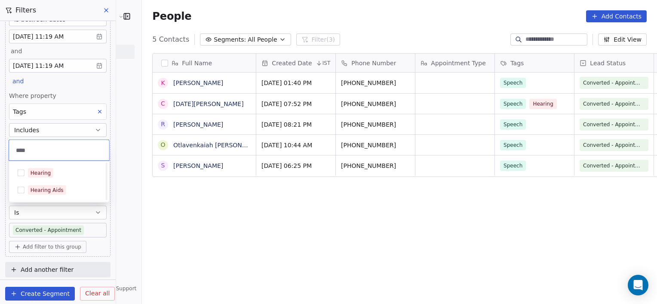
scroll to position [0, 0]
type input "****"
click at [49, 172] on div "Hearing" at bounding box center [41, 173] width 20 height 8
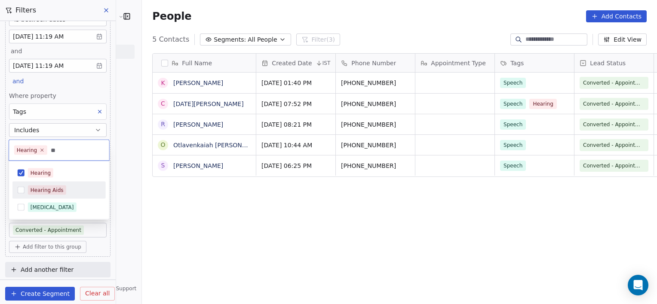
type input "**"
click at [57, 193] on div "Hearing Aids" at bounding box center [47, 191] width 33 height 8
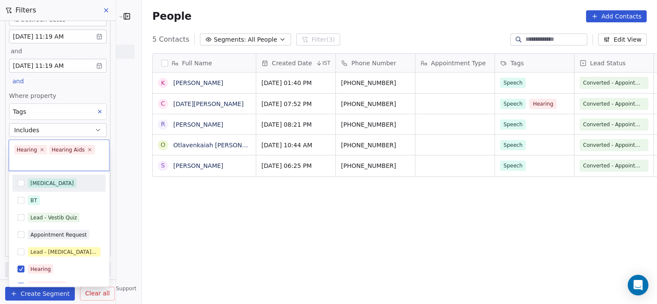
click at [176, 193] on html "RASYA Clinic External Contacts People Marketing Workflows Campaigns Metrics & E…" at bounding box center [328, 152] width 657 height 304
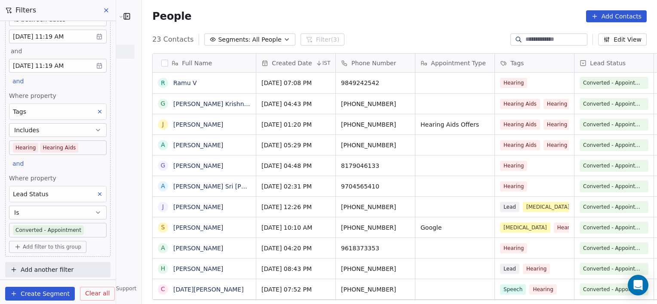
scroll to position [261, 534]
click at [97, 191] on icon at bounding box center [100, 194] width 6 height 6
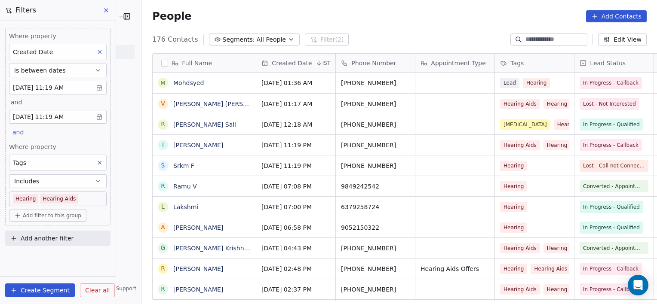
click at [84, 199] on body "RASYA Clinic External Contacts People Marketing Workflows Campaigns Metrics & E…" at bounding box center [328, 152] width 657 height 304
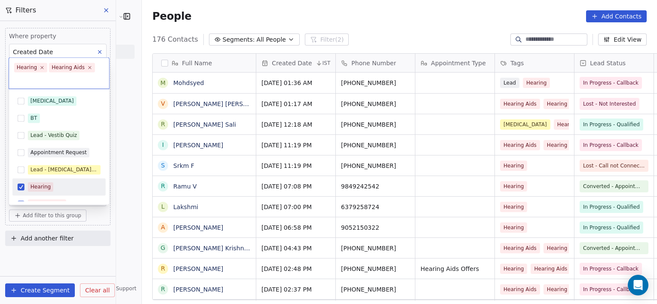
click at [84, 199] on div "Hearing Aids" at bounding box center [64, 203] width 73 height 9
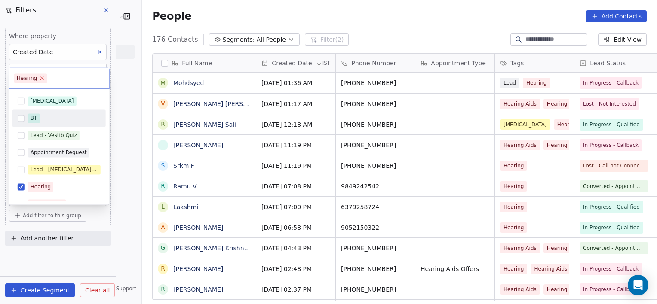
click at [43, 80] on icon at bounding box center [43, 79] width 6 height 6
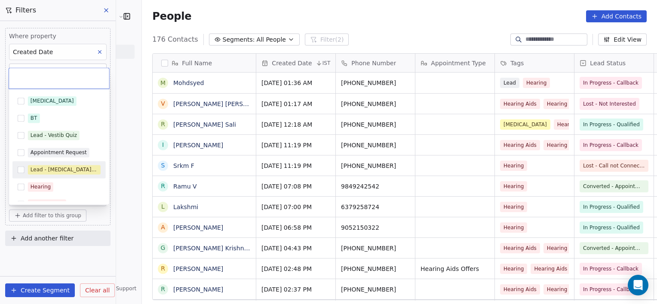
click at [55, 167] on div "Lead - [MEDICAL_DATA] Quiz" at bounding box center [64, 170] width 67 height 8
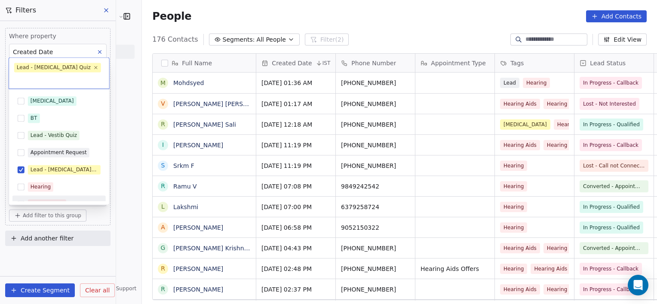
click at [43, 202] on div "Autism BT Lead - Vestib Quiz Appointment Request Lead - Tinnitus Quiz Hearing H…" at bounding box center [59, 147] width 100 height 116
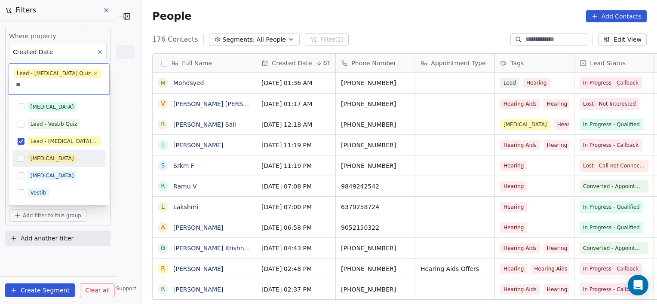
type input "**"
click at [53, 155] on div "[MEDICAL_DATA]" at bounding box center [64, 158] width 73 height 9
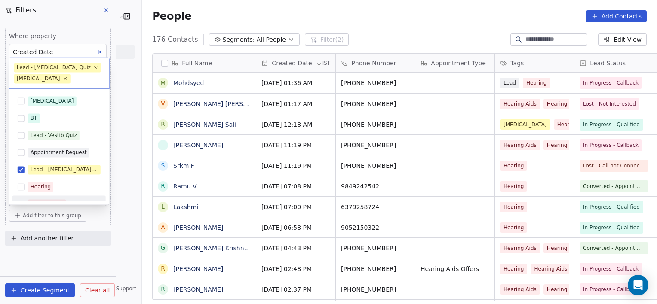
click at [78, 253] on html "RASYA Clinic External Contacts People Marketing Workflows Campaigns Metrics & E…" at bounding box center [328, 152] width 657 height 304
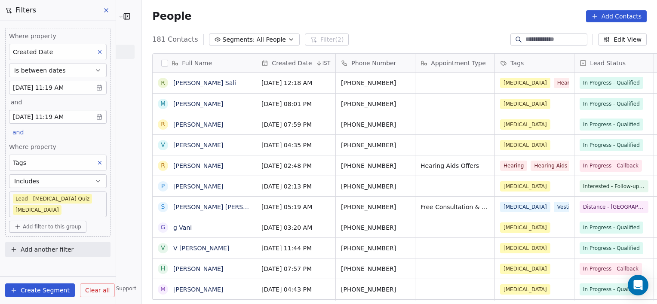
click at [101, 194] on body "RASYA Clinic External Contacts People Marketing Workflows Campaigns Metrics & E…" at bounding box center [328, 152] width 657 height 304
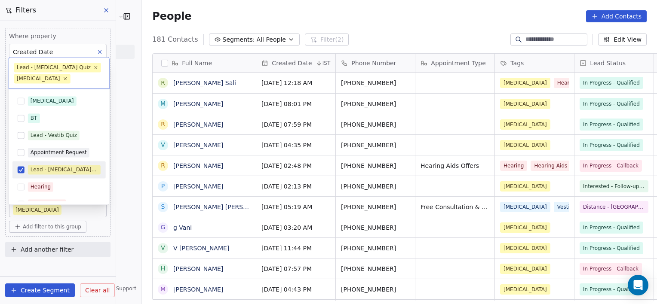
click at [40, 169] on div "Lead - [MEDICAL_DATA] Quiz" at bounding box center [64, 170] width 67 height 8
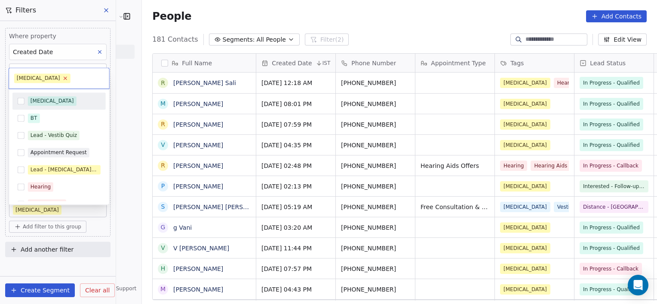
drag, startPoint x: 44, startPoint y: 78, endPoint x: 40, endPoint y: 77, distance: 4.4
click at [40, 77] on span "[MEDICAL_DATA]" at bounding box center [42, 77] width 56 height 9
click at [62, 77] on icon at bounding box center [65, 79] width 6 height 6
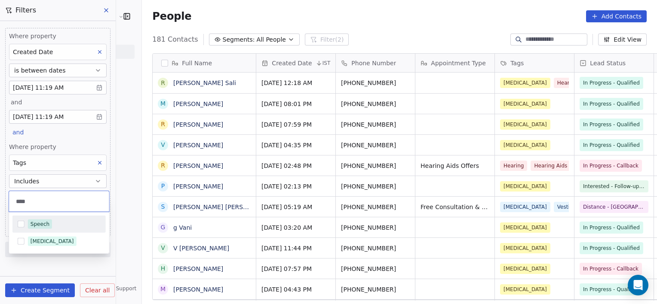
type input "****"
click at [53, 219] on div "Speech" at bounding box center [58, 224] width 93 height 14
type input "****"
click at [48, 239] on div "[MEDICAL_DATA]" at bounding box center [52, 242] width 43 height 8
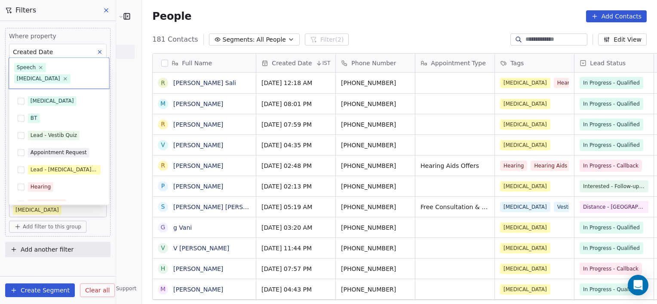
click at [87, 268] on html "RASYA Clinic External Contacts People Marketing Workflows Campaigns Metrics & E…" at bounding box center [328, 152] width 657 height 304
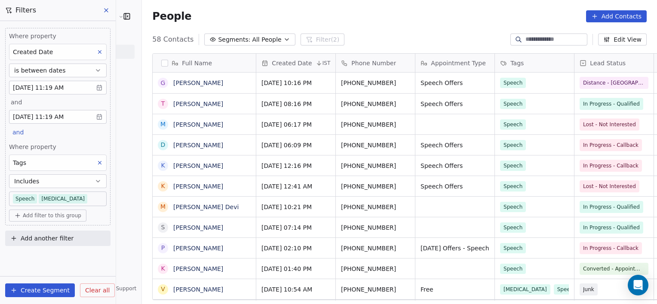
click at [98, 202] on body "RASYA Clinic External Contacts People Marketing Workflows Campaigns Metrics & E…" at bounding box center [328, 152] width 657 height 304
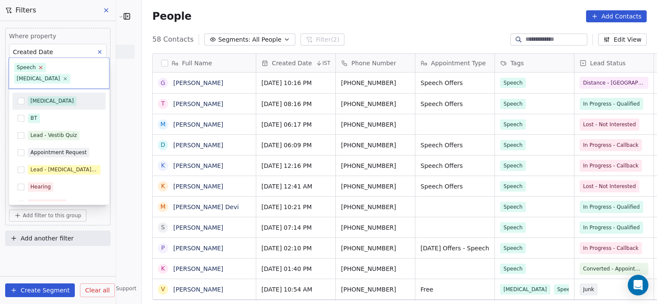
click at [38, 69] on icon at bounding box center [41, 68] width 6 height 6
click at [62, 76] on icon at bounding box center [65, 79] width 6 height 6
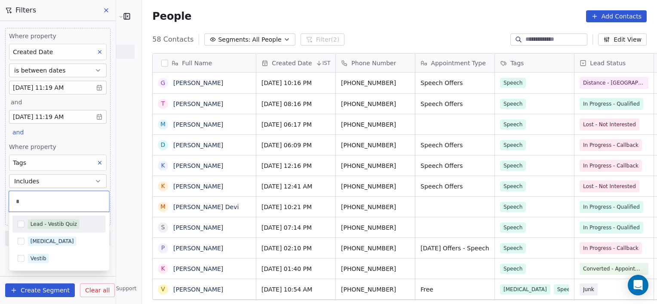
type input "*"
click at [41, 227] on div "Lead - Vestib Quiz" at bounding box center [54, 224] width 46 height 8
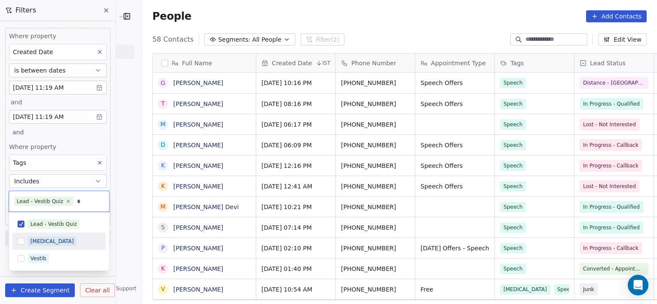
type input "*"
click at [45, 240] on div "[MEDICAL_DATA]" at bounding box center [52, 242] width 43 height 8
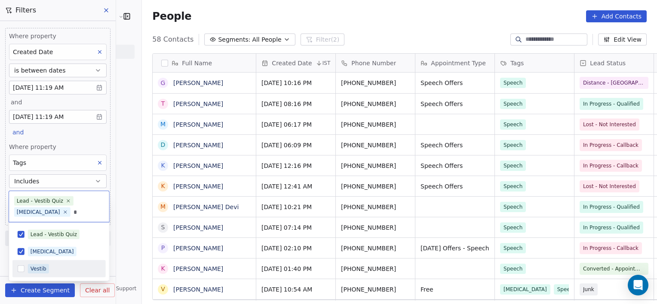
type input "*"
click at [47, 267] on span "Vestib" at bounding box center [38, 268] width 21 height 9
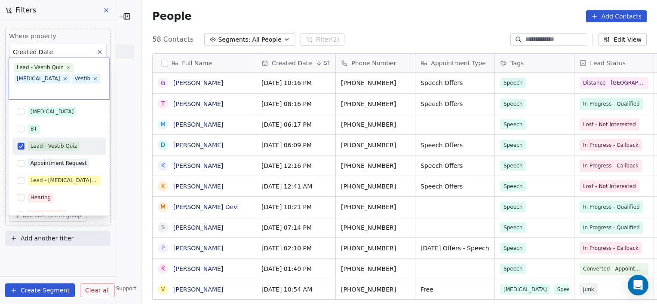
click at [101, 254] on html "RASYA Clinic External Contacts People Marketing Workflows Campaigns Metrics & E…" at bounding box center [328, 152] width 657 height 304
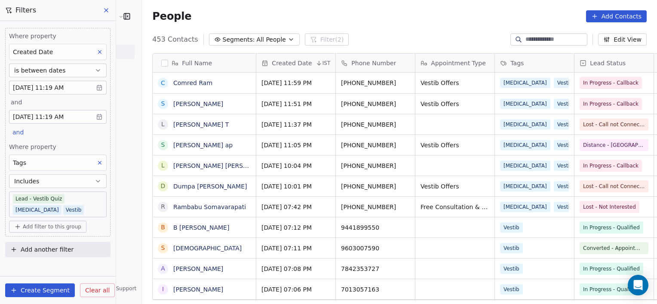
click at [50, 226] on span "Add filter to this group" at bounding box center [52, 226] width 58 height 7
click at [53, 248] on span "Contact properties" at bounding box center [46, 244] width 56 height 9
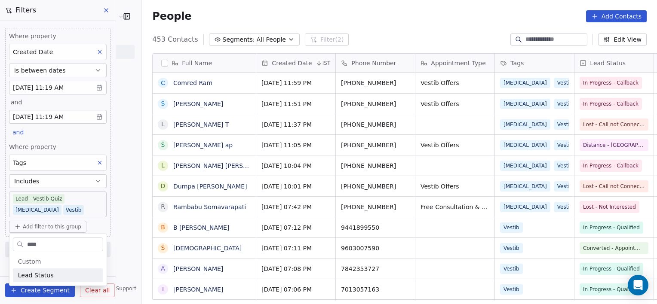
type input "****"
click at [72, 277] on div "Lead Status" at bounding box center [58, 275] width 80 height 9
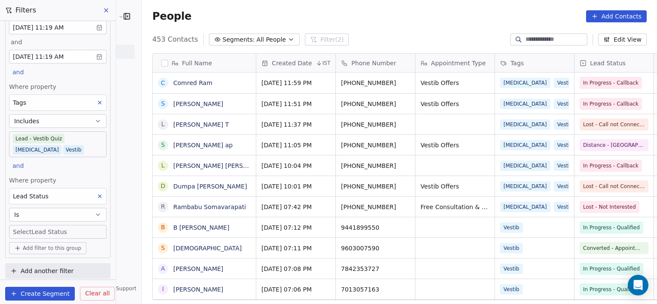
scroll to position [61, 0]
click at [70, 229] on body "RASYA Clinic External Contacts People Marketing Workflows Campaigns Metrics & E…" at bounding box center [328, 152] width 657 height 304
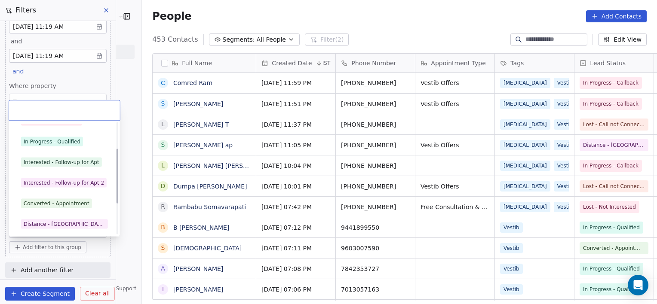
scroll to position [53, 0]
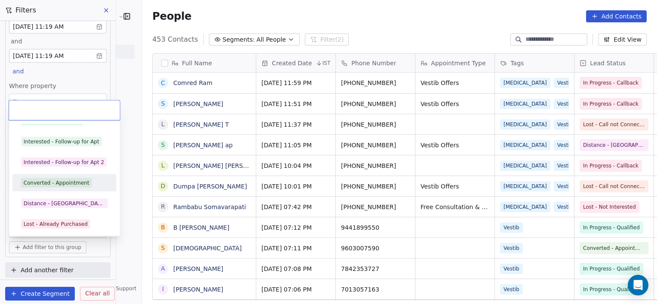
click at [62, 184] on div "Converted - Appointment" at bounding box center [57, 183] width 66 height 8
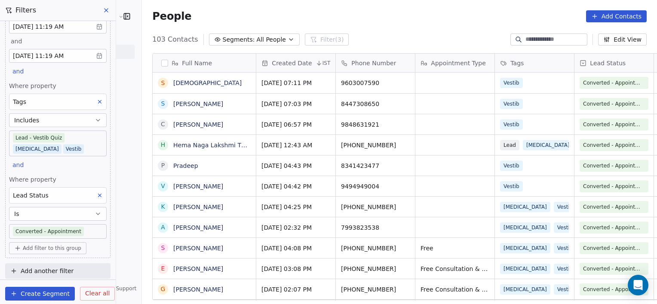
click at [81, 234] on body "RASYA Clinic External Contacts People Marketing Workflows Campaigns Metrics & E…" at bounding box center [328, 152] width 657 height 304
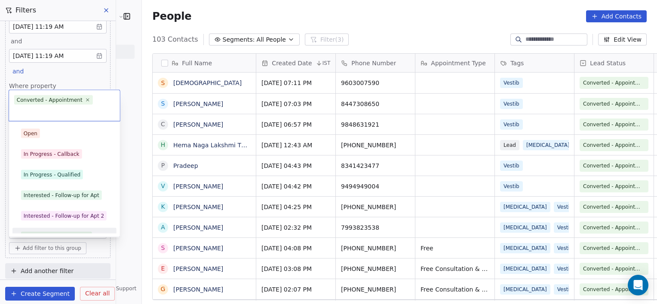
scroll to position [12, 0]
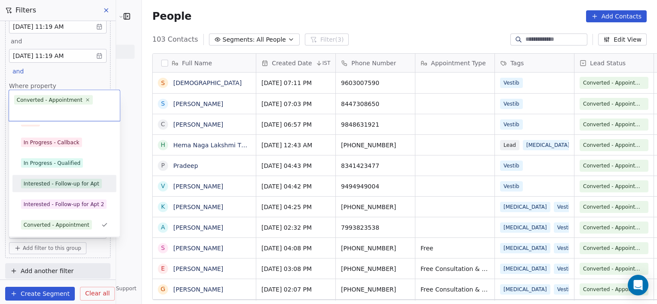
click at [81, 190] on div "Interested - Follow-up for Apt" at bounding box center [64, 184] width 97 height 14
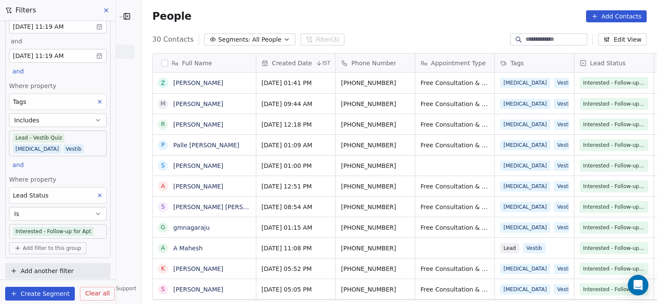
scroll to position [261, 534]
click at [93, 230] on body "RASYA Clinic External Contacts People Marketing Workflows Campaigns Metrics & E…" at bounding box center [328, 152] width 657 height 304
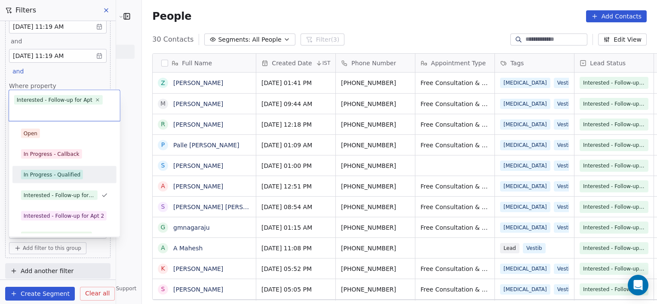
click at [67, 177] on div "In Progress - Qualified" at bounding box center [52, 175] width 57 height 8
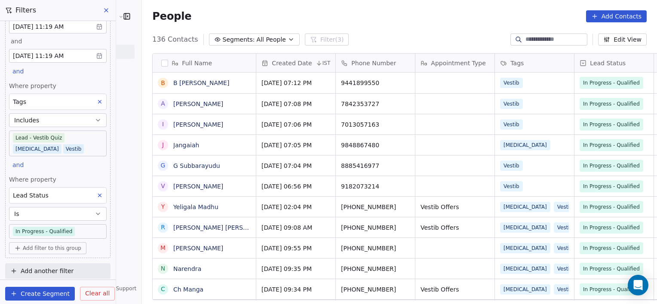
click at [92, 226] on body "RASYA Clinic External Contacts People Marketing Workflows Campaigns Metrics & E…" at bounding box center [328, 152] width 657 height 304
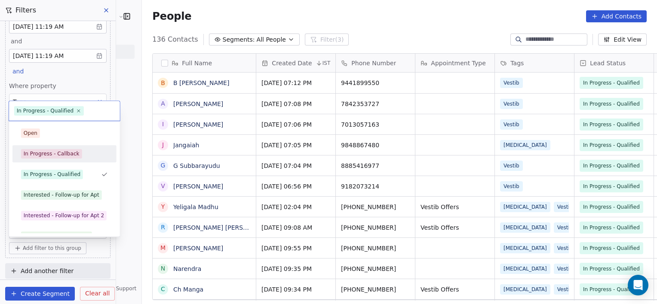
click at [60, 150] on div "In Progress - Callback" at bounding box center [52, 154] width 56 height 8
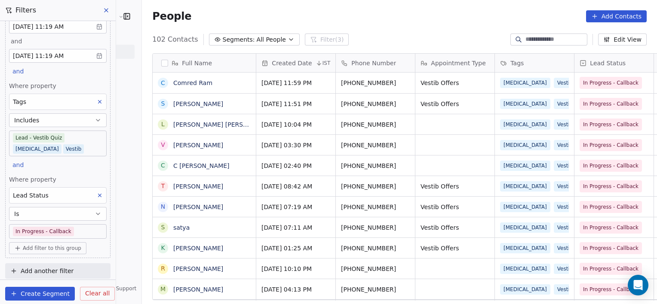
click at [95, 231] on body "RASYA Clinic External Contacts People Marketing Workflows Campaigns Metrics & E…" at bounding box center [328, 152] width 657 height 304
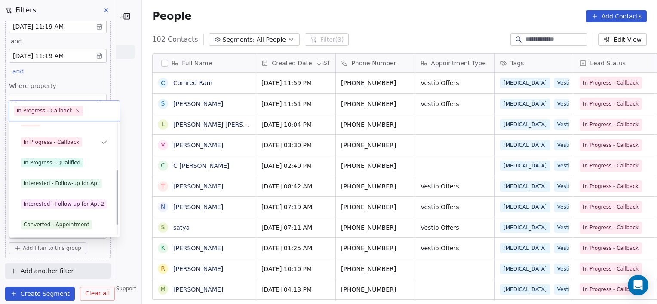
scroll to position [115, 0]
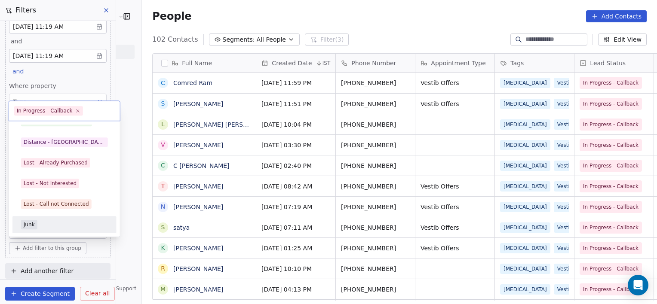
click at [55, 221] on div "Junk" at bounding box center [64, 224] width 87 height 9
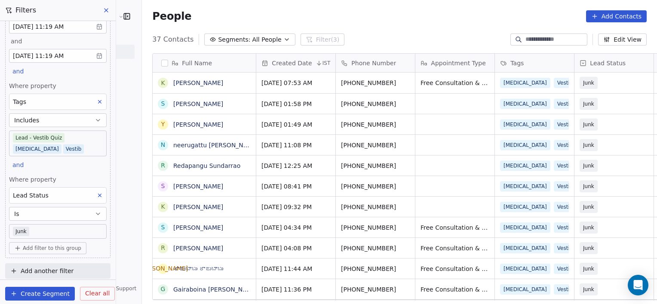
scroll to position [261, 534]
click at [64, 233] on body "RASYA Clinic External Contacts People Marketing Workflows Campaigns Metrics & E…" at bounding box center [328, 152] width 657 height 304
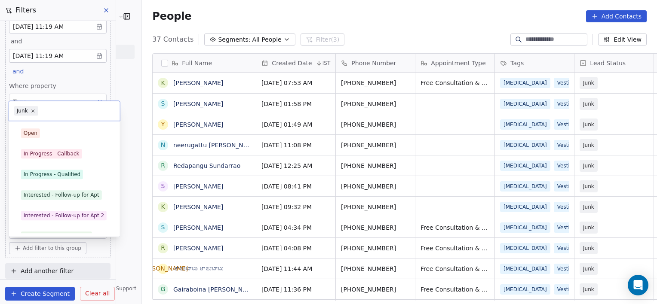
scroll to position [115, 0]
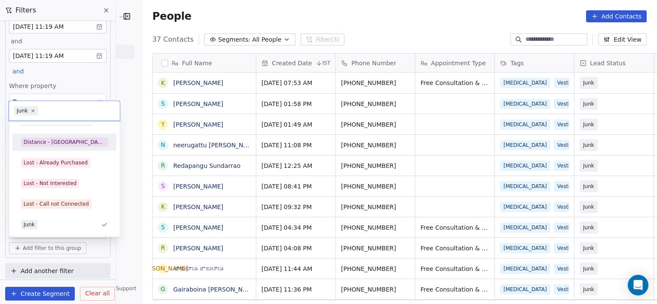
click at [45, 140] on div "Distance - [GEOGRAPHIC_DATA]" at bounding box center [65, 142] width 82 height 8
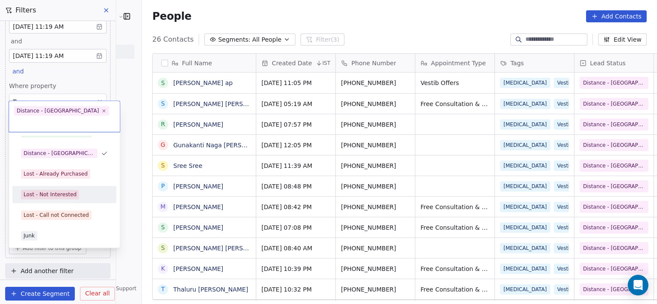
click at [72, 191] on div "Lost - Not Interested" at bounding box center [50, 195] width 53 height 8
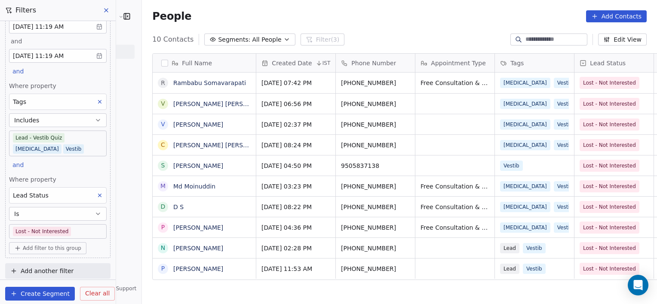
scroll to position [261, 534]
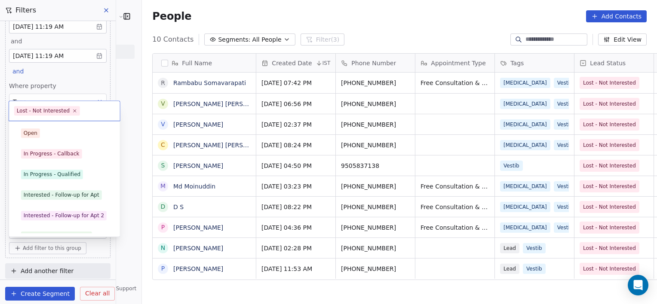
click at [78, 226] on body "RASYA Clinic External Contacts People Marketing Workflows Campaigns Metrics & E…" at bounding box center [328, 152] width 657 height 304
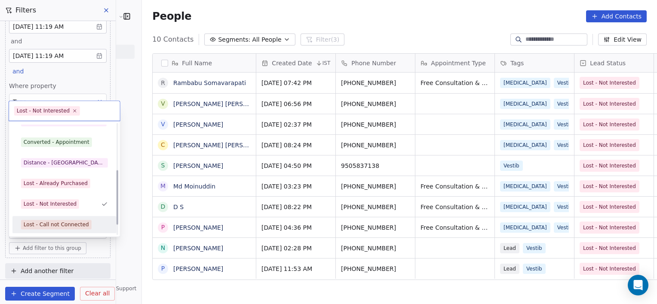
scroll to position [115, 0]
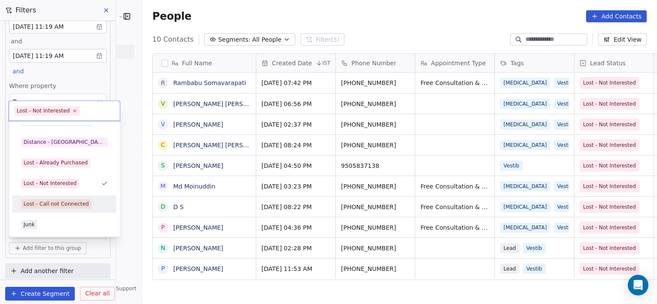
click at [65, 203] on div "Lost - Call not Connected" at bounding box center [56, 204] width 65 height 8
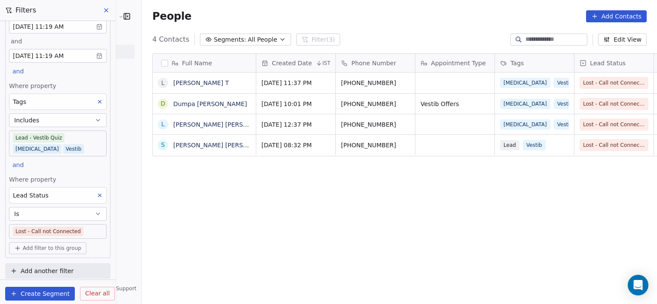
scroll to position [261, 534]
click at [66, 144] on body "RASYA Clinic External Contacts People Marketing Workflows Campaigns Metrics & E…" at bounding box center [328, 152] width 657 height 304
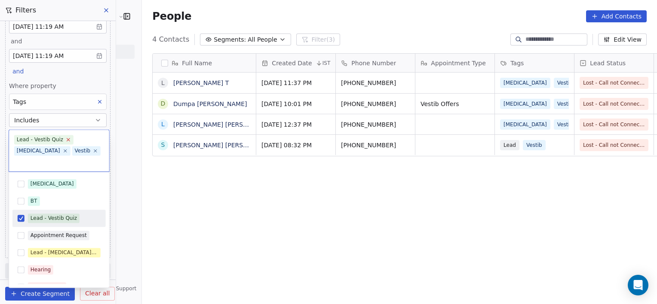
click at [66, 139] on icon at bounding box center [69, 140] width 6 height 6
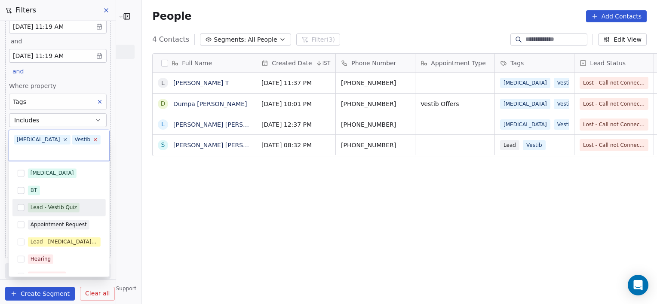
click at [93, 138] on icon at bounding box center [96, 140] width 6 height 6
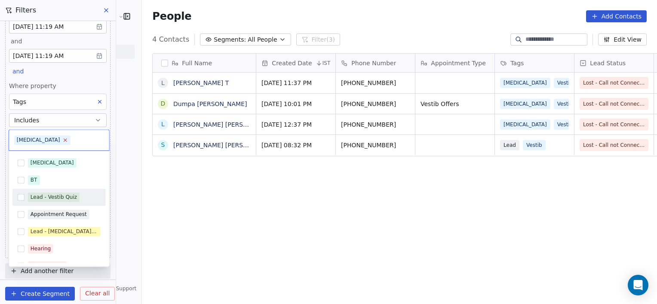
click at [62, 142] on icon at bounding box center [65, 141] width 6 height 6
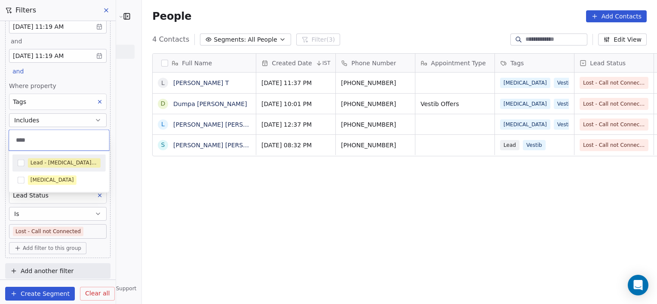
type input "****"
click at [35, 167] on span "Lead - [MEDICAL_DATA] Quiz" at bounding box center [64, 162] width 73 height 9
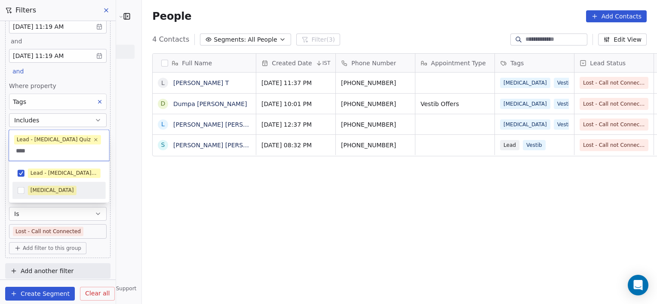
type input "****"
click at [40, 184] on div "[MEDICAL_DATA]" at bounding box center [58, 191] width 93 height 14
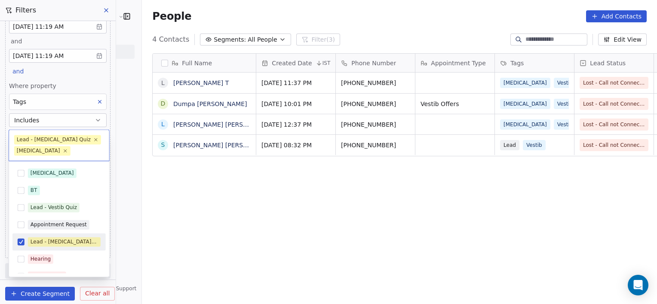
click at [162, 175] on html "RASYA Clinic External Contacts People Marketing Workflows Campaigns Metrics & E…" at bounding box center [328, 152] width 657 height 304
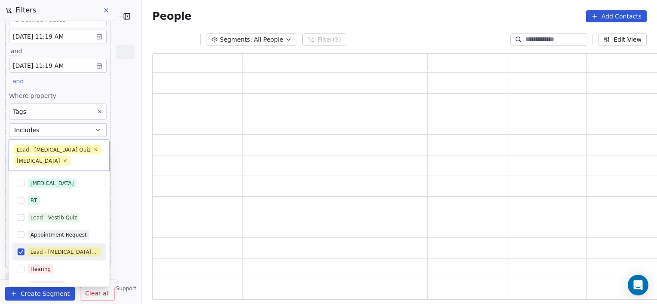
scroll to position [241, 513]
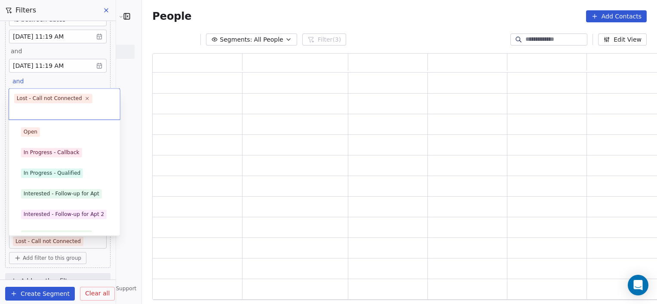
click at [84, 229] on body "RASYA Clinic External Contacts People Marketing Workflows Campaigns Metrics & E…" at bounding box center [328, 152] width 657 height 304
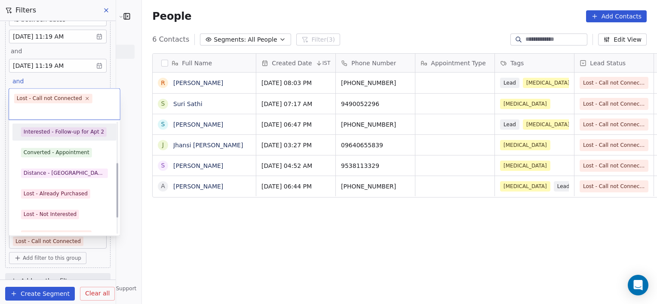
scroll to position [62, 0]
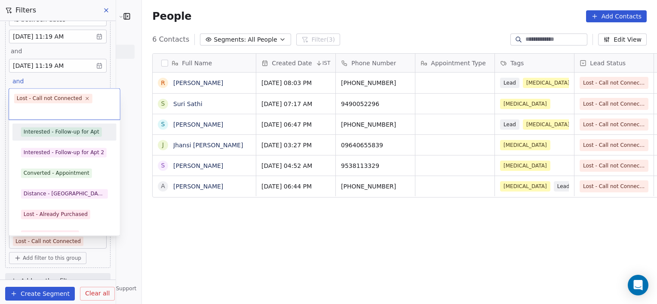
click at [51, 132] on div "Interested - Follow-up for Apt" at bounding box center [62, 132] width 76 height 8
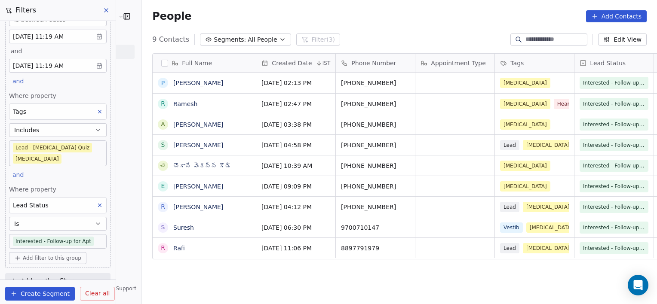
scroll to position [261, 534]
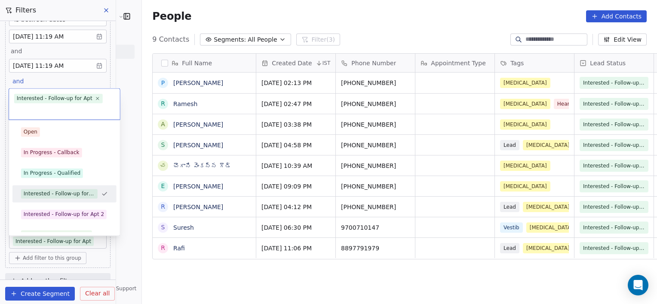
click at [93, 225] on body "RASYA Clinic External Contacts People Marketing Workflows Campaigns Metrics & E…" at bounding box center [328, 152] width 657 height 304
click at [66, 174] on div "In Progress - Qualified" at bounding box center [52, 173] width 57 height 8
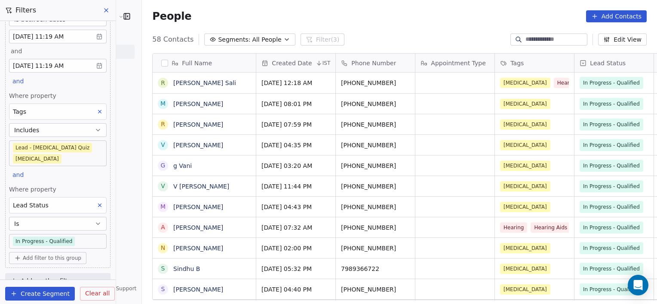
click at [87, 225] on body "RASYA Clinic External Contacts People Marketing Workflows Campaigns Metrics & E…" at bounding box center [328, 152] width 657 height 304
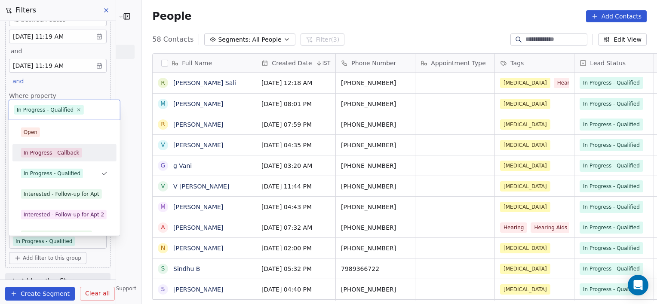
drag, startPoint x: 87, startPoint y: 225, endPoint x: 52, endPoint y: 155, distance: 78.4
click at [52, 155] on div "In Progress - Callback" at bounding box center [52, 153] width 56 height 8
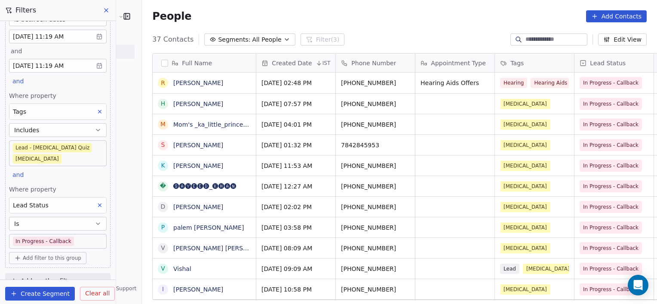
click at [80, 229] on body "RASYA Clinic External Contacts People Marketing Workflows Campaigns Metrics & E…" at bounding box center [328, 152] width 657 height 304
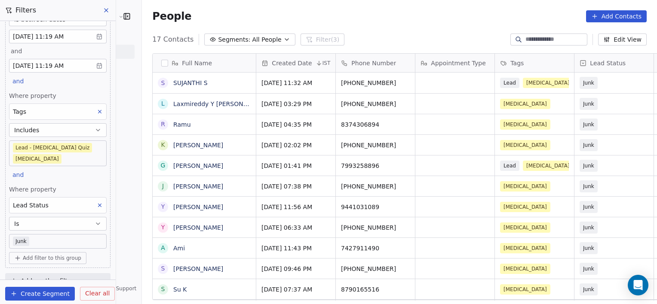
click at [55, 229] on body "RASYA Clinic External Contacts People Marketing Workflows Campaigns Metrics & E…" at bounding box center [328, 152] width 657 height 304
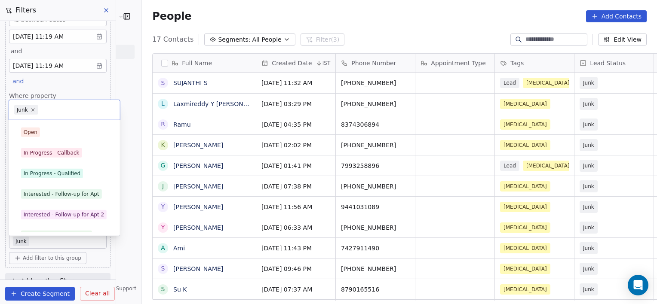
scroll to position [115, 0]
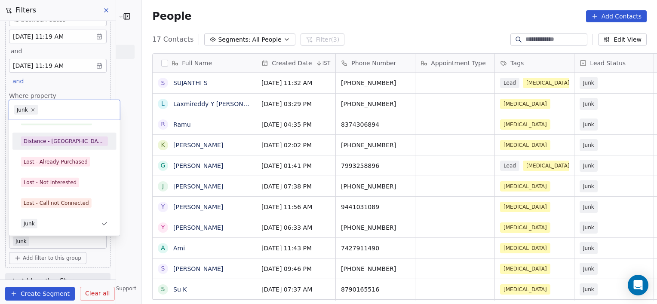
click at [28, 141] on div "Distance - [GEOGRAPHIC_DATA]" at bounding box center [65, 142] width 82 height 8
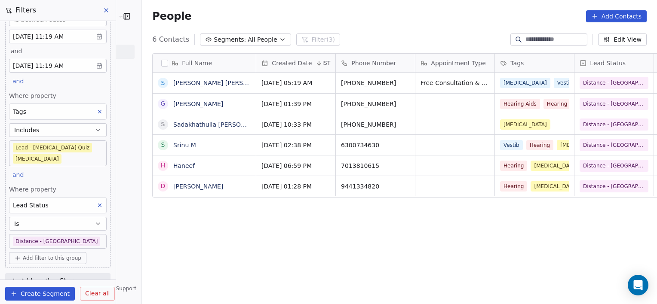
scroll to position [261, 534]
click at [81, 225] on body "RASYA Clinic External Contacts People Marketing Workflows Campaigns Metrics & E…" at bounding box center [328, 152] width 657 height 304
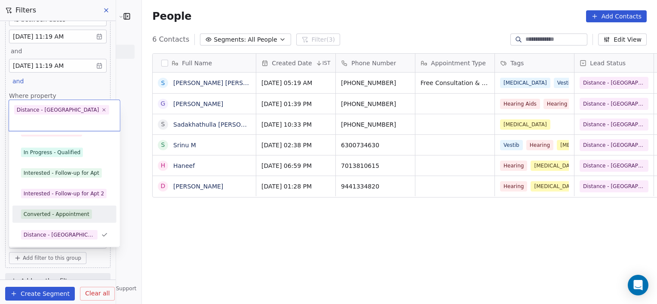
scroll to position [0, 0]
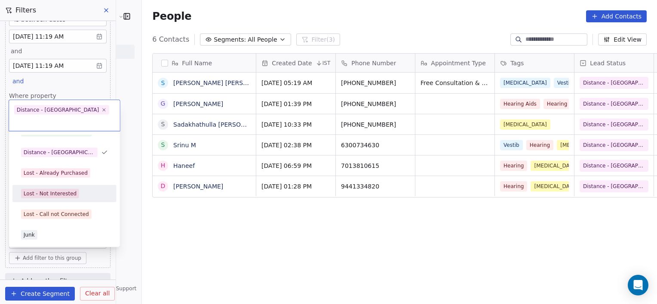
click at [57, 190] on div "Lost - Not Interested" at bounding box center [50, 194] width 53 height 8
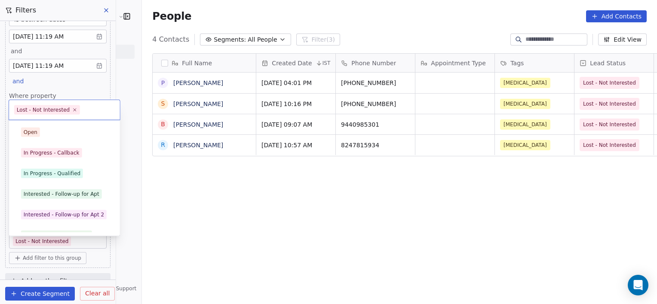
click at [77, 232] on body "RASYA Clinic External Contacts People Marketing Workflows Campaigns Metrics & E…" at bounding box center [328, 152] width 657 height 304
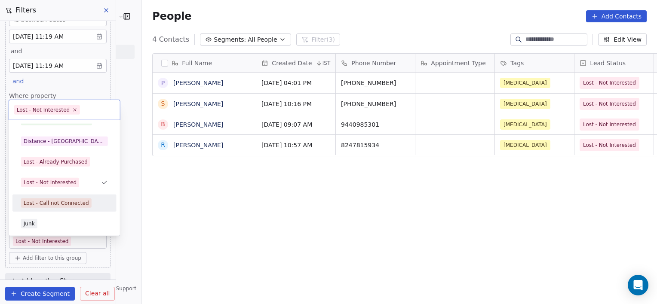
click at [60, 209] on div "Lost - Call not Connected" at bounding box center [64, 203] width 97 height 14
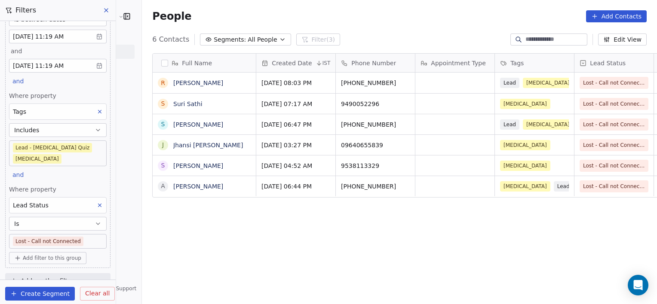
click at [67, 153] on body "RASYA Clinic External Contacts People Marketing Workflows Campaigns Metrics & E…" at bounding box center [328, 152] width 657 height 304
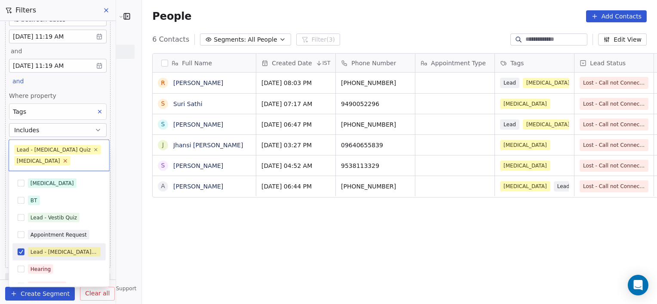
click at [62, 160] on icon at bounding box center [65, 161] width 6 height 6
click at [93, 150] on icon at bounding box center [96, 150] width 6 height 6
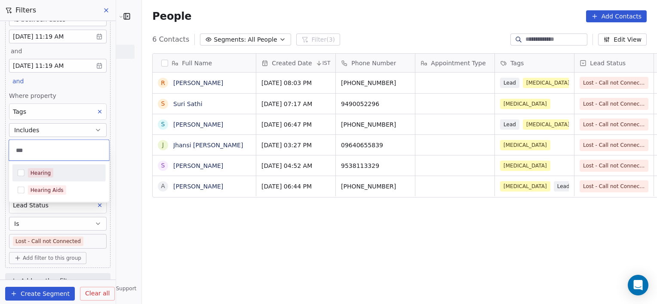
type input "***"
click at [60, 165] on div "Hearing" at bounding box center [58, 173] width 93 height 17
type input "***"
click at [92, 180] on div "Hearing" at bounding box center [58, 173] width 93 height 17
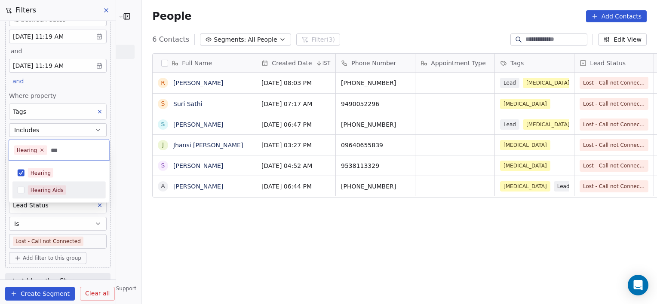
type input "***"
click at [85, 190] on div "Hearing Aids" at bounding box center [64, 190] width 73 height 9
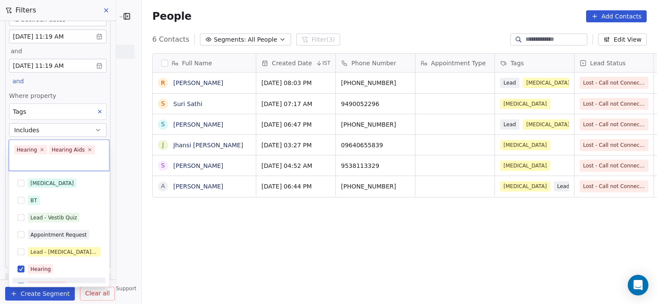
click at [155, 223] on html "RASYA Clinic External Contacts People Marketing Workflows Campaigns Metrics & E…" at bounding box center [328, 152] width 657 height 304
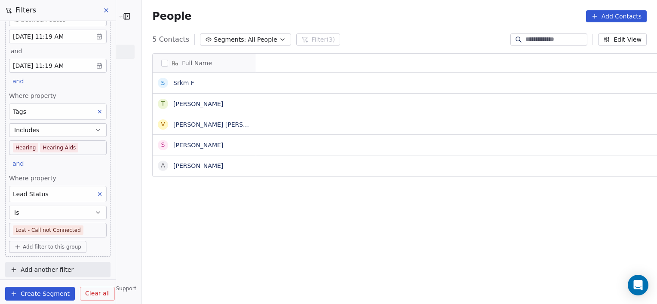
scroll to position [261, 534]
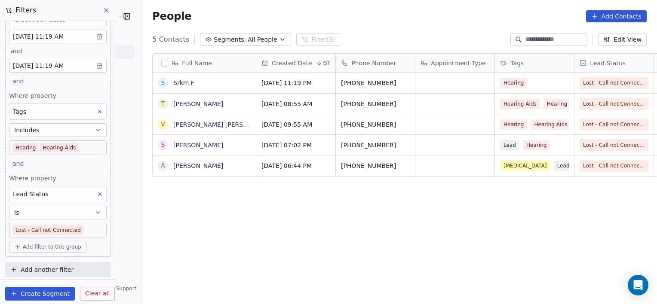
click at [87, 229] on body "RASYA Clinic External Contacts People Marketing Workflows Campaigns Metrics & E…" at bounding box center [328, 152] width 657 height 304
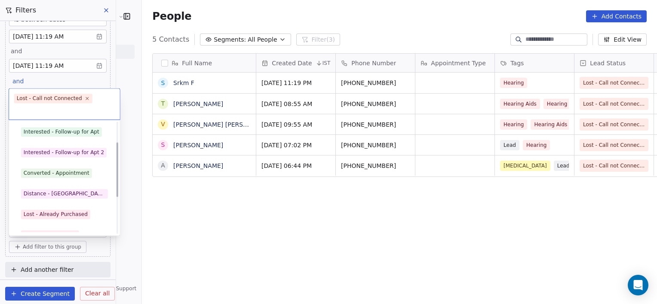
scroll to position [41, 0]
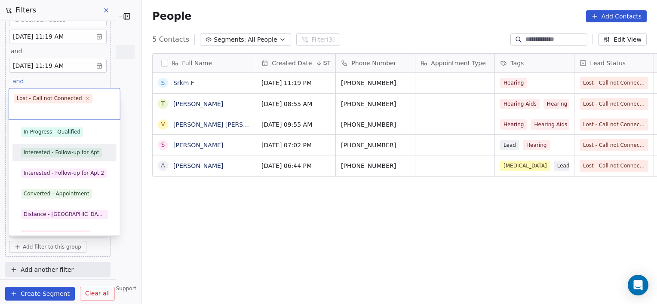
click at [64, 150] on div "Interested - Follow-up for Apt" at bounding box center [62, 153] width 76 height 8
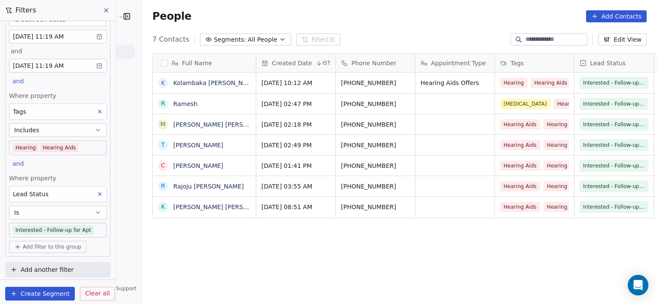
scroll to position [261, 534]
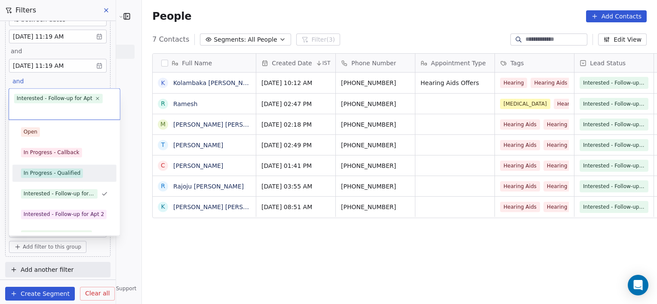
click at [60, 172] on div "In Progress - Qualified" at bounding box center [52, 173] width 57 height 8
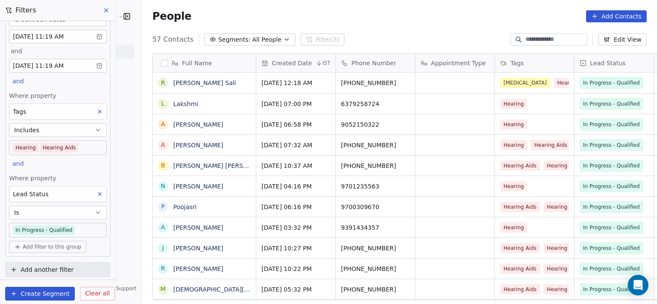
click at [86, 229] on body "RASYA Clinic External Contacts People Marketing Workflows Campaigns Metrics & E…" at bounding box center [328, 152] width 657 height 304
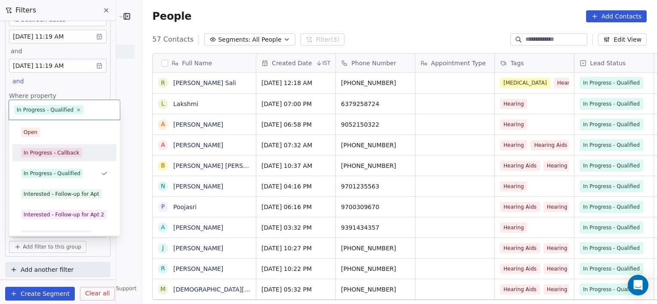
click at [50, 159] on div "In Progress - Callback" at bounding box center [64, 153] width 97 height 14
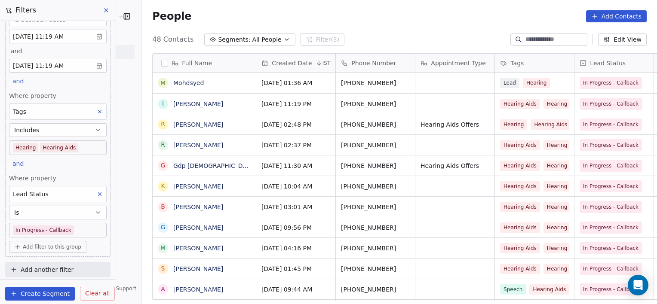
click at [74, 225] on body "RASYA Clinic External Contacts People Marketing Workflows Campaigns Metrics & E…" at bounding box center [328, 152] width 657 height 304
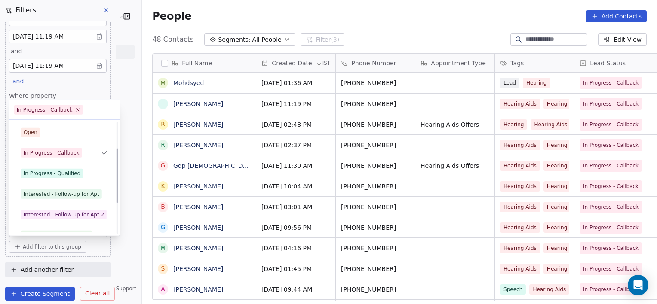
scroll to position [115, 0]
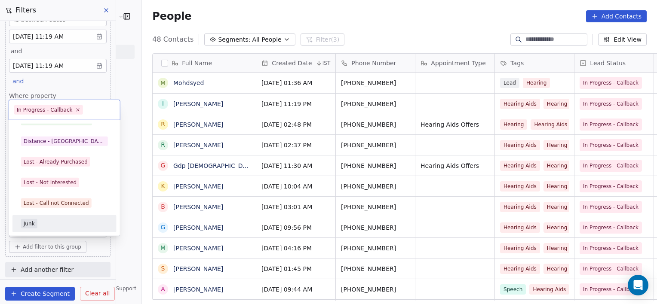
click at [74, 222] on div "Junk" at bounding box center [64, 223] width 87 height 9
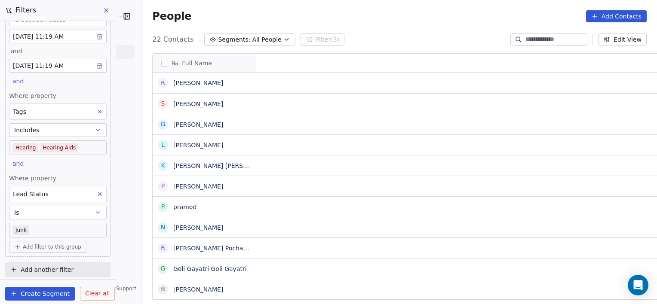
scroll to position [261, 534]
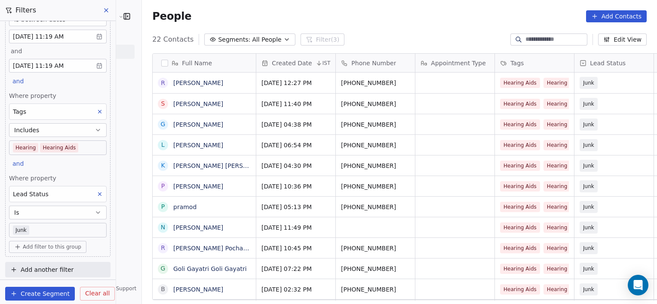
click at [60, 233] on body "RASYA Clinic External Contacts People Marketing Workflows Campaigns Metrics & E…" at bounding box center [328, 152] width 657 height 304
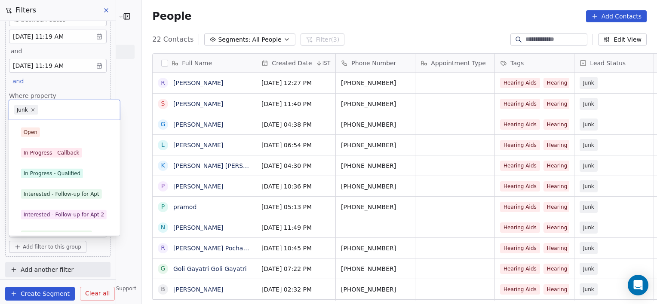
scroll to position [115, 0]
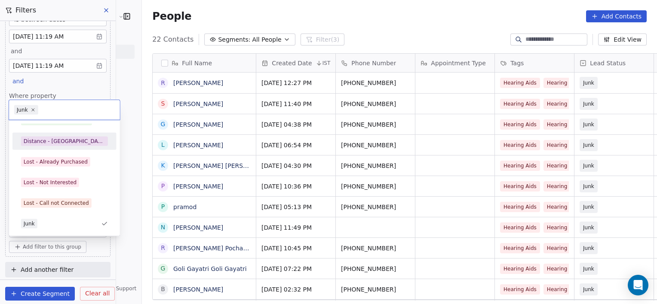
click at [41, 143] on div "Distance - [GEOGRAPHIC_DATA]" at bounding box center [65, 142] width 82 height 8
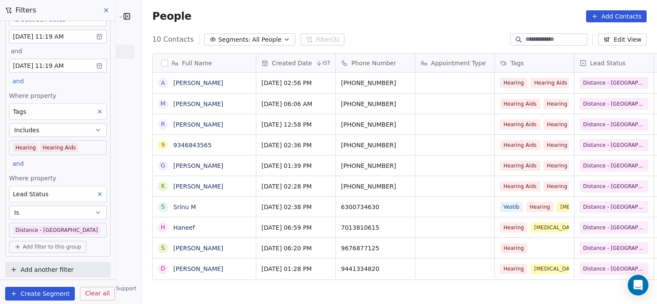
scroll to position [261, 534]
click at [68, 227] on body "RASYA Clinic External Contacts People Marketing Workflows Campaigns Metrics & E…" at bounding box center [328, 152] width 657 height 304
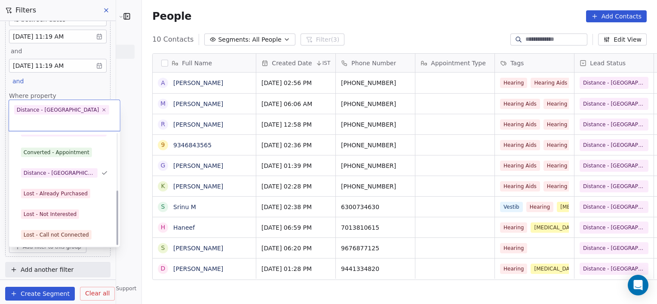
scroll to position [115, 0]
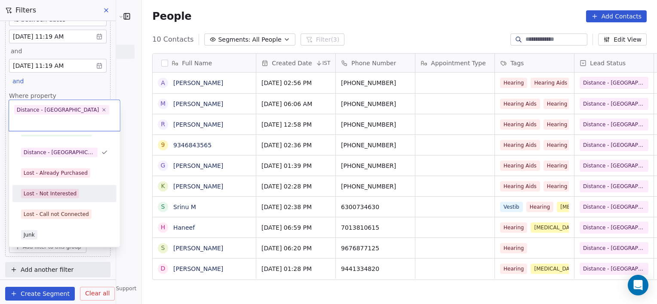
click at [59, 190] on div "Lost - Not Interested" at bounding box center [50, 194] width 53 height 8
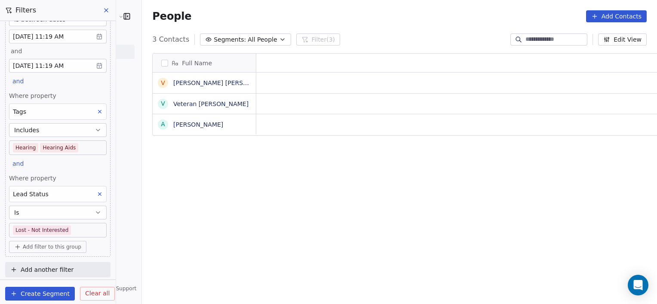
scroll to position [261, 534]
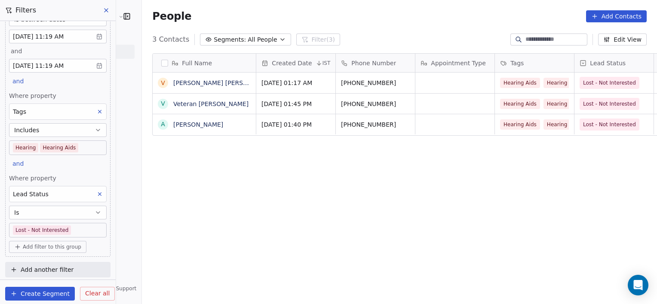
click at [85, 231] on body "RASYA Clinic External Contacts People Marketing Workflows Campaigns Metrics & E…" at bounding box center [328, 152] width 657 height 304
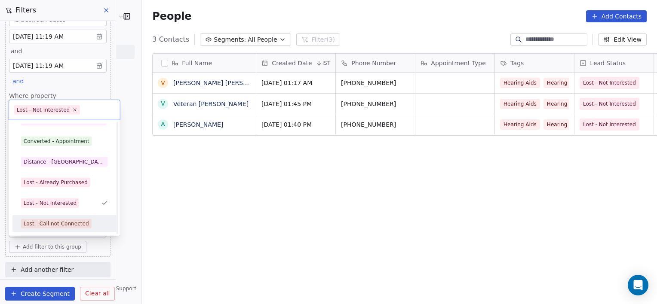
scroll to position [115, 0]
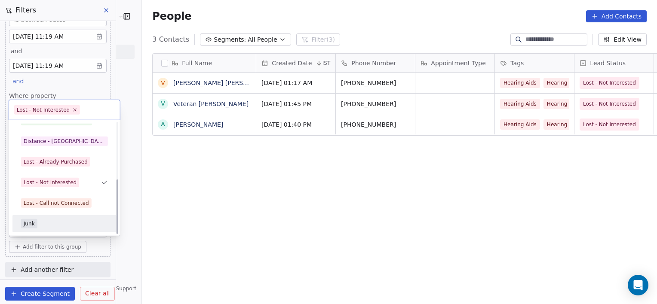
click at [67, 200] on div "Lost - Call not Connected" at bounding box center [56, 203] width 65 height 8
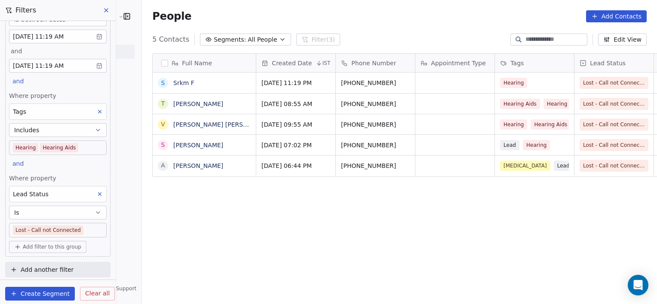
click at [77, 152] on body "RASYA Clinic External Contacts People Marketing Workflows Campaigns Metrics & E…" at bounding box center [328, 152] width 657 height 304
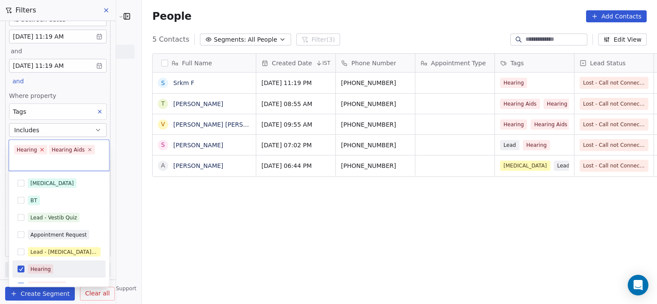
click at [43, 149] on icon at bounding box center [43, 150] width 6 height 6
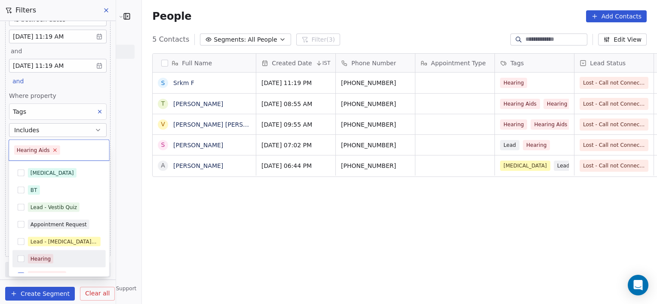
click at [52, 150] on icon at bounding box center [55, 150] width 6 height 6
type input "*"
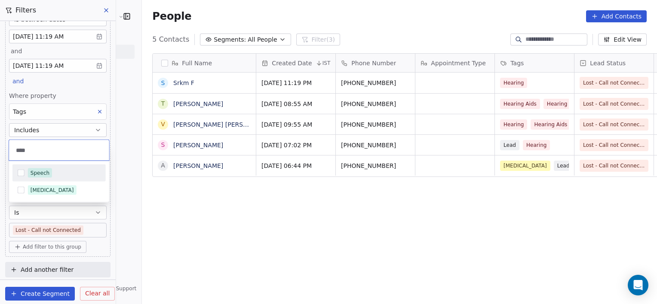
type input "****"
click at [67, 173] on div "Speech" at bounding box center [64, 172] width 73 height 9
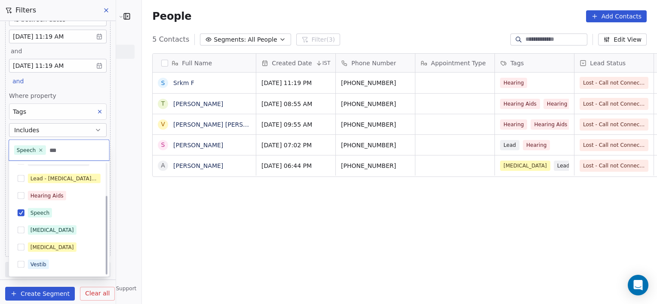
scroll to position [0, 0]
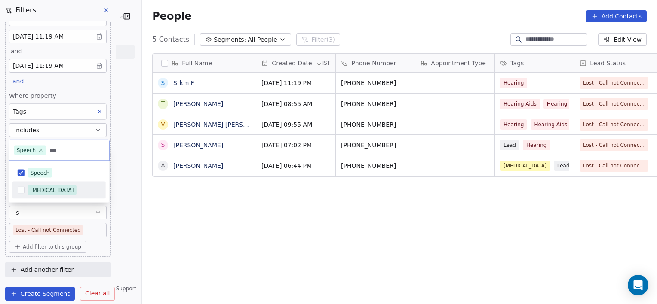
type input "***"
click at [76, 196] on div "[MEDICAL_DATA]" at bounding box center [58, 191] width 93 height 14
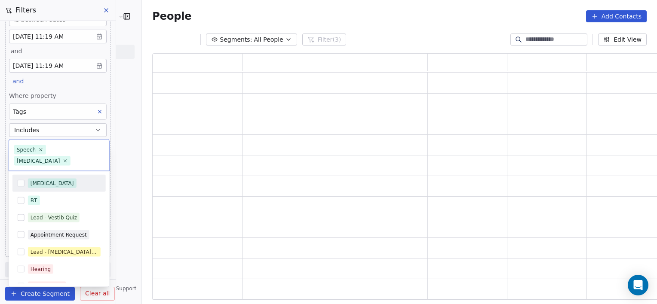
click at [165, 229] on html "RASYA Clinic External Contacts People Marketing Workflows Campaigns Metrics & E…" at bounding box center [328, 152] width 657 height 304
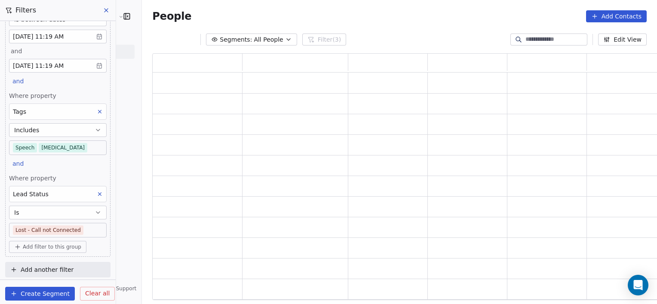
scroll to position [241, 513]
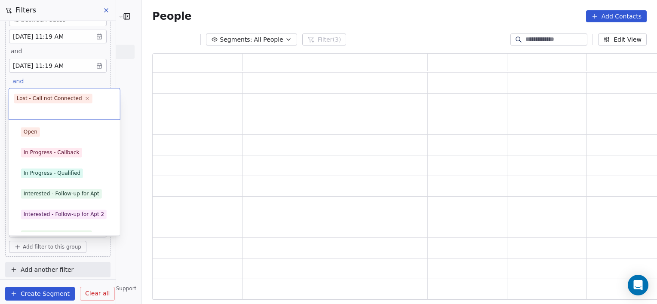
click at [92, 225] on body "RASYA Clinic External Contacts People Marketing Workflows Campaigns Metrics & E…" at bounding box center [328, 152] width 657 height 304
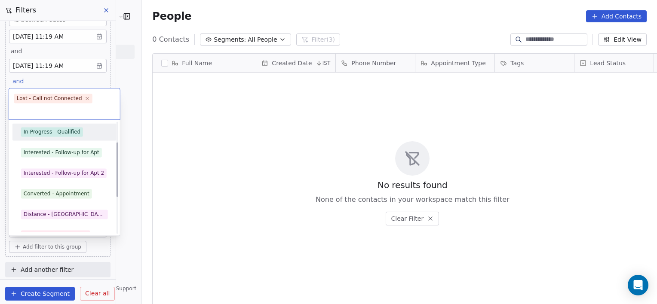
scroll to position [21, 0]
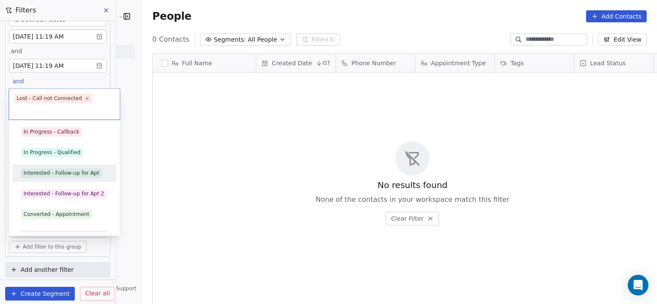
click at [64, 176] on div "Interested - Follow-up for Apt" at bounding box center [62, 173] width 76 height 8
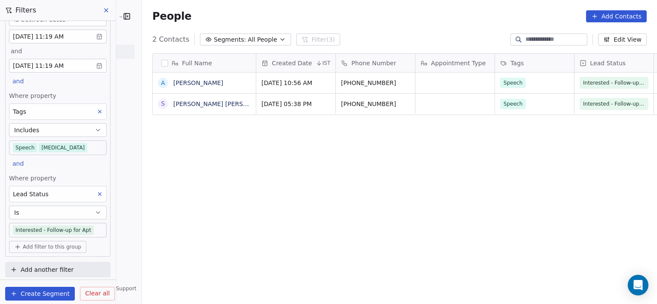
scroll to position [261, 534]
click at [91, 230] on body "RASYA Clinic External Contacts People Marketing Workflows Campaigns Metrics & E…" at bounding box center [328, 152] width 657 height 304
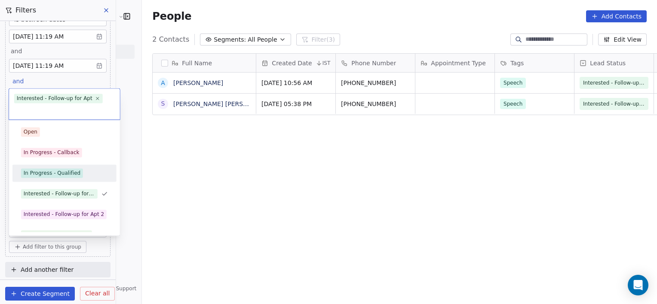
click at [63, 165] on div "In Progress - Qualified" at bounding box center [64, 173] width 104 height 17
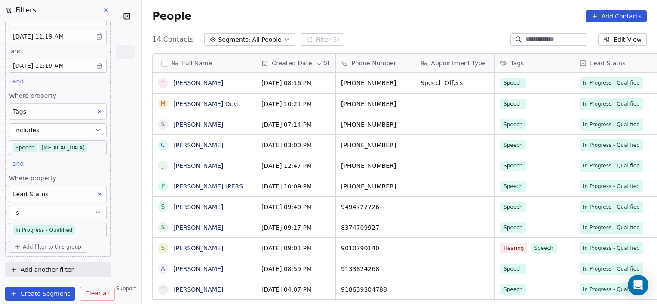
click at [90, 227] on body "RASYA Clinic External Contacts People Marketing Workflows Campaigns Metrics & E…" at bounding box center [328, 152] width 657 height 304
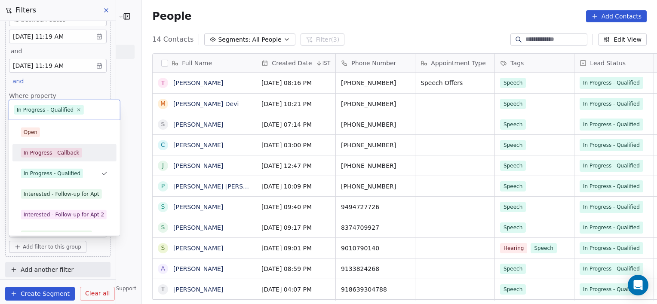
click at [56, 149] on div "In Progress - Callback" at bounding box center [52, 153] width 56 height 8
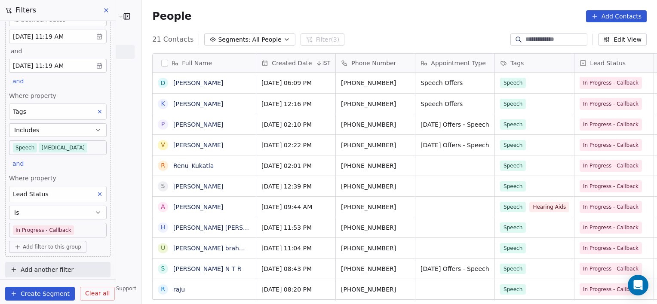
click at [78, 232] on body "RASYA Clinic External Contacts People Marketing Workflows Campaigns Metrics & E…" at bounding box center [328, 152] width 657 height 304
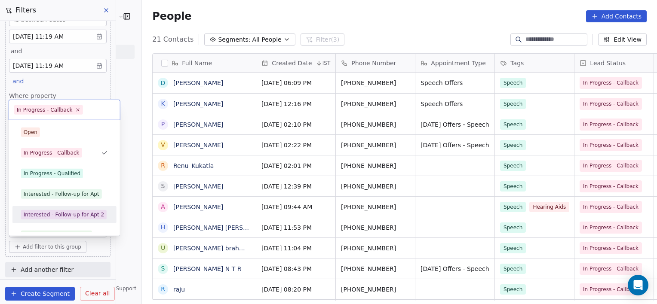
scroll to position [115, 0]
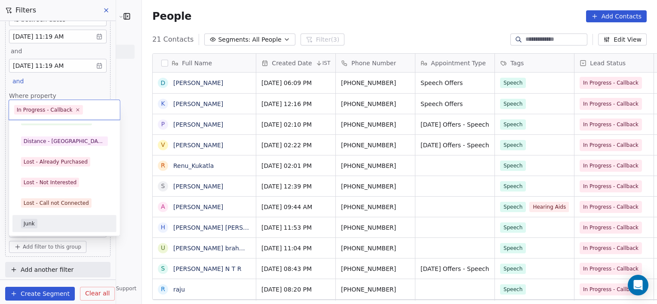
click at [67, 227] on div "Junk" at bounding box center [64, 223] width 87 height 9
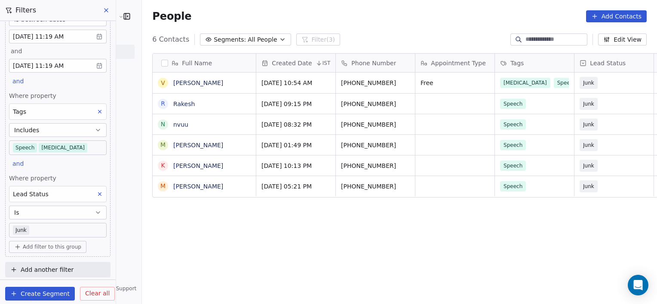
scroll to position [7, 7]
click at [56, 232] on body "RASYA Clinic External Contacts People Marketing Workflows Campaigns Metrics & E…" at bounding box center [328, 152] width 657 height 304
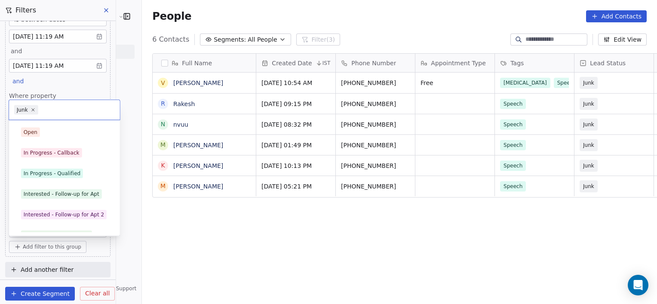
scroll to position [115, 0]
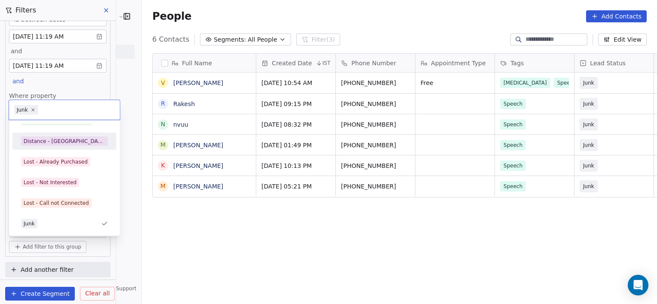
click at [47, 147] on div "Distance - [GEOGRAPHIC_DATA]" at bounding box center [64, 142] width 97 height 14
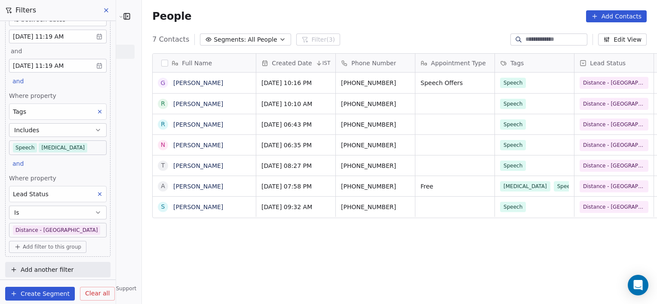
scroll to position [7, 7]
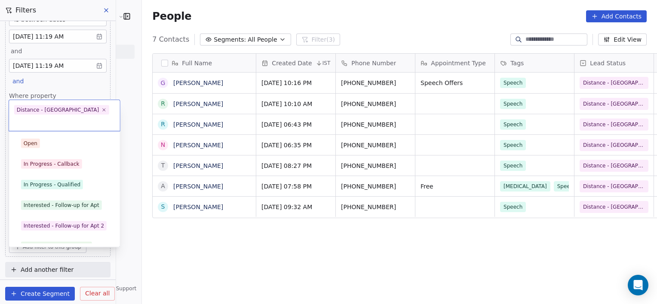
click at [77, 224] on body "RASYA Clinic External Contacts People Marketing Workflows Campaigns Metrics & E…" at bounding box center [328, 152] width 657 height 304
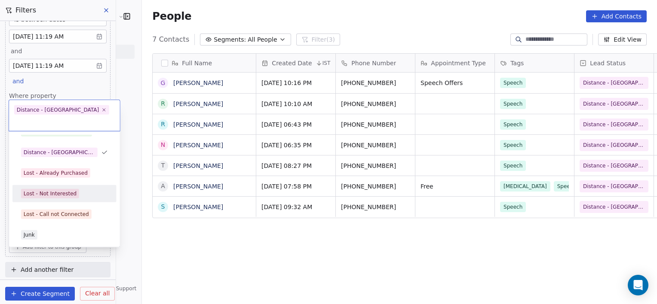
click at [55, 190] on div "Lost - Not Interested" at bounding box center [50, 194] width 53 height 8
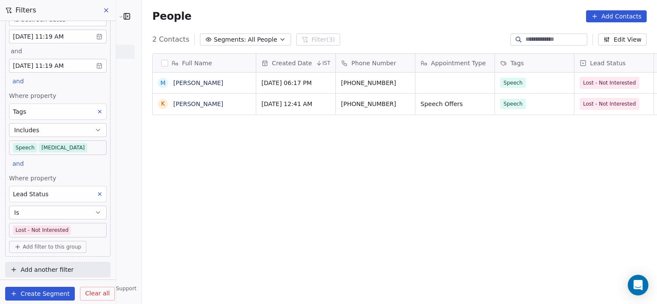
click at [77, 231] on body "RASYA Clinic External Contacts People Marketing Workflows Campaigns Metrics & E…" at bounding box center [328, 152] width 657 height 304
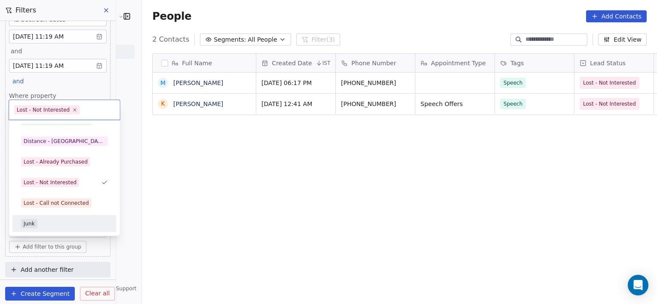
click at [71, 206] on div "Lost - Call not Connected" at bounding box center [56, 203] width 65 height 8
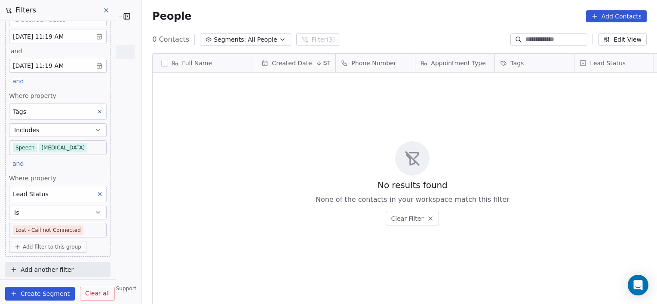
click at [88, 293] on span "Clear all" at bounding box center [97, 293] width 24 height 9
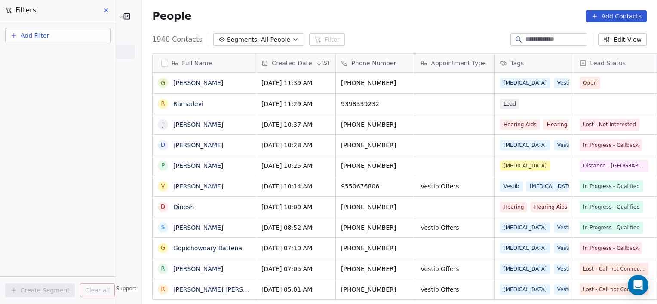
scroll to position [261, 534]
drag, startPoint x: 475, startPoint y: 108, endPoint x: 454, endPoint y: 140, distance: 37.9
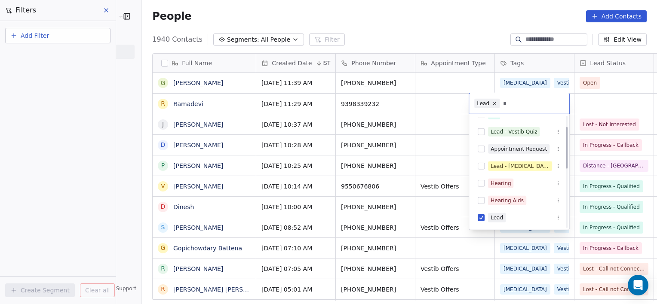
scroll to position [12, 0]
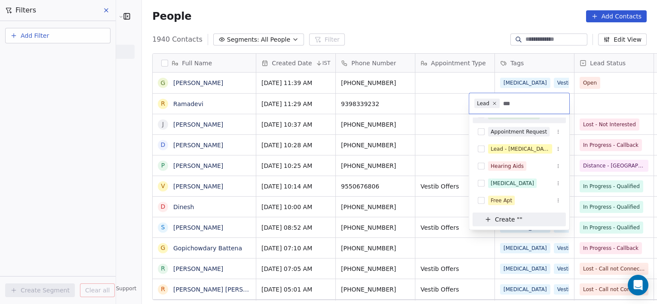
type input "*"
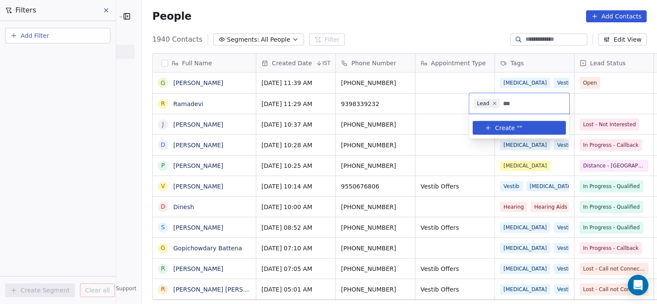
click at [460, 89] on html "RASYA Clinic External Contacts People Marketing Workflows Campaigns Metrics & E…" at bounding box center [328, 152] width 657 height 304
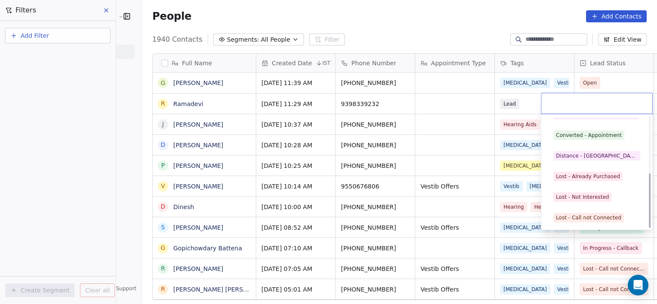
scroll to position [115, 0]
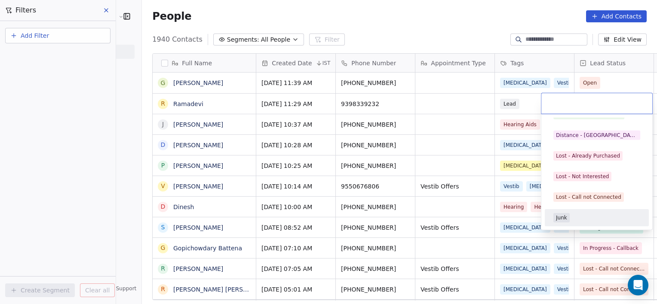
click at [578, 215] on div "Junk" at bounding box center [596, 217] width 87 height 9
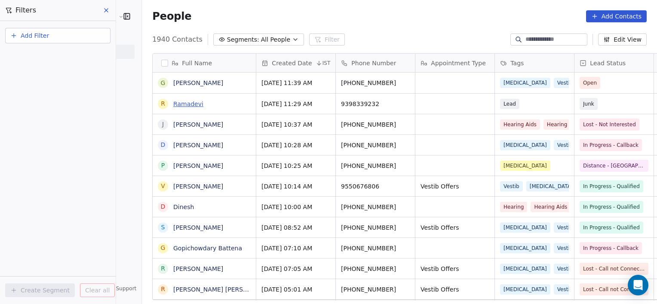
click at [173, 106] on link "Ramadevi" at bounding box center [188, 104] width 30 height 7
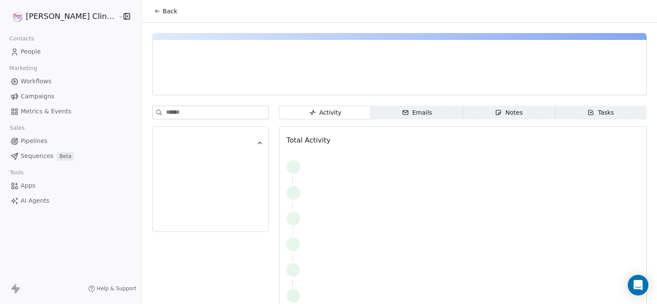
click at [520, 109] on span "Notes Notes" at bounding box center [509, 113] width 92 height 14
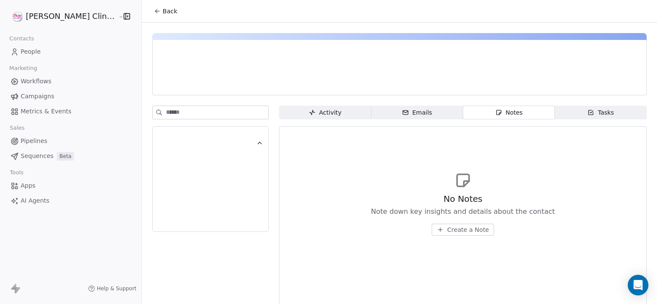
click at [447, 233] on span "Create a Note" at bounding box center [468, 230] width 42 height 9
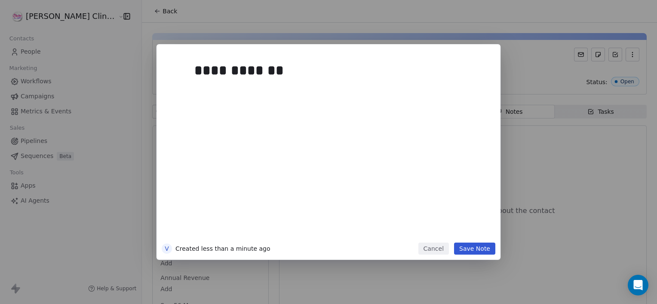
click at [462, 255] on div "**********" at bounding box center [328, 152] width 344 height 216
click at [462, 254] on button "Save Note" at bounding box center [474, 249] width 41 height 12
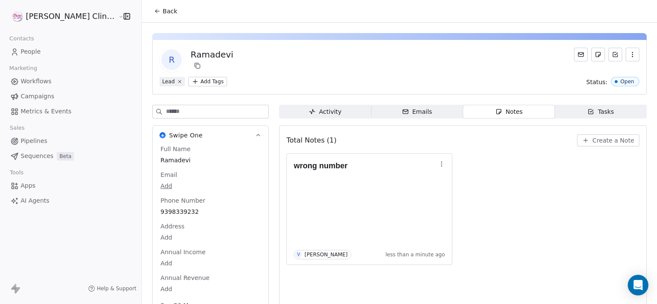
click at [162, 15] on span "Back" at bounding box center [169, 11] width 15 height 9
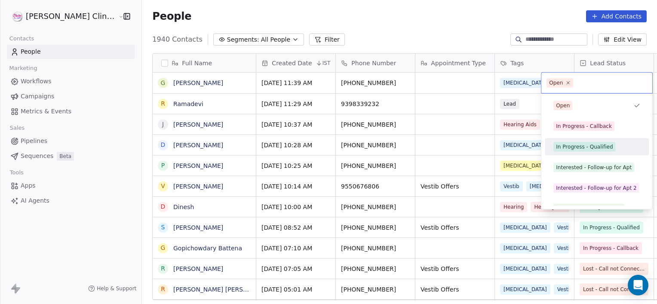
click at [545, 146] on div "In Progress - Qualified" at bounding box center [597, 146] width 104 height 17
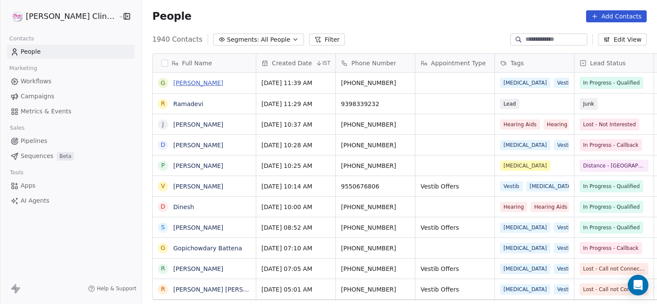
click at [210, 81] on link "Garre Lakshmi Narayana" at bounding box center [198, 83] width 50 height 7
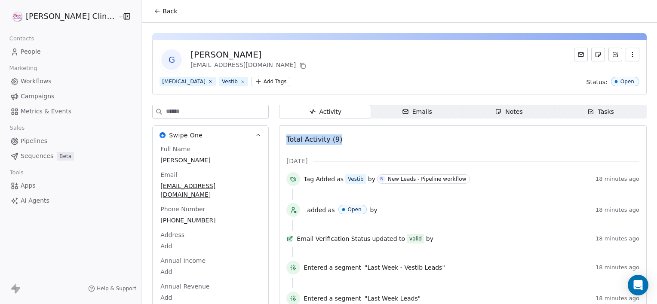
drag, startPoint x: 474, startPoint y: 122, endPoint x: 473, endPoint y: 115, distance: 7.1
click at [473, 115] on div "Activity Activity Emails Emails Notes Notes Tasks Tasks Total Activity (9) Oct …" at bounding box center [462, 271] width 367 height 333
click at [472, 115] on span "Notes Notes" at bounding box center [509, 112] width 92 height 14
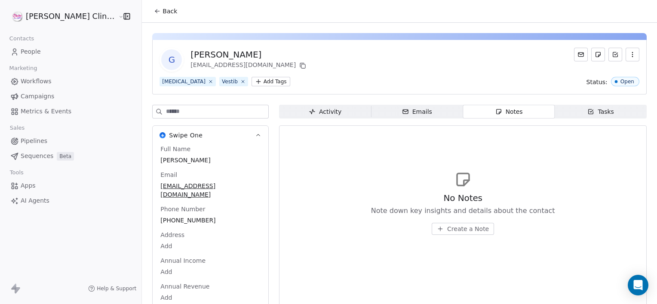
click at [458, 233] on span "Create a Note" at bounding box center [468, 229] width 42 height 9
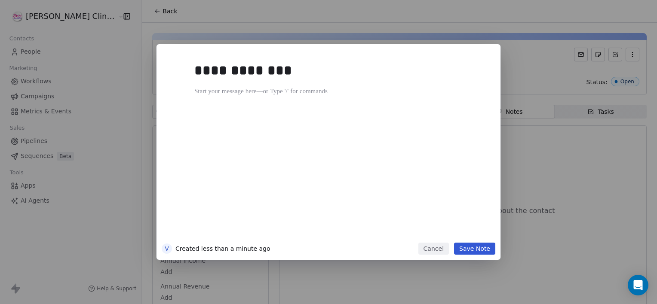
click at [458, 233] on div "**********" at bounding box center [341, 148] width 294 height 183
click at [453, 234] on div "**********" at bounding box center [341, 148] width 294 height 183
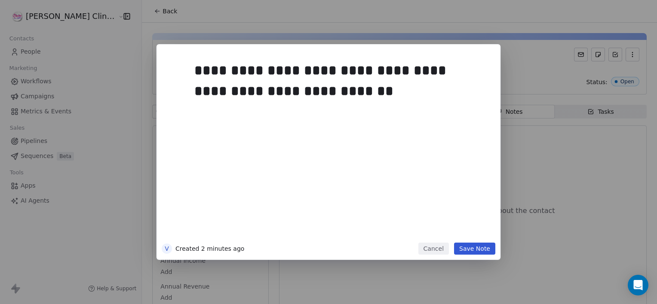
click at [469, 246] on button "Save Note" at bounding box center [474, 249] width 41 height 12
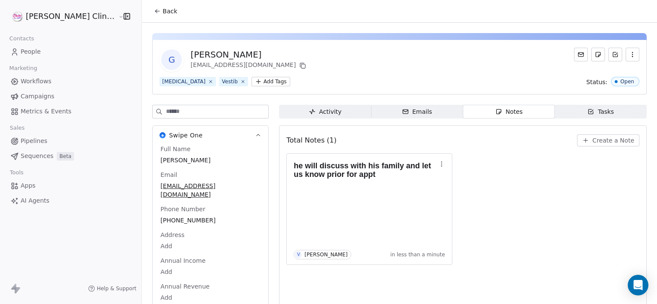
click at [162, 12] on span "Back" at bounding box center [169, 11] width 15 height 9
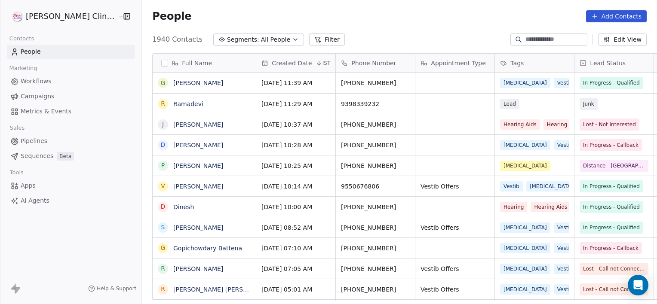
scroll to position [261, 534]
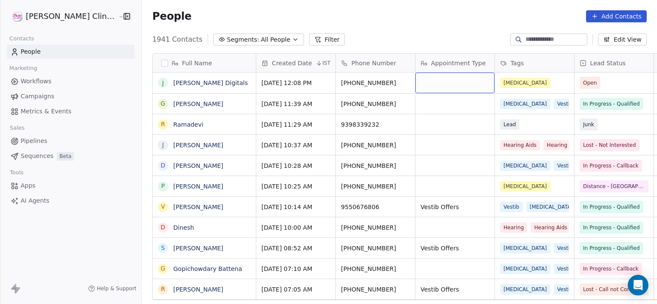
click at [356, 41] on div "1941 Contacts Segments: All People Filter Edit View" at bounding box center [399, 40] width 515 height 14
click at [357, 42] on div "1941 Contacts Segments: All People Filter Edit View" at bounding box center [399, 40] width 515 height 14
click at [362, 46] on div "Full Name J Joshna Digitals G Garre Lakshmi Narayana R Ramadevi J Joseph Usala …" at bounding box center [399, 180] width 515 height 268
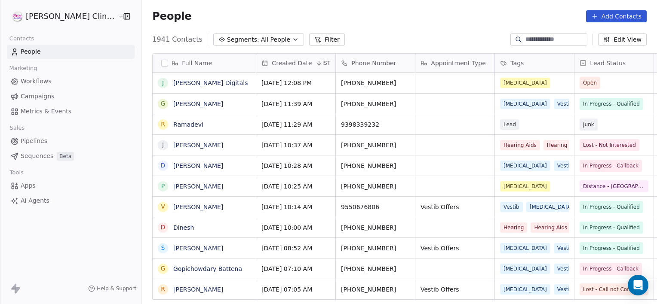
click at [362, 46] on div "Full Name J Joshna Digitals G Garre Lakshmi Narayana R Ramadevi J Joseph Usala …" at bounding box center [399, 180] width 515 height 268
click at [340, 11] on div "People Add Contacts" at bounding box center [399, 16] width 494 height 12
click at [202, 83] on span "Joshna Digitals" at bounding box center [211, 83] width 74 height 9
type textarea "******"
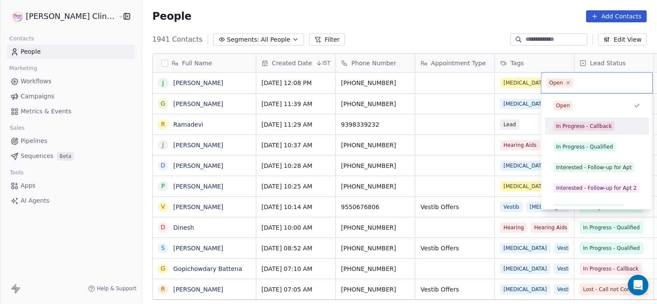
click at [577, 124] on div "In Progress - Callback" at bounding box center [584, 126] width 56 height 8
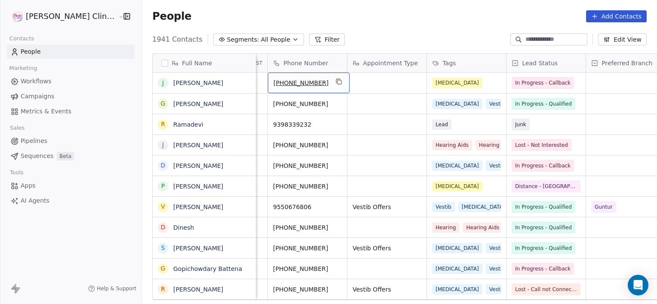
scroll to position [0, 0]
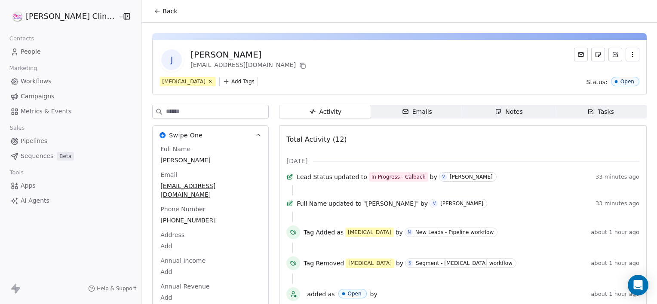
click at [153, 12] on button "Back" at bounding box center [166, 10] width 34 height 15
click at [162, 9] on span "Back" at bounding box center [169, 11] width 15 height 9
click at [162, 13] on span "Back" at bounding box center [169, 11] width 15 height 9
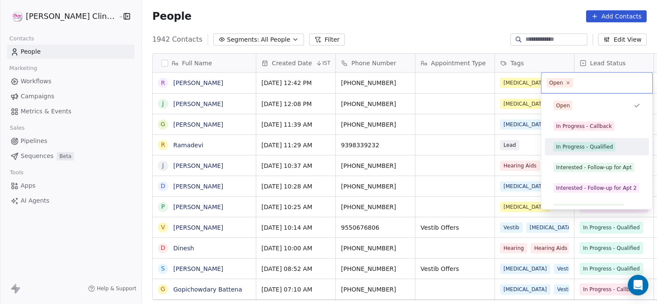
click at [559, 149] on div "In Progress - Qualified" at bounding box center [584, 147] width 57 height 8
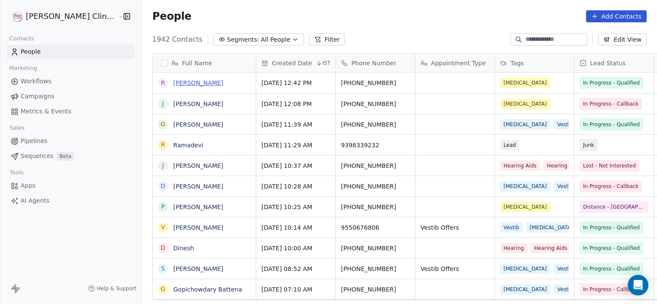
click at [173, 86] on link "[PERSON_NAME]" at bounding box center [198, 83] width 50 height 7
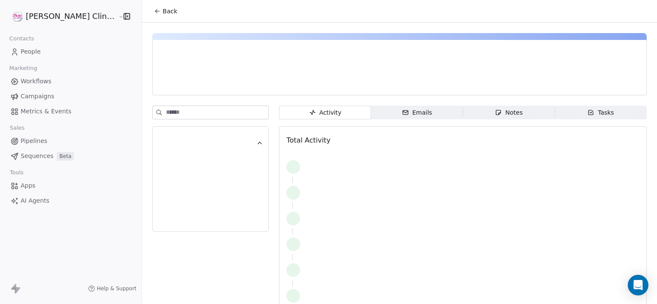
click at [475, 109] on span "Notes Notes" at bounding box center [509, 113] width 92 height 14
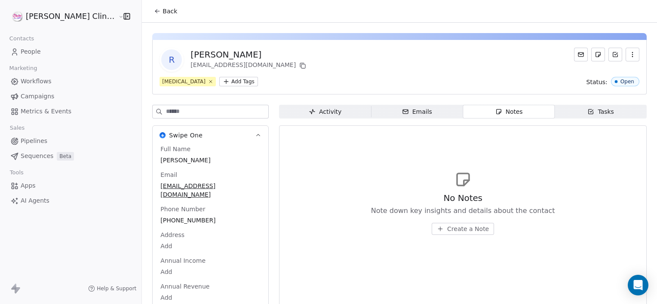
click at [431, 225] on button "Create a Note" at bounding box center [462, 229] width 62 height 12
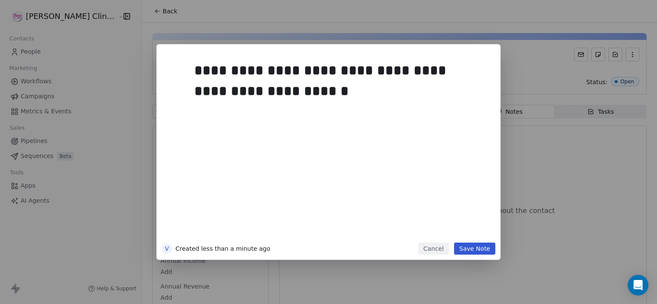
click at [480, 253] on button "Save Note" at bounding box center [474, 249] width 41 height 12
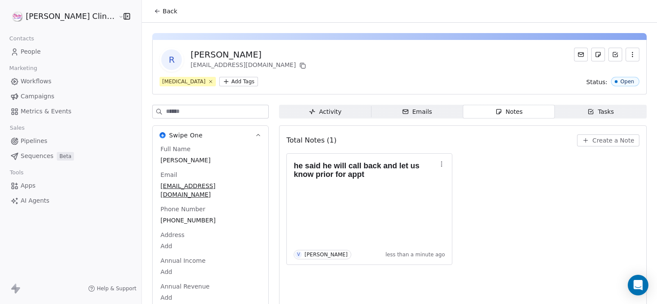
click at [162, 12] on span "Back" at bounding box center [169, 11] width 15 height 9
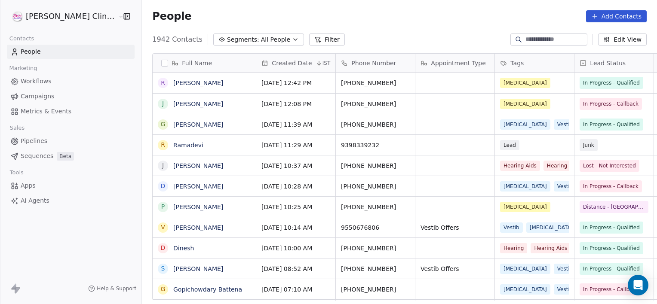
scroll to position [261, 534]
